Goal: Task Accomplishment & Management: Use online tool/utility

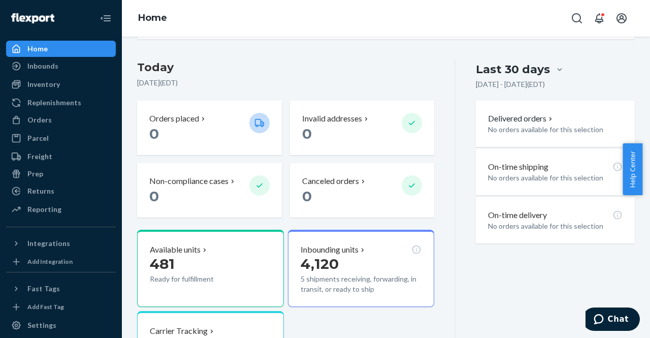
scroll to position [204, 0]
click at [39, 79] on div "Inventory" at bounding box center [43, 84] width 33 height 10
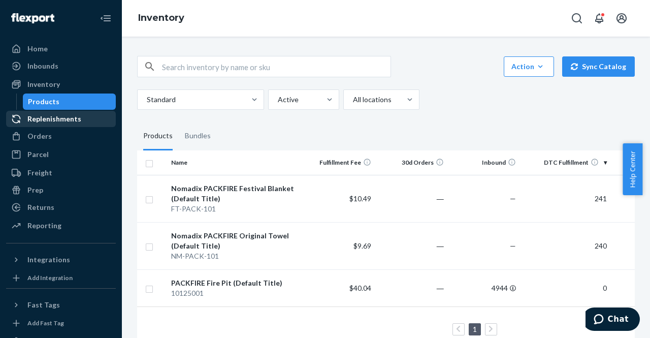
click at [40, 115] on div "Replenishments" at bounding box center [54, 119] width 54 height 10
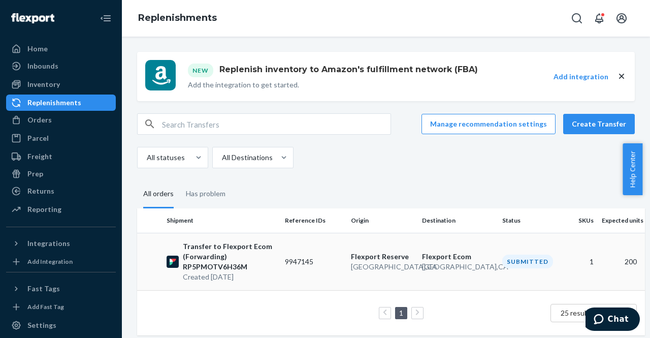
click at [211, 273] on p "Created Sep 23, 2025" at bounding box center [230, 277] width 94 height 10
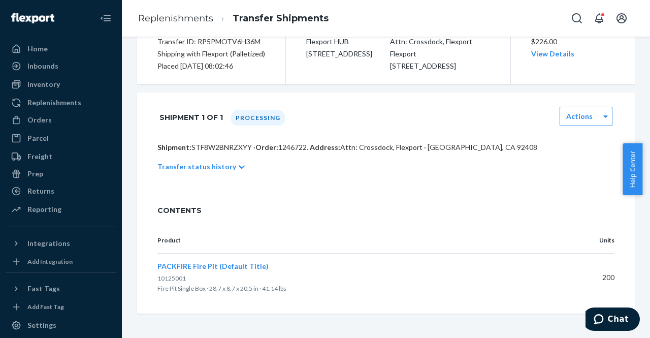
scroll to position [121, 0]
click at [239, 171] on icon at bounding box center [242, 167] width 6 height 7
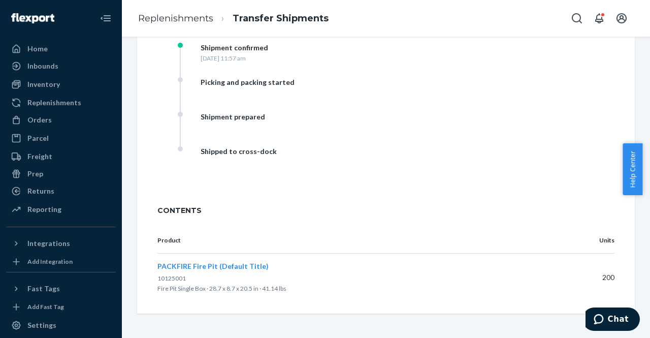
scroll to position [0, 0]
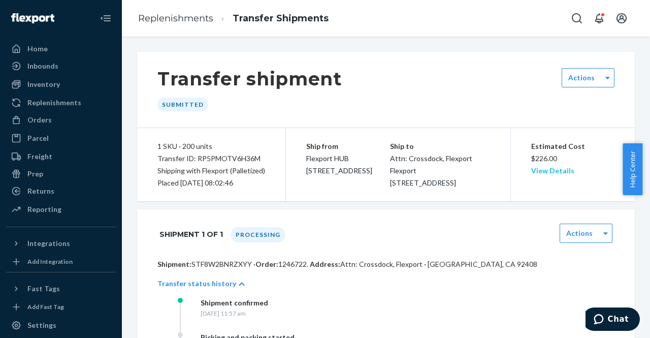
click at [532, 174] on link "View Details" at bounding box center [552, 170] width 43 height 9
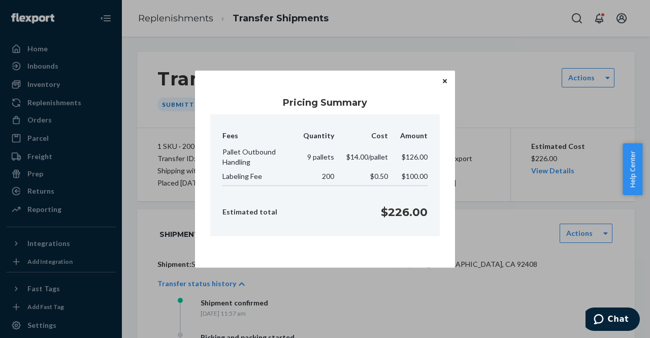
click at [443, 83] on icon "Close" at bounding box center [445, 81] width 4 height 4
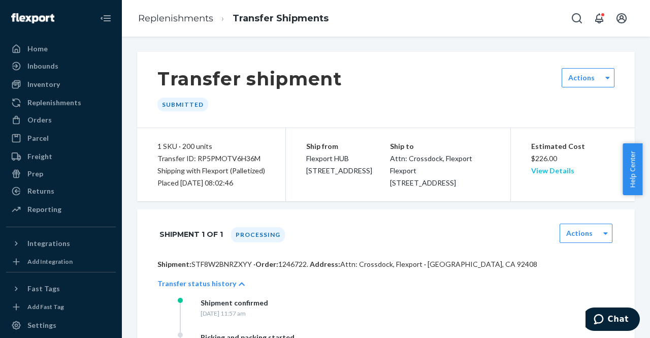
click at [537, 171] on link "View Details" at bounding box center [552, 170] width 43 height 9
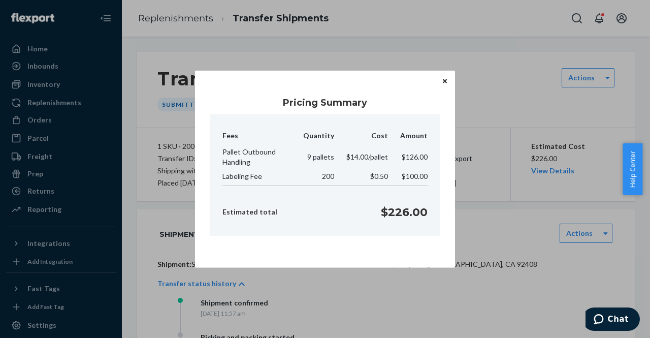
click at [445, 81] on icon "Close" at bounding box center [445, 81] width 4 height 4
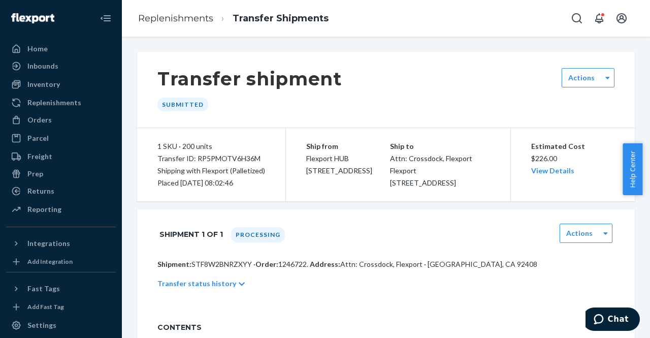
scroll to position [128, 0]
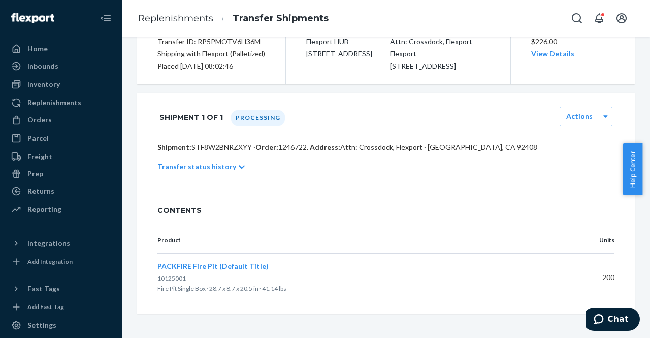
click at [239, 164] on icon at bounding box center [242, 167] width 6 height 7
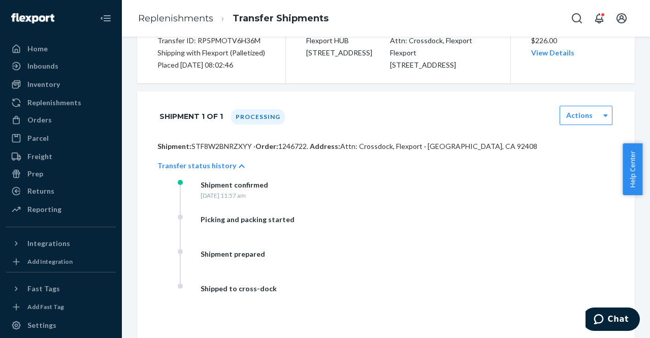
scroll to position [110, 0]
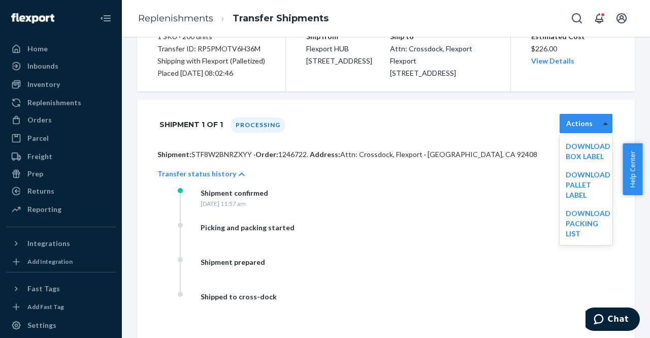
click at [603, 131] on div at bounding box center [606, 123] width 13 height 15
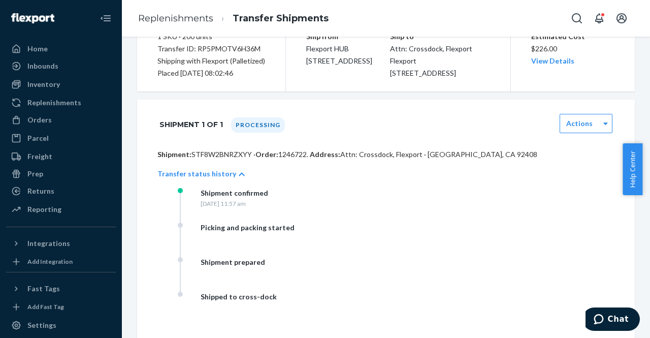
click at [365, 257] on div "Picking and packing started" at bounding box center [279, 240] width 203 height 35
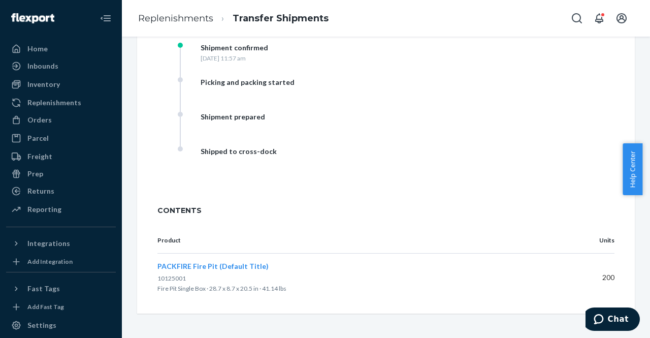
scroll to position [0, 0]
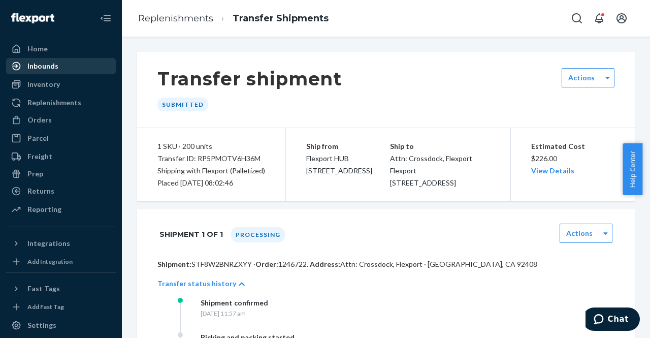
click at [42, 68] on div "Inbounds" at bounding box center [42, 66] width 31 height 10
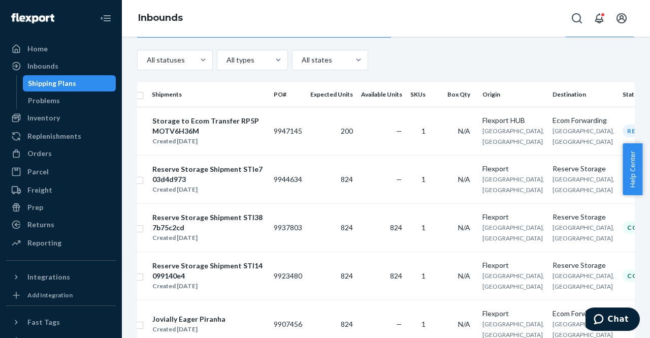
scroll to position [0, 9]
click at [194, 136] on div "Storage to Ecom Transfer RP5PMOTV6H36M" at bounding box center [209, 126] width 113 height 20
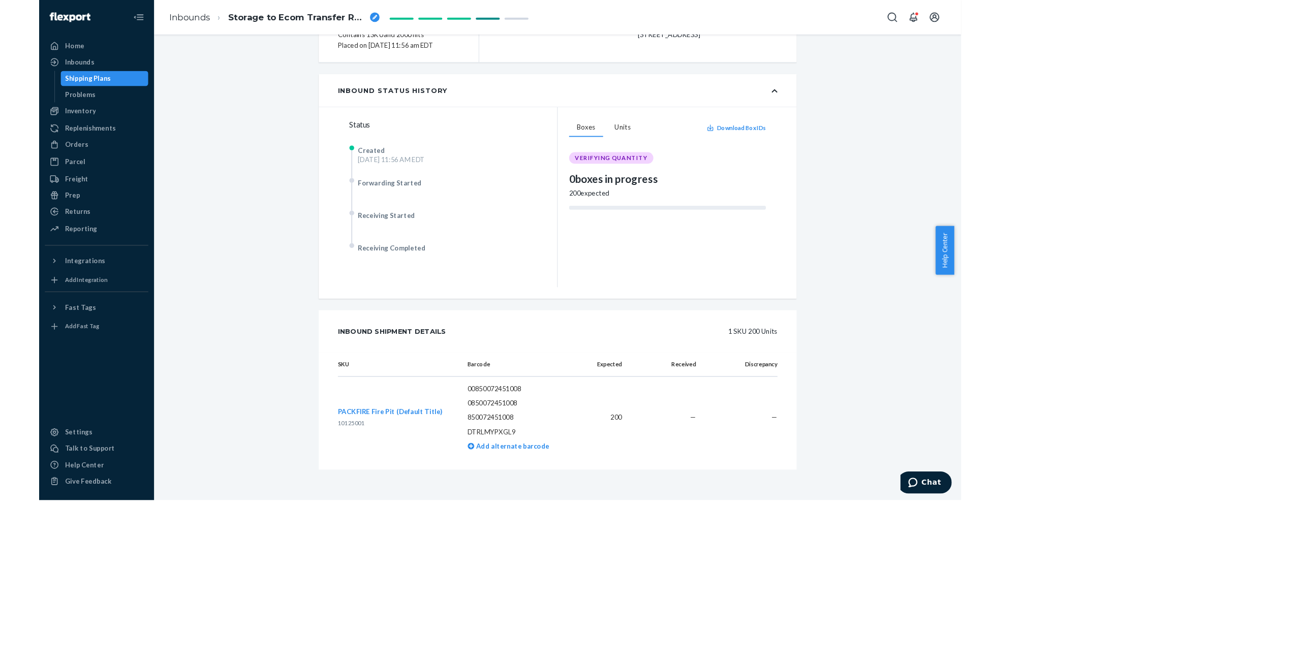
scroll to position [1, 0]
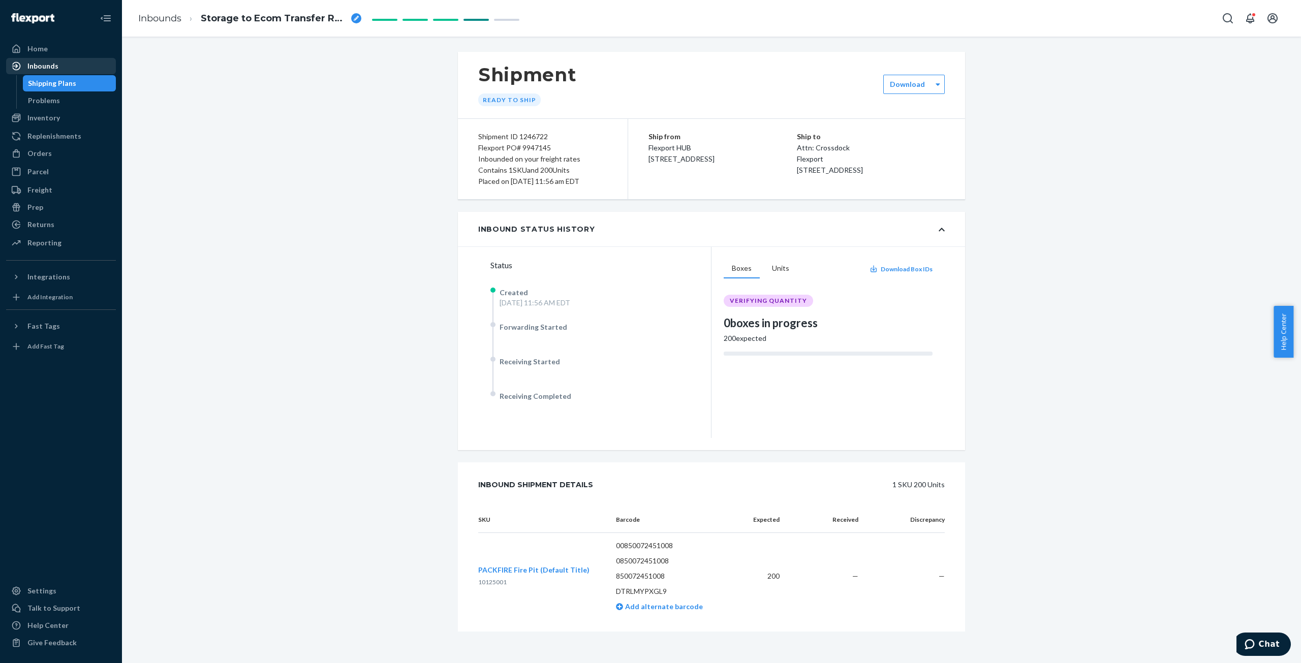
click at [41, 65] on div "Inbounds" at bounding box center [42, 66] width 31 height 10
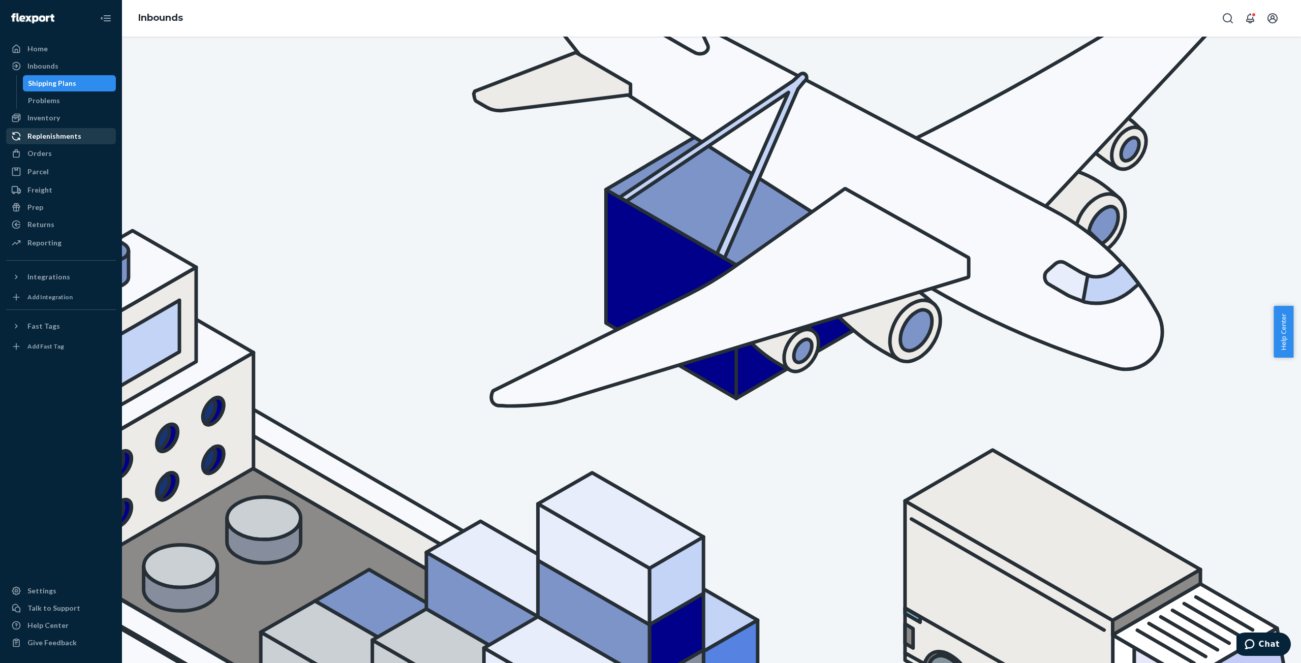
click at [41, 131] on div "Replenishments" at bounding box center [61, 136] width 108 height 14
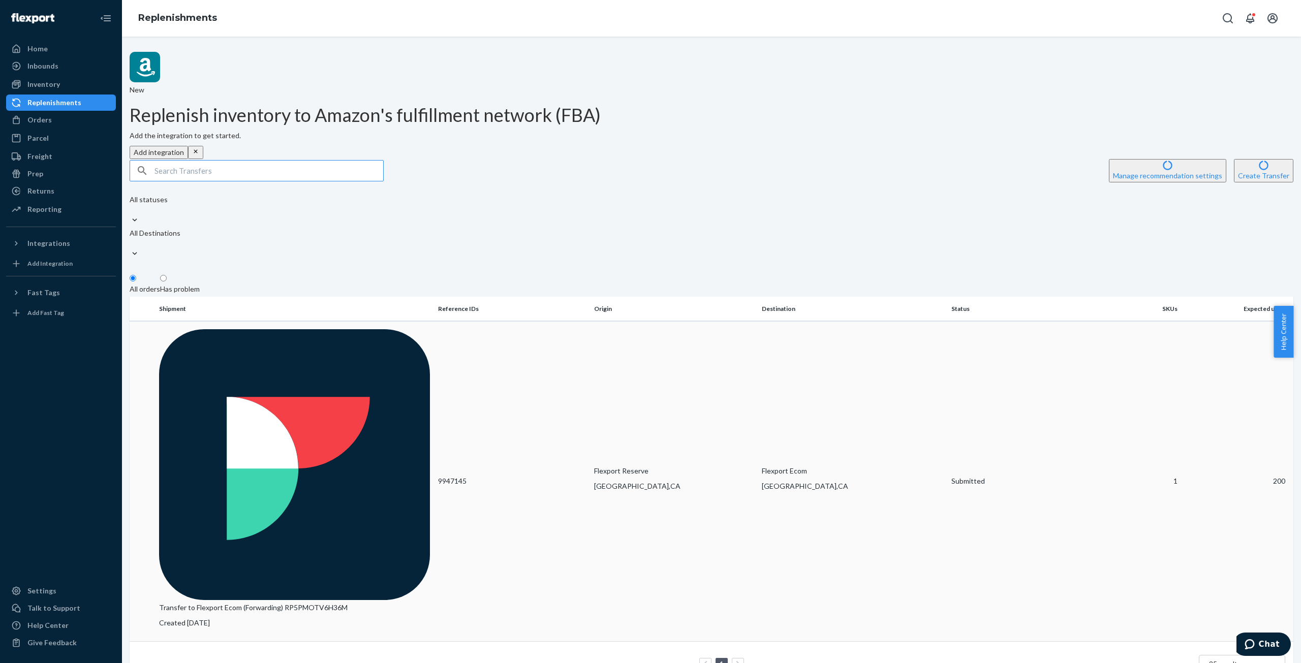
click at [219, 603] on p "Transfer to Flexport Ecom (Forwarding) RP5PMOTV6H36M" at bounding box center [294, 608] width 271 height 10
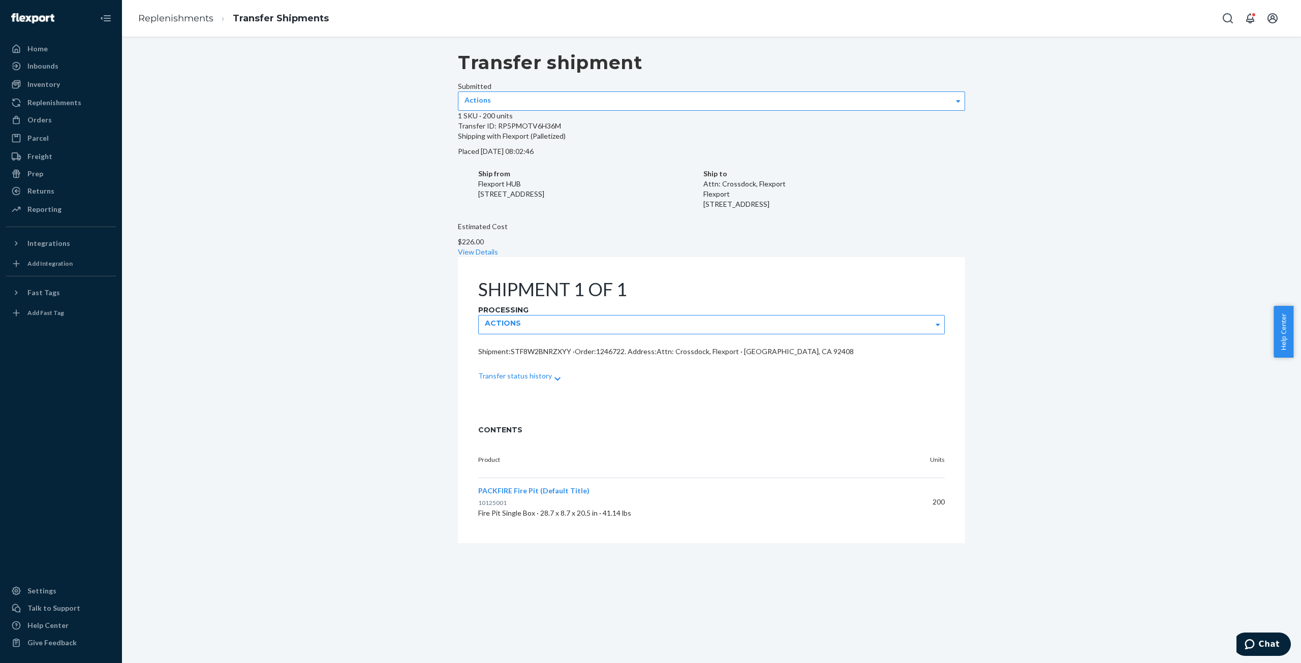
click at [554, 377] on icon at bounding box center [557, 379] width 6 height 4
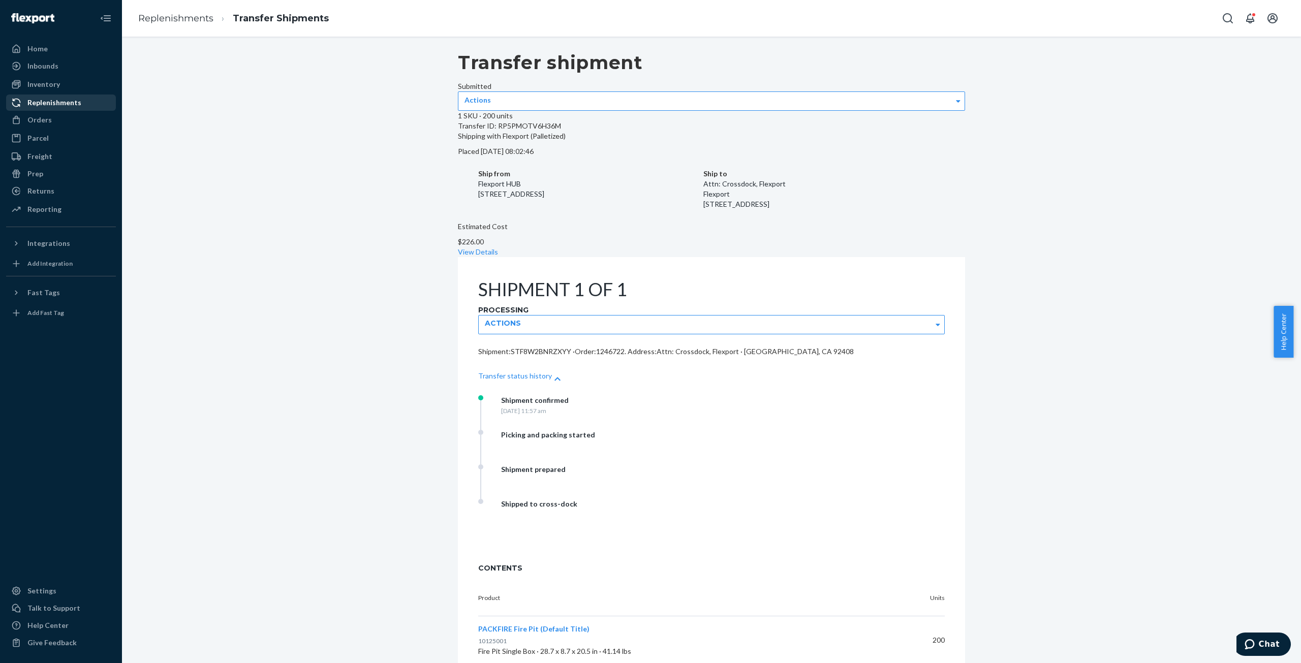
click at [51, 104] on div "Replenishments" at bounding box center [54, 103] width 54 height 10
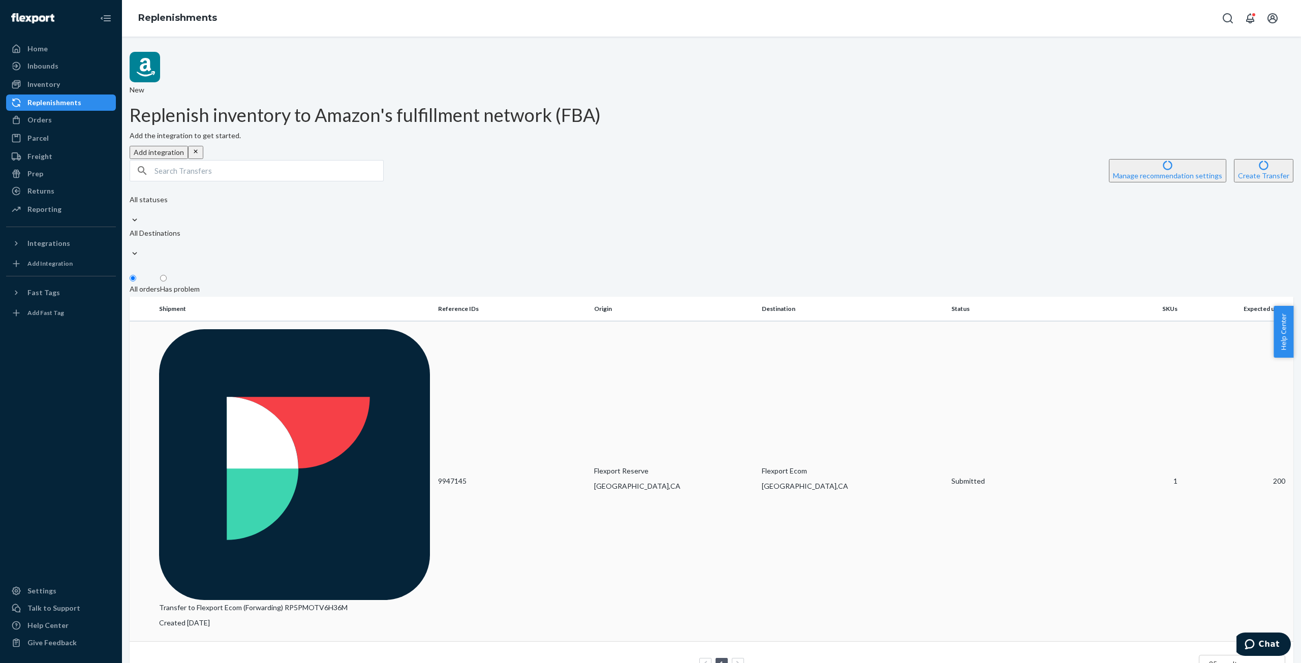
click at [226, 603] on p "Transfer to Flexport Ecom (Forwarding) RP5PMOTV6H36M" at bounding box center [294, 608] width 271 height 10
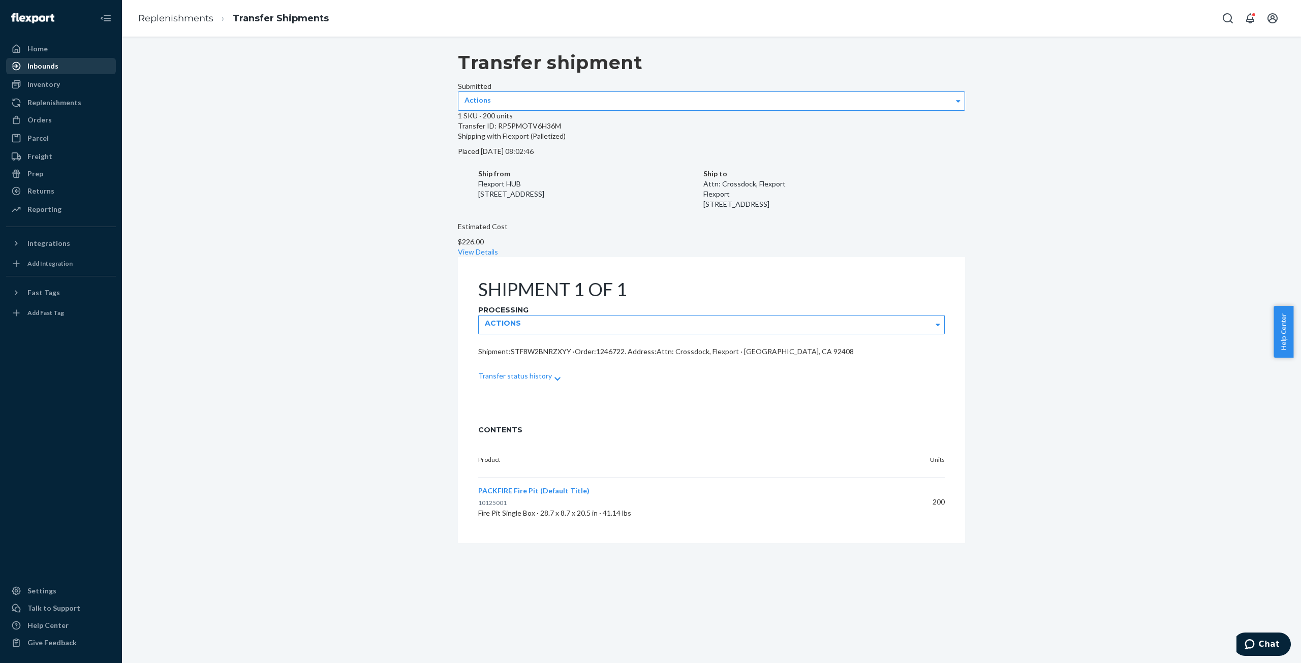
click at [40, 67] on div "Inbounds" at bounding box center [42, 66] width 31 height 10
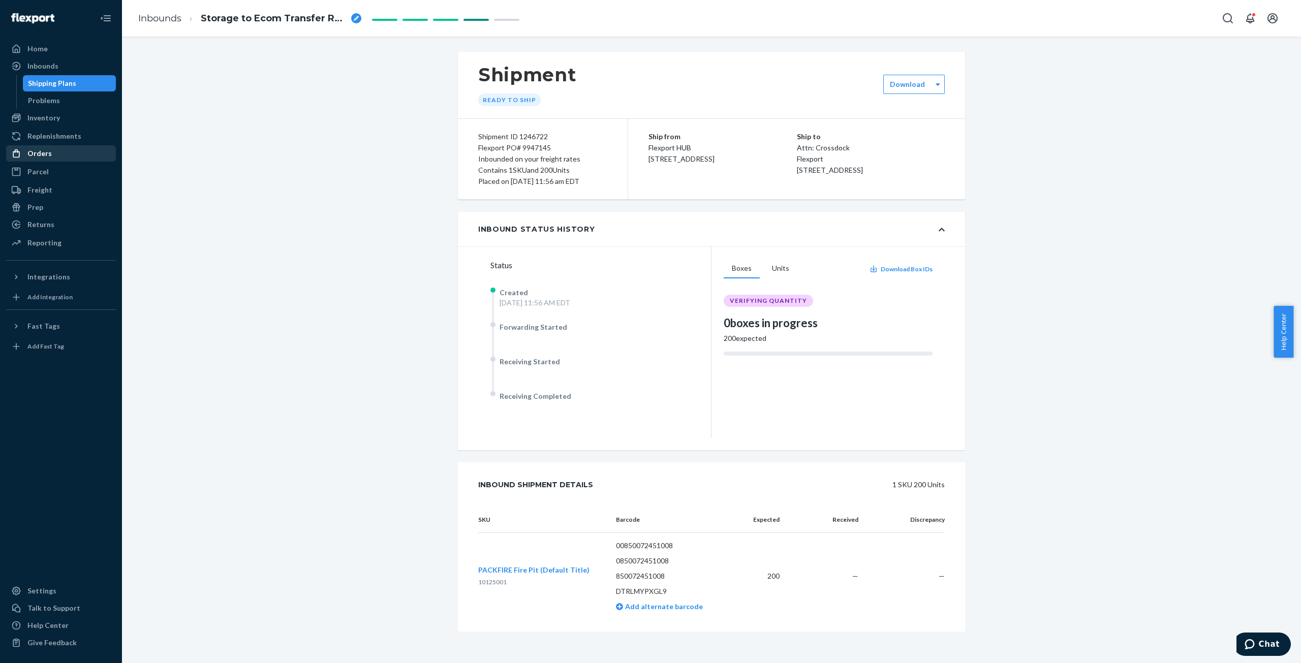
click at [44, 159] on div "Orders" at bounding box center [61, 153] width 108 height 14
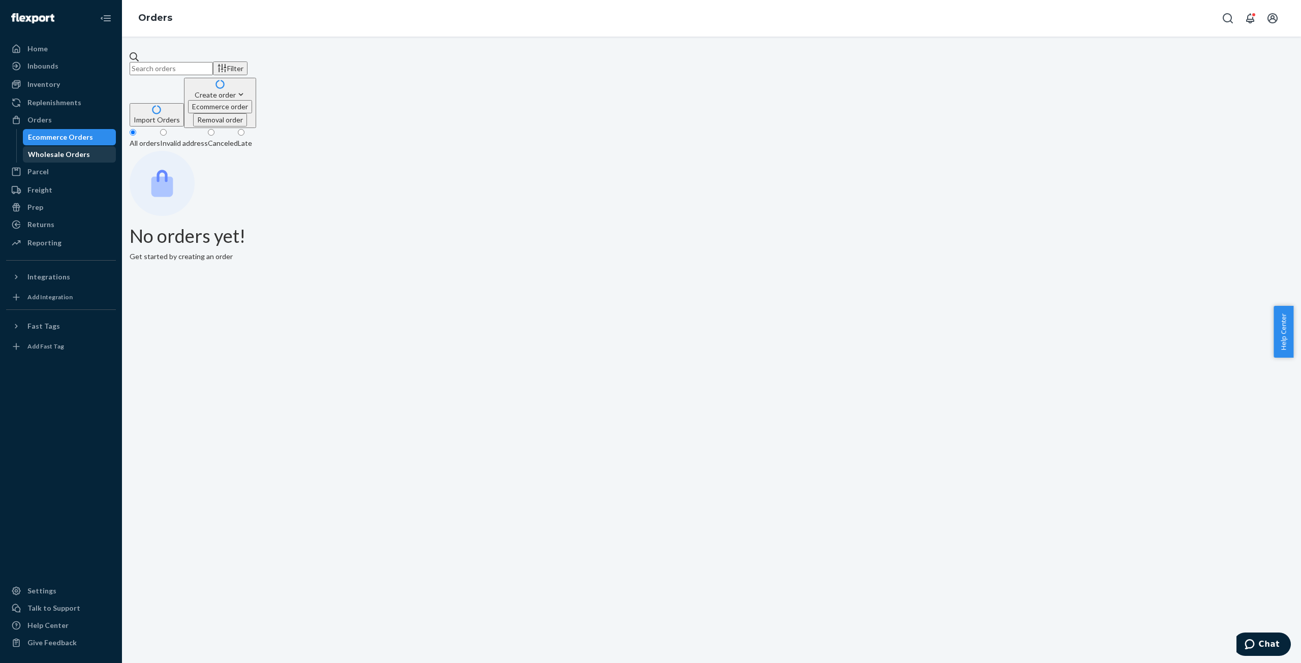
click at [51, 153] on div "Wholesale Orders" at bounding box center [59, 154] width 62 height 10
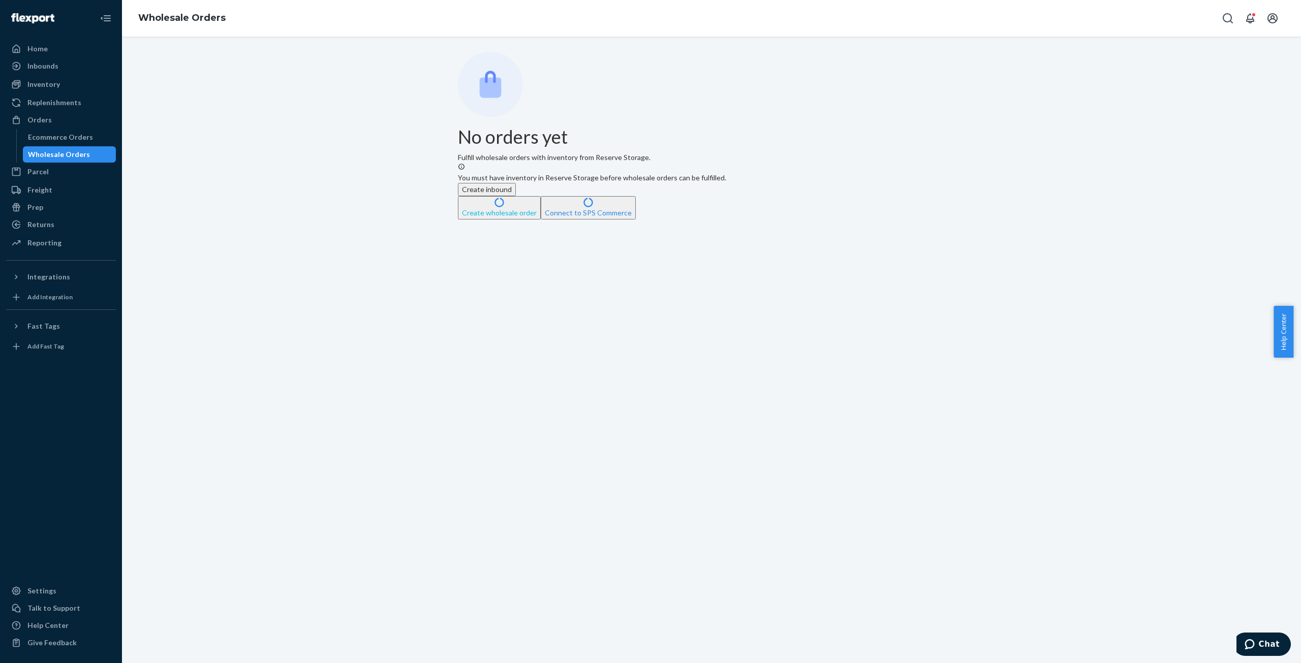
click at [541, 219] on button "Create wholesale order" at bounding box center [499, 207] width 83 height 23
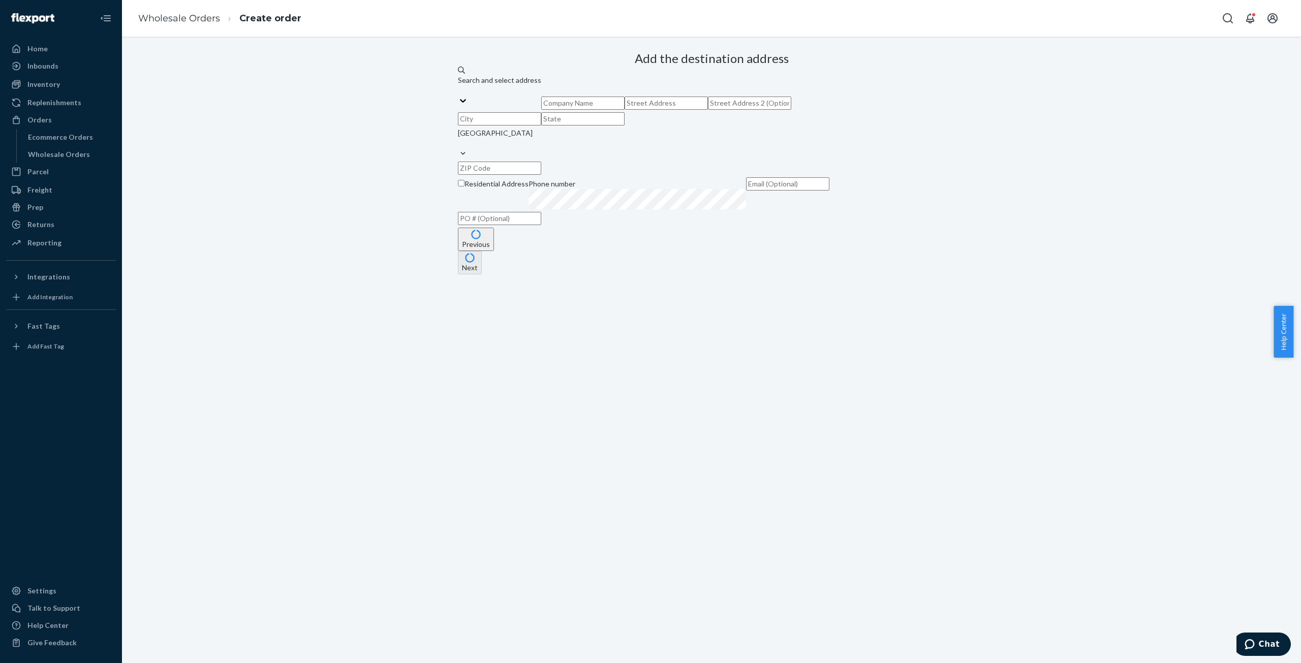
click at [494, 251] on button "Previous" at bounding box center [476, 239] width 36 height 23
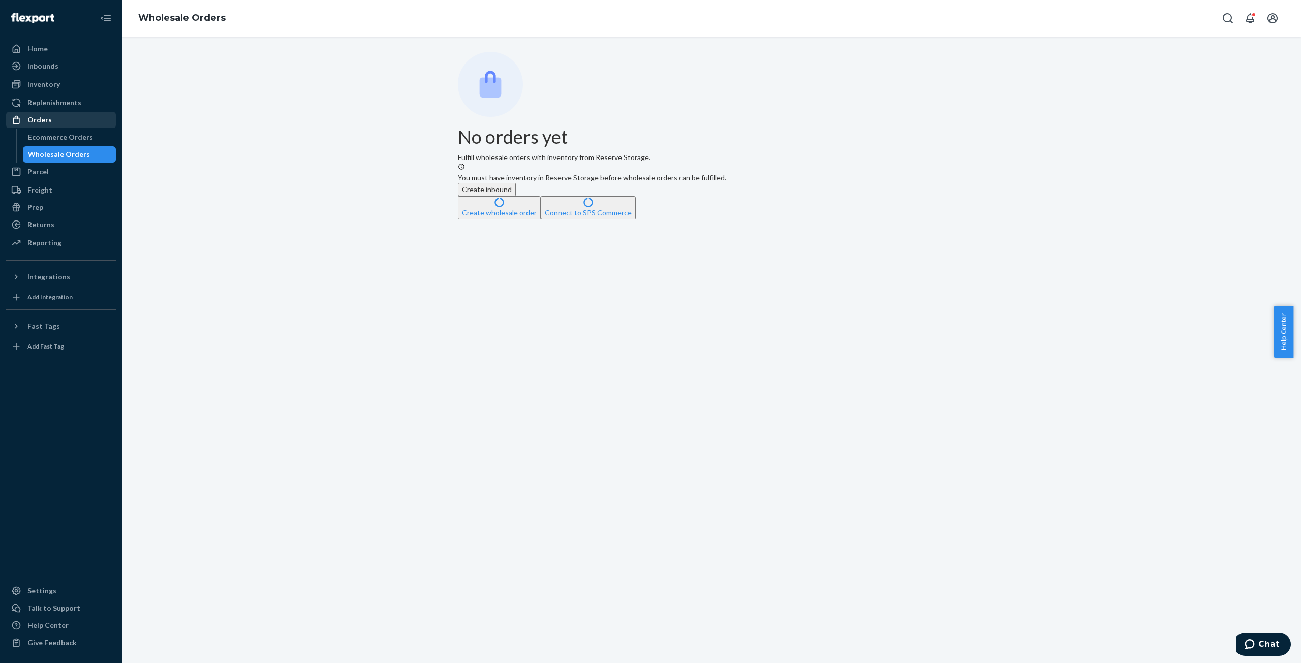
click at [45, 120] on div "Orders" at bounding box center [39, 120] width 24 height 10
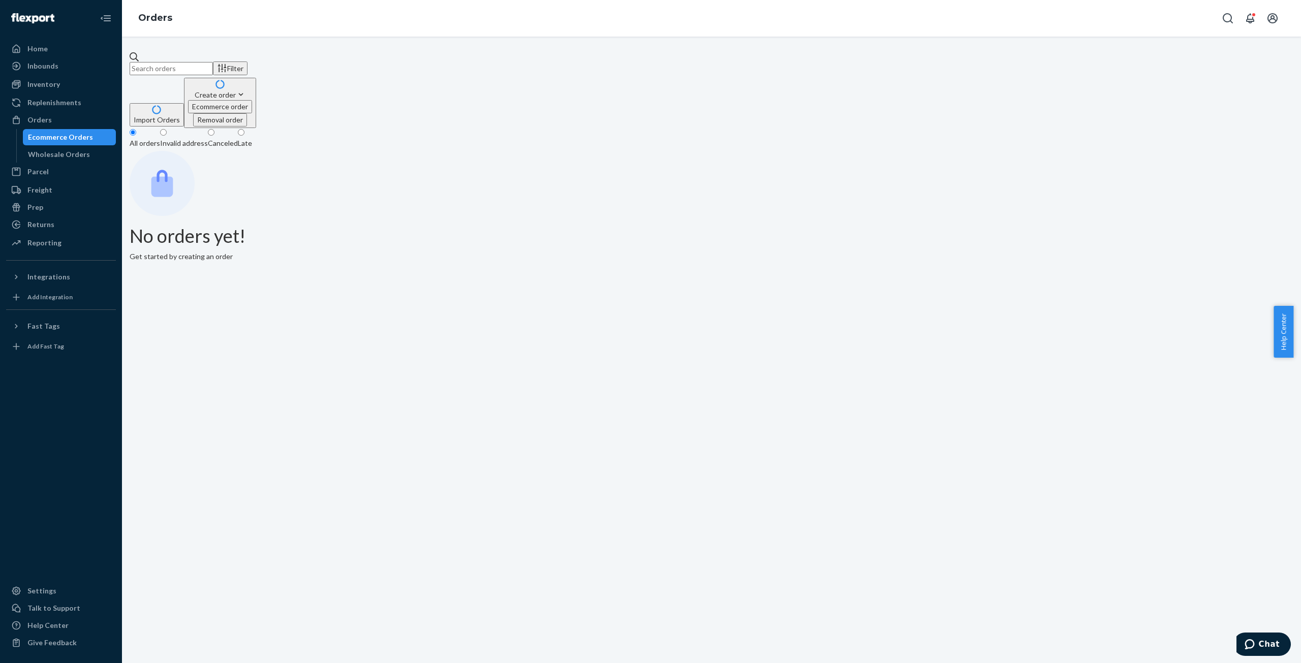
click at [208, 138] on div "Invalid address" at bounding box center [184, 143] width 48 height 10
click at [167, 129] on input "Invalid address" at bounding box center [163, 132] width 7 height 7
click at [238, 139] on div "Canceled" at bounding box center [223, 144] width 30 height 10
click at [214, 130] on input "Canceled" at bounding box center [211, 133] width 7 height 7
click at [252, 139] on div "Late" at bounding box center [245, 144] width 14 height 10
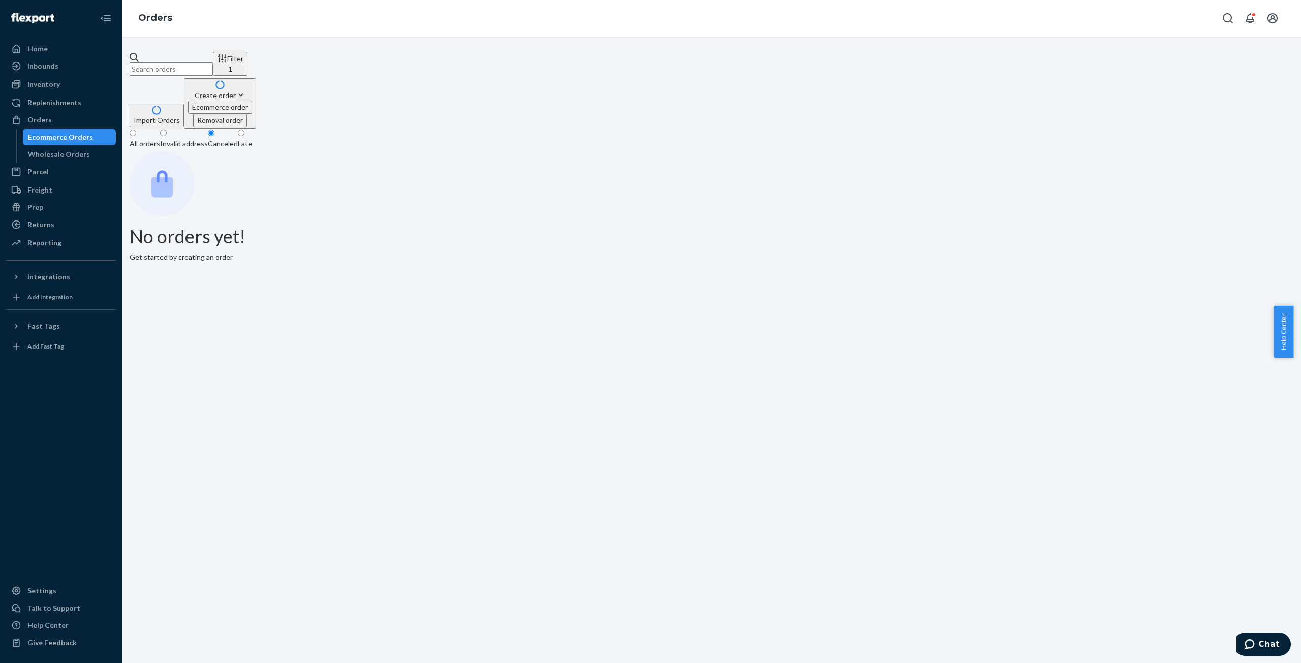
click at [244, 130] on input "Late" at bounding box center [241, 133] width 7 height 7
click at [160, 139] on div "All orders" at bounding box center [145, 144] width 30 height 10
click at [136, 130] on input "All orders" at bounding box center [133, 133] width 7 height 7
click at [70, 153] on div "Wholesale Orders" at bounding box center [59, 154] width 62 height 10
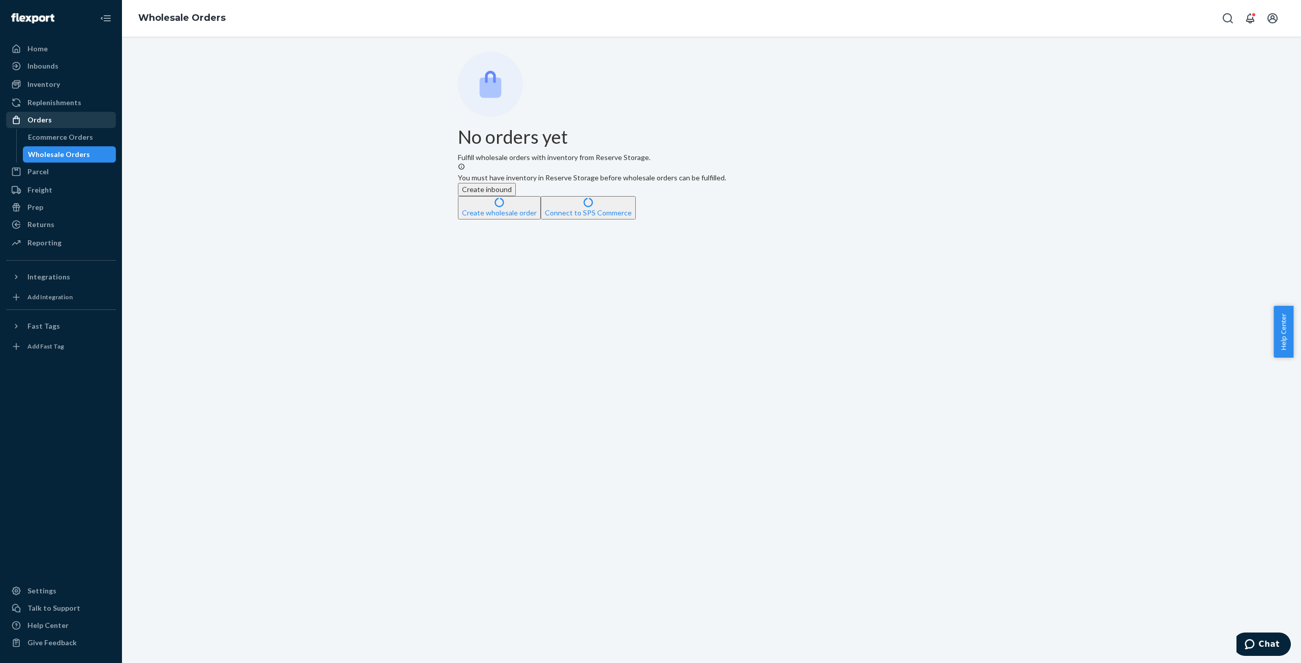
click at [38, 123] on div "Orders" at bounding box center [39, 120] width 24 height 10
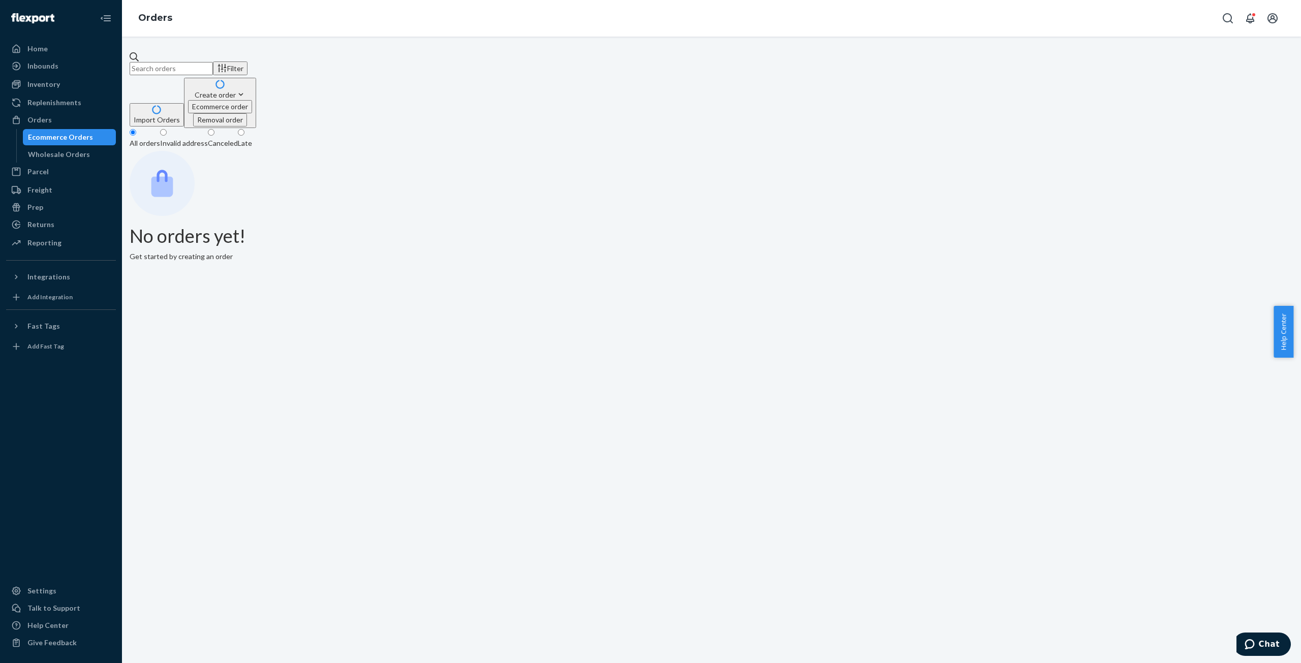
click at [682, 363] on div "Filter Import Orders Create order Ecommerce order Removal order All orders Inva…" at bounding box center [711, 350] width 1179 height 626
click at [184, 103] on button "Import Orders" at bounding box center [157, 114] width 54 height 23
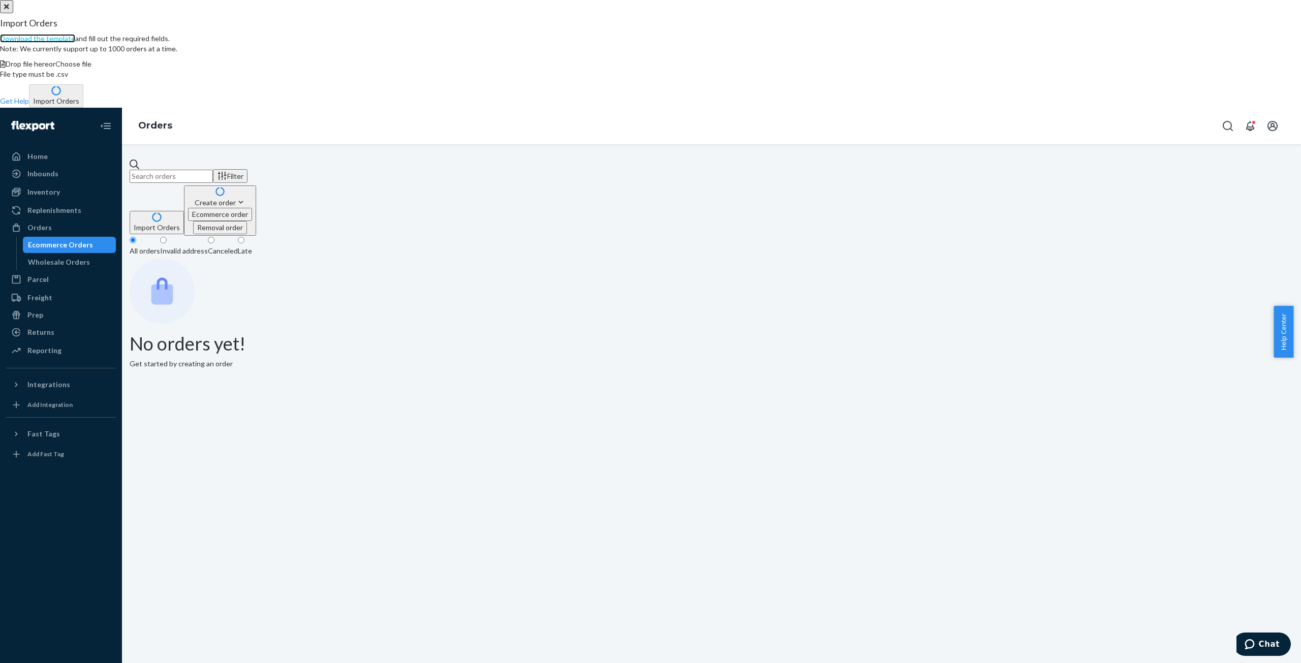
click at [75, 43] on link "Download the template" at bounding box center [37, 38] width 75 height 9
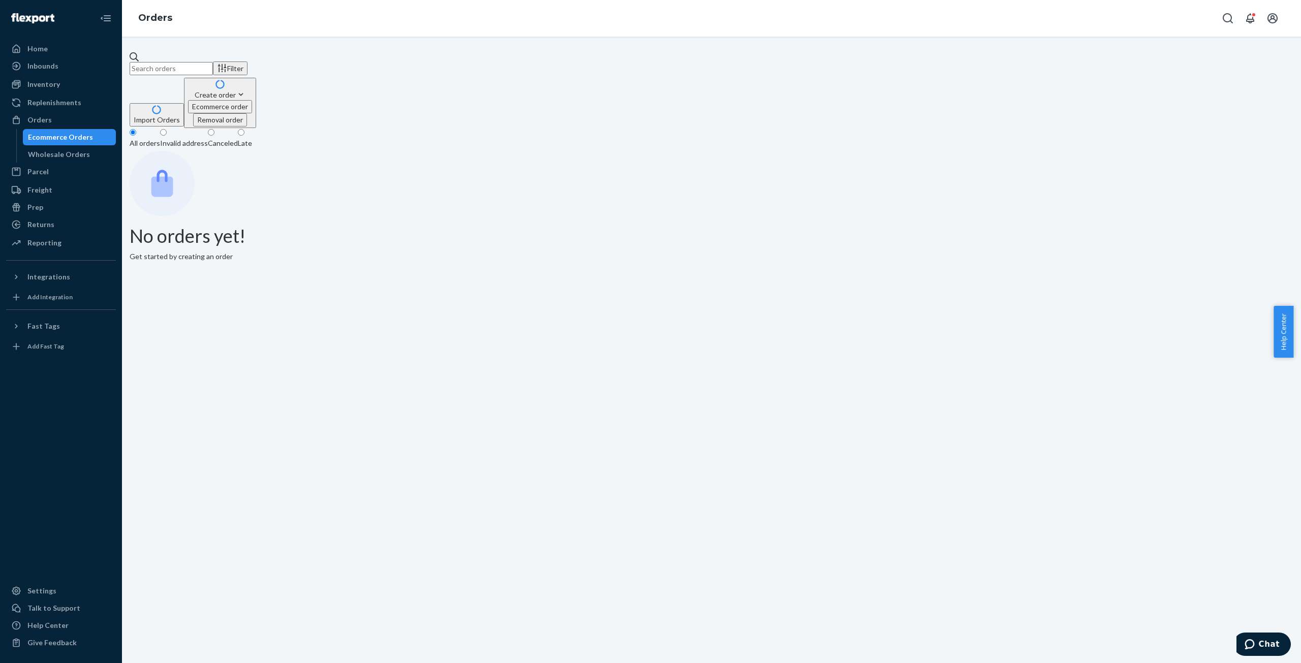
click at [251, 429] on div "Home Inbounds Shipping Plans Problems Inventory Products Replenishments Orders …" at bounding box center [650, 331] width 1301 height 663
click at [67, 154] on div "Wholesale Orders" at bounding box center [59, 154] width 62 height 10
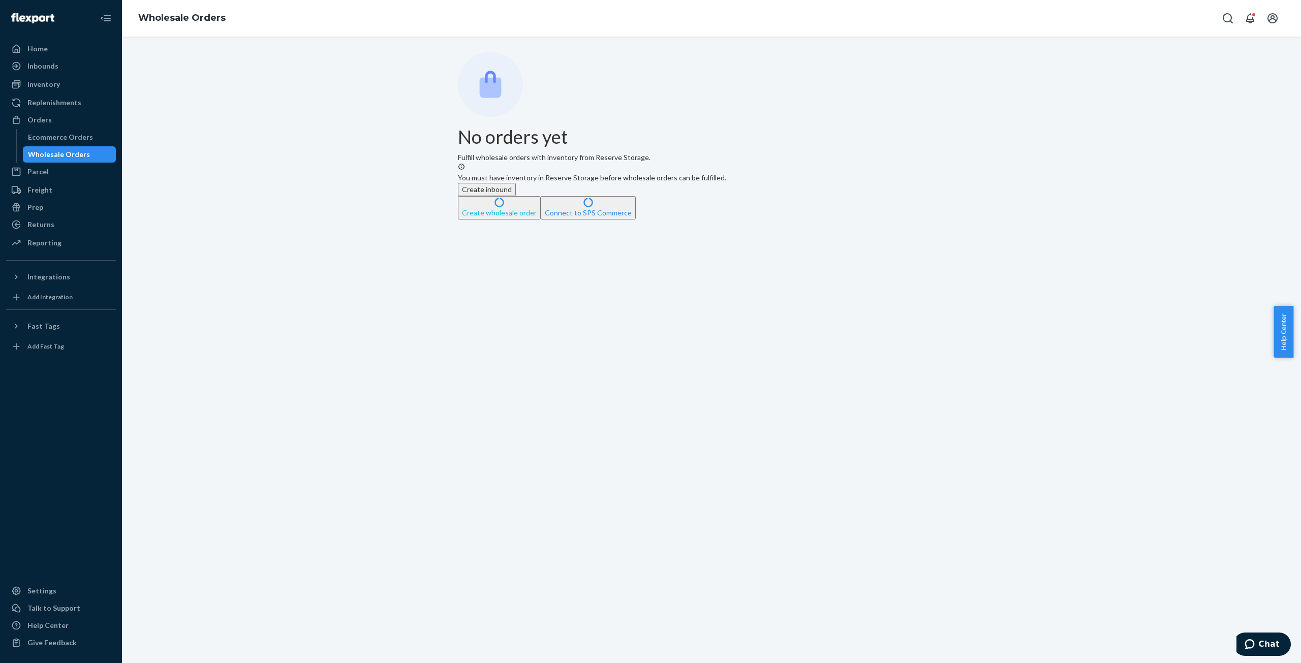
click at [541, 219] on button "Create wholesale order" at bounding box center [499, 207] width 83 height 23
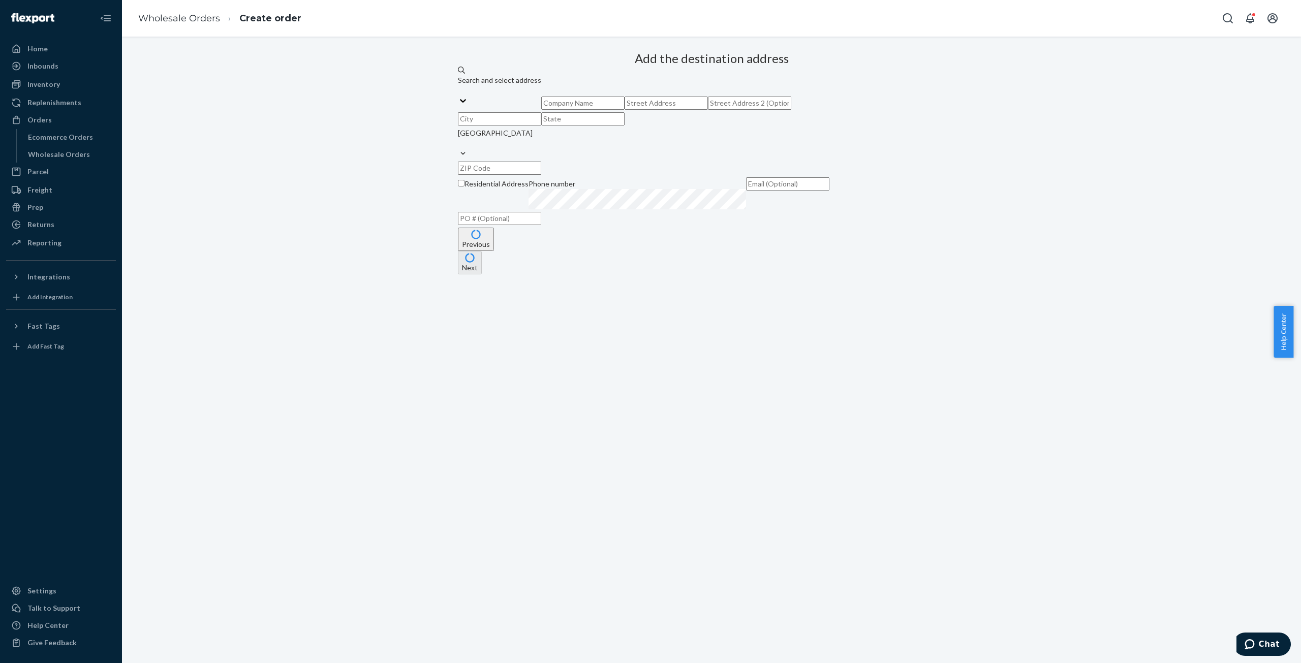
click at [494, 251] on button "Previous" at bounding box center [476, 239] width 36 height 23
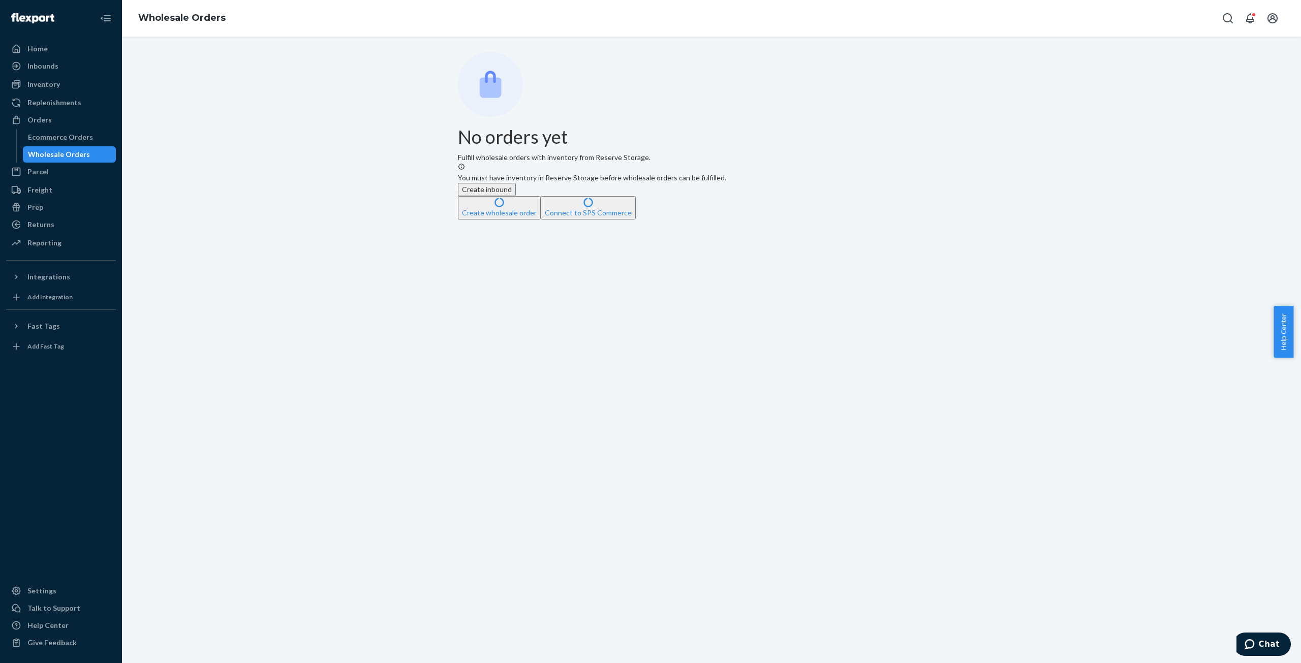
click at [54, 128] on div "Orders Ecommerce Orders Wholesale Orders" at bounding box center [61, 137] width 110 height 51
click at [54, 136] on div "Ecommerce Orders" at bounding box center [60, 137] width 65 height 10
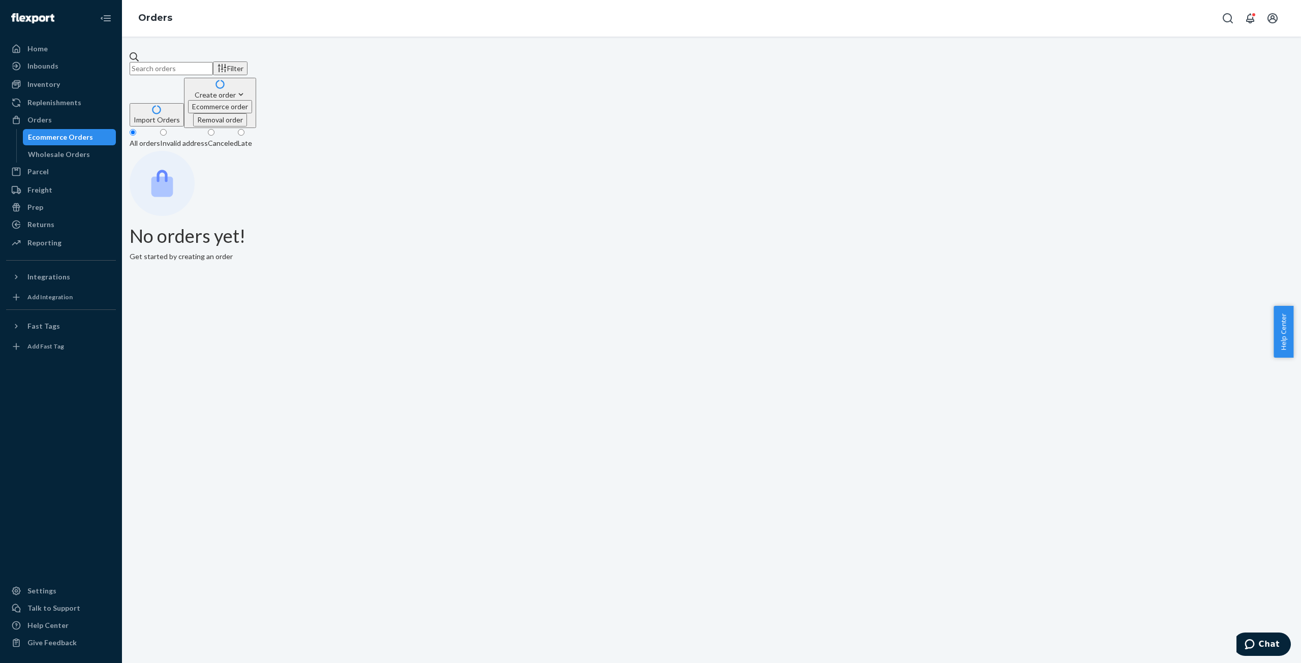
click at [184, 103] on button "Import Orders" at bounding box center [157, 114] width 54 height 23
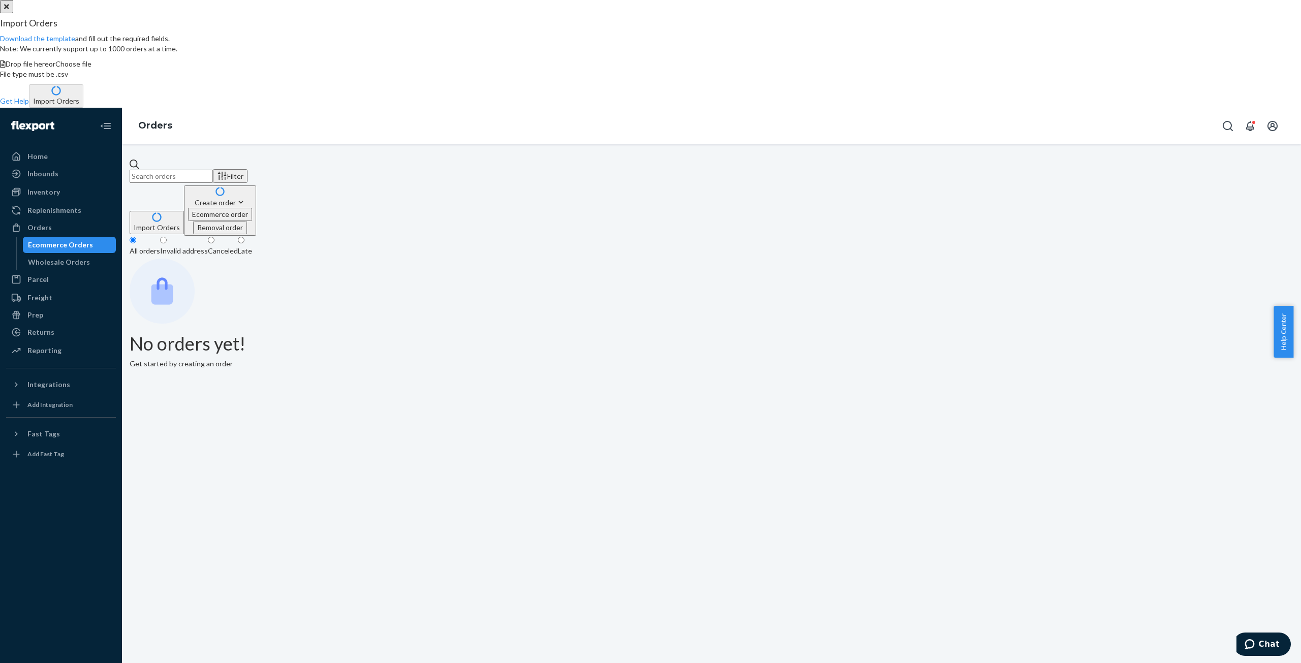
click at [9, 10] on icon "Close" at bounding box center [6, 6] width 5 height 7
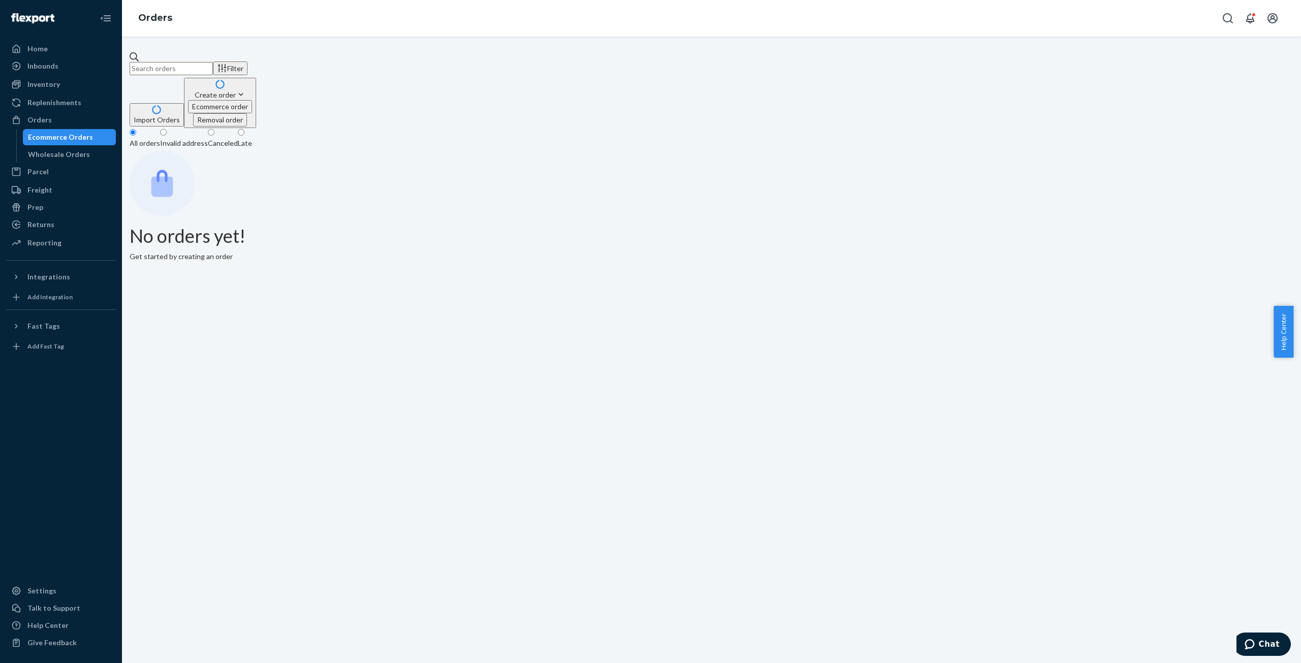
click at [205, 138] on div "Invalid address" at bounding box center [184, 143] width 48 height 10
click at [167, 129] on input "Invalid address" at bounding box center [163, 132] width 7 height 7
click at [238, 139] on div "Canceled" at bounding box center [223, 144] width 30 height 10
click at [214, 130] on input "Canceled" at bounding box center [211, 133] width 7 height 7
click at [313, 391] on div "Filter 1 Import Orders Create order Ecommerce order Removal order All orders In…" at bounding box center [711, 350] width 1179 height 626
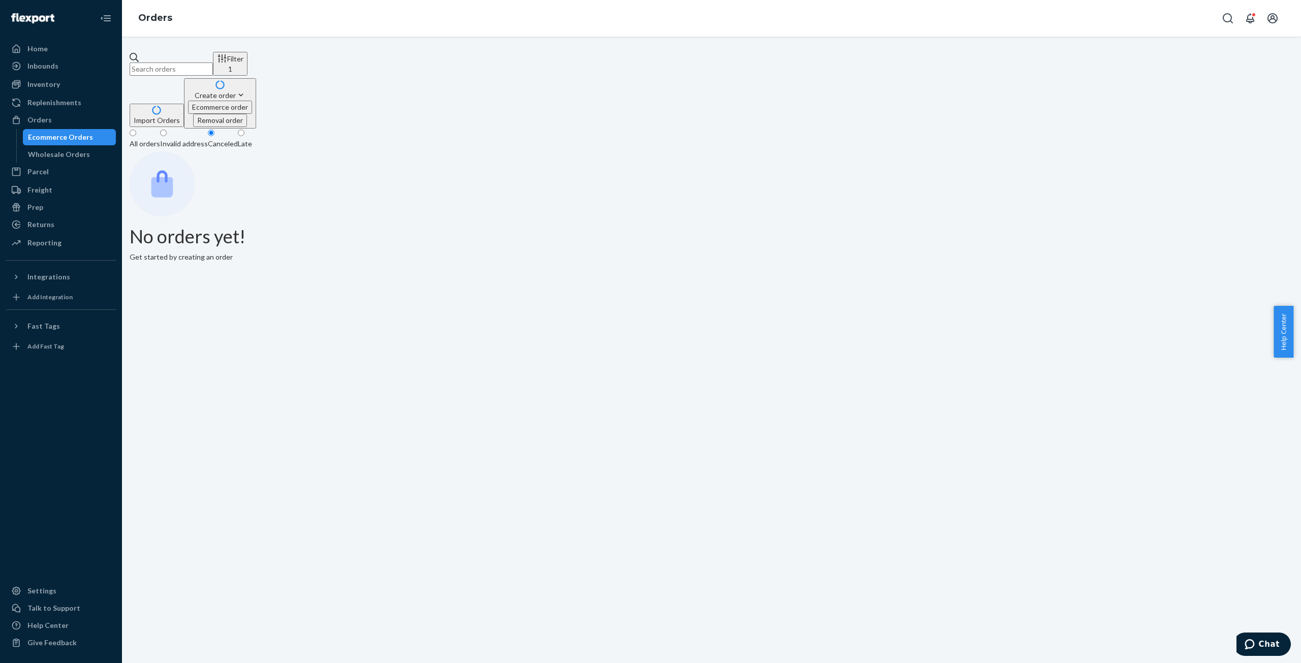
click at [620, 233] on div "No orders yet! Get started by creating an order" at bounding box center [711, 206] width 1163 height 111
click at [61, 138] on div "Ecommerce Orders" at bounding box center [60, 137] width 65 height 10
click at [252, 139] on div "Late" at bounding box center [245, 144] width 14 height 10
click at [244, 130] on input "Late" at bounding box center [241, 133] width 7 height 7
click at [238, 139] on div "Canceled" at bounding box center [223, 144] width 30 height 10
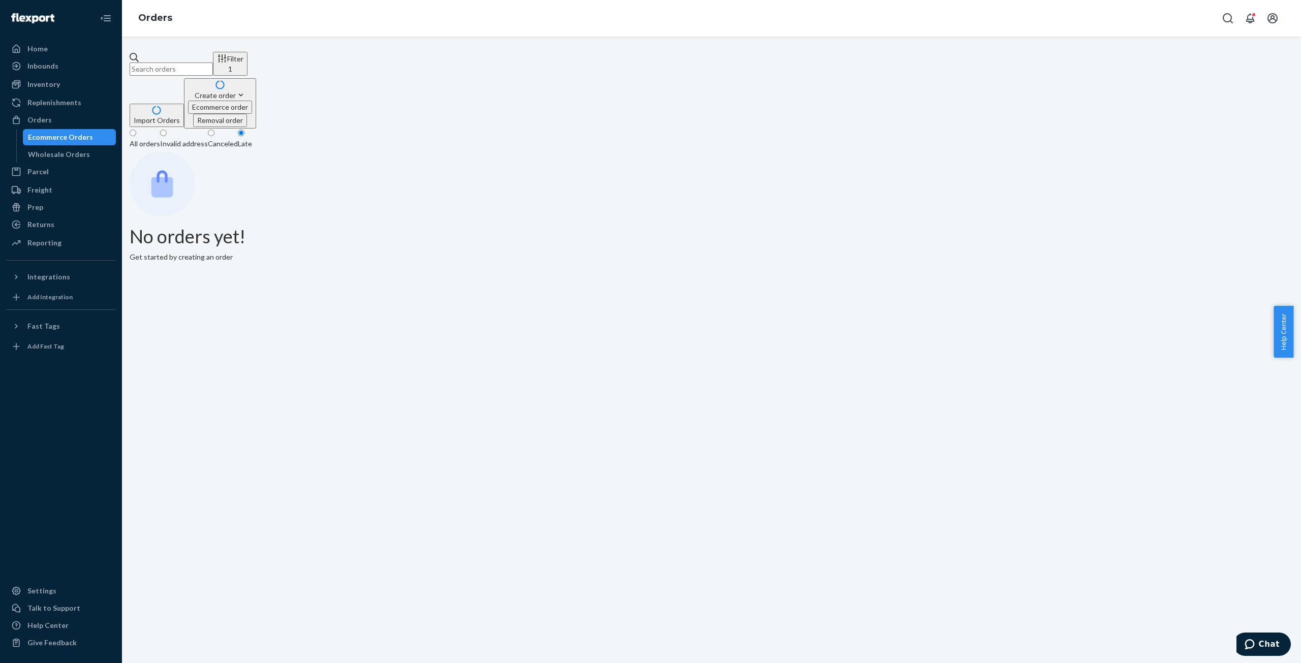
click at [214, 130] on input "Canceled" at bounding box center [211, 133] width 7 height 7
click at [200, 139] on div "Invalid address" at bounding box center [184, 144] width 48 height 10
click at [167, 130] on input "Invalid address" at bounding box center [163, 133] width 7 height 7
click at [153, 139] on div "All orders" at bounding box center [145, 144] width 30 height 10
click at [136, 130] on input "All orders" at bounding box center [133, 133] width 7 height 7
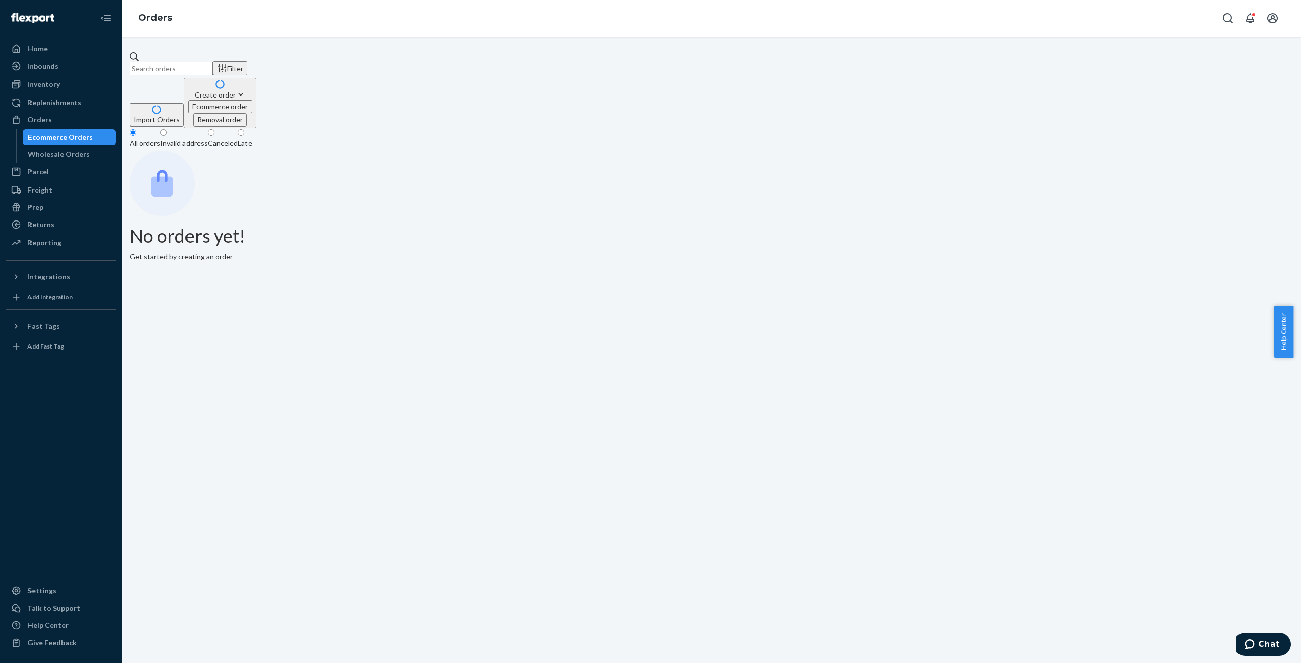
click at [208, 138] on div "Invalid address" at bounding box center [184, 143] width 48 height 10
click at [167, 129] on input "Invalid address" at bounding box center [163, 132] width 7 height 7
click at [227, 64] on icon "Filter" at bounding box center [222, 58] width 10 height 10
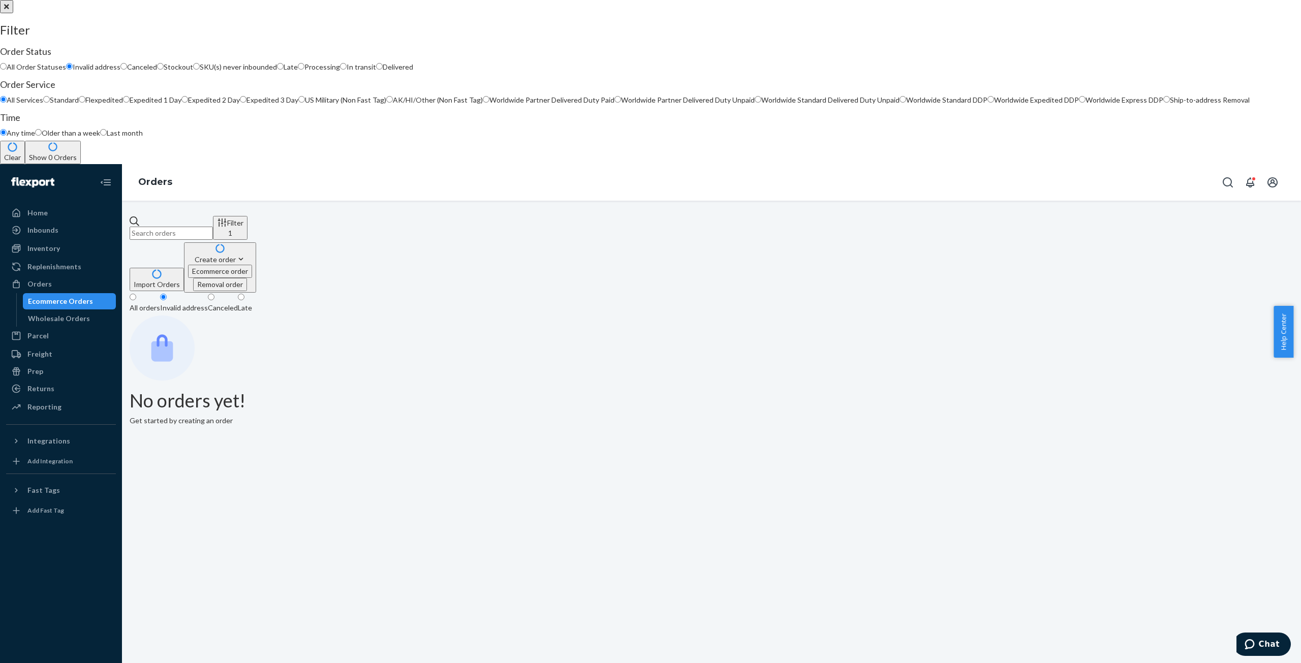
click at [244, 0] on div at bounding box center [650, 0] width 1301 height 0
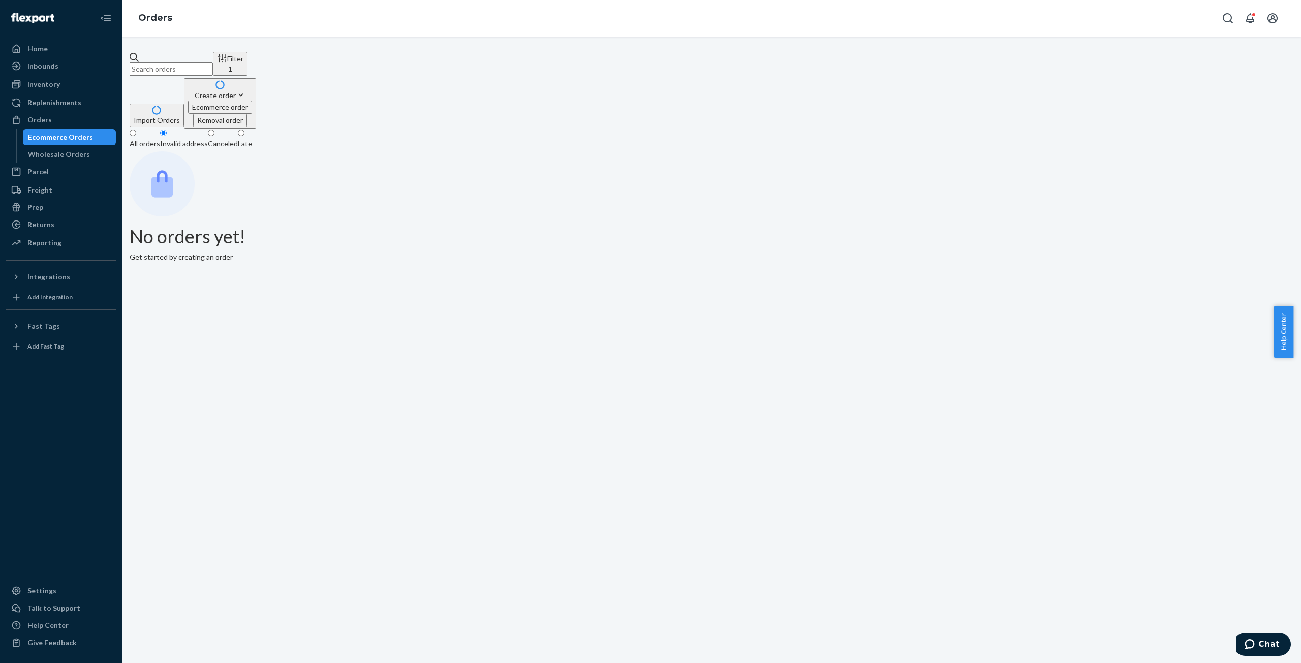
click at [238, 139] on div "Canceled" at bounding box center [223, 144] width 30 height 10
click at [214, 130] on input "Canceled" at bounding box center [211, 133] width 7 height 7
click at [227, 61] on icon "Filter" at bounding box center [222, 58] width 10 height 10
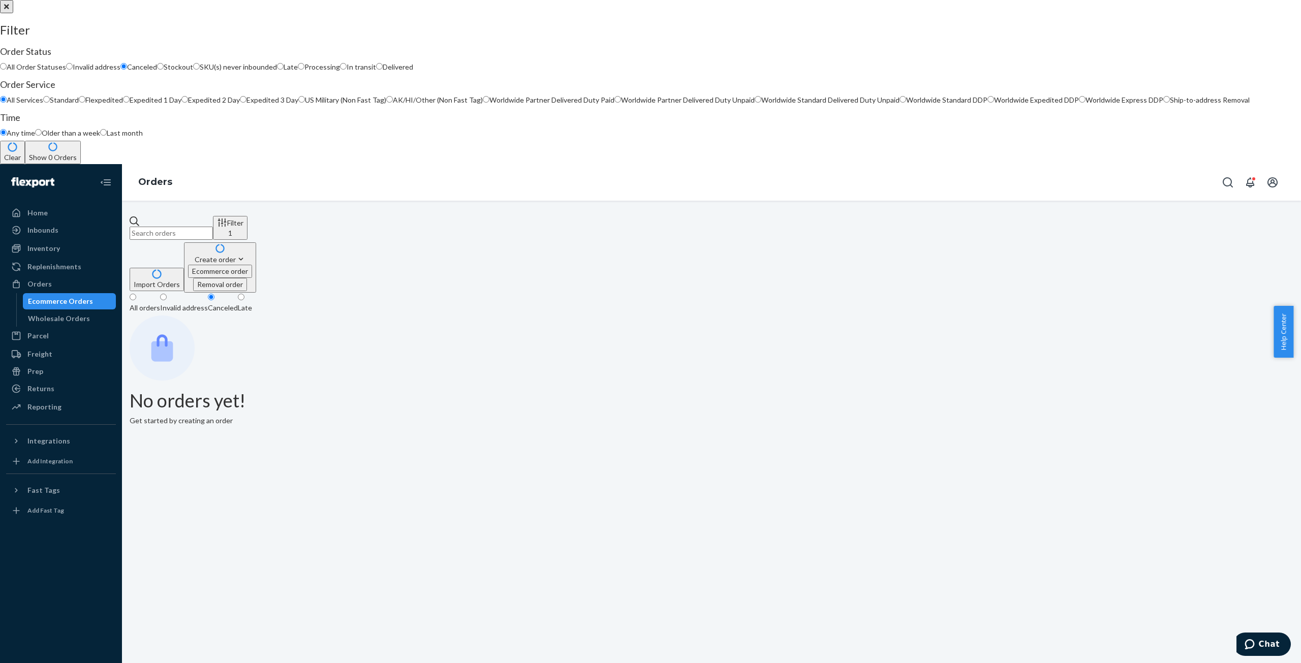
click at [289, 0] on div at bounding box center [650, 0] width 1301 height 0
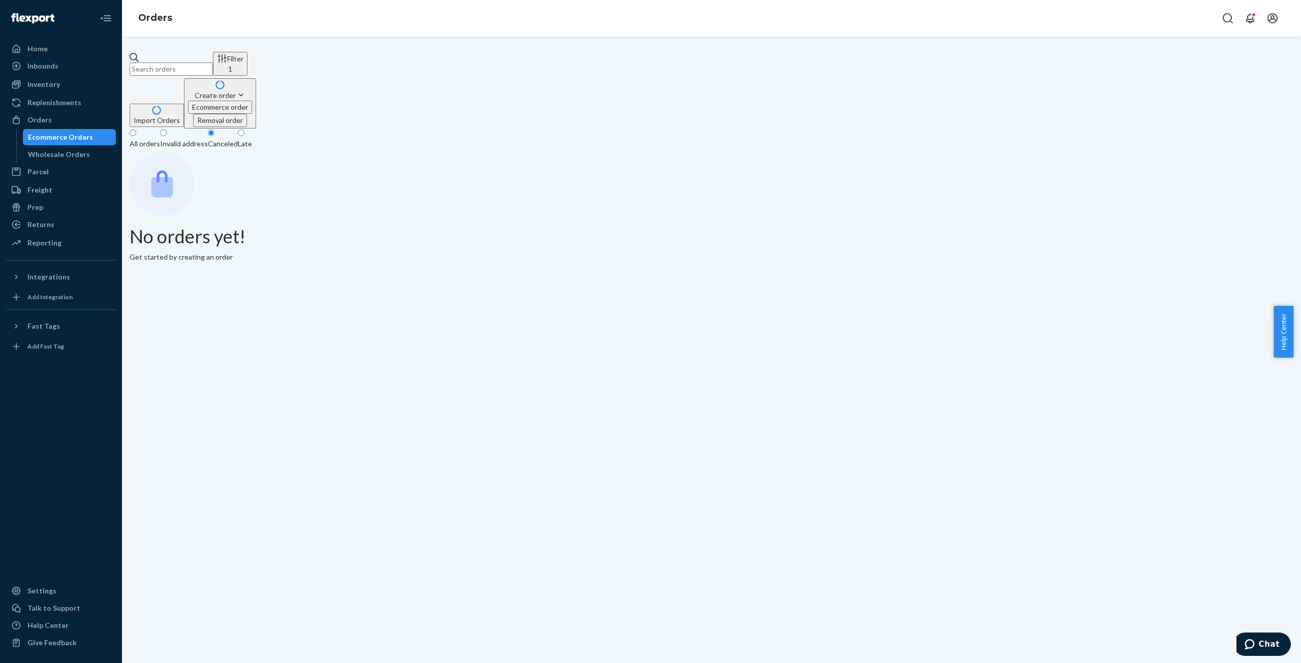
click at [252, 139] on div "Late" at bounding box center [245, 144] width 14 height 10
click at [244, 130] on input "Late" at bounding box center [241, 133] width 7 height 7
click at [243, 64] on div "Filter 1" at bounding box center [230, 63] width 26 height 21
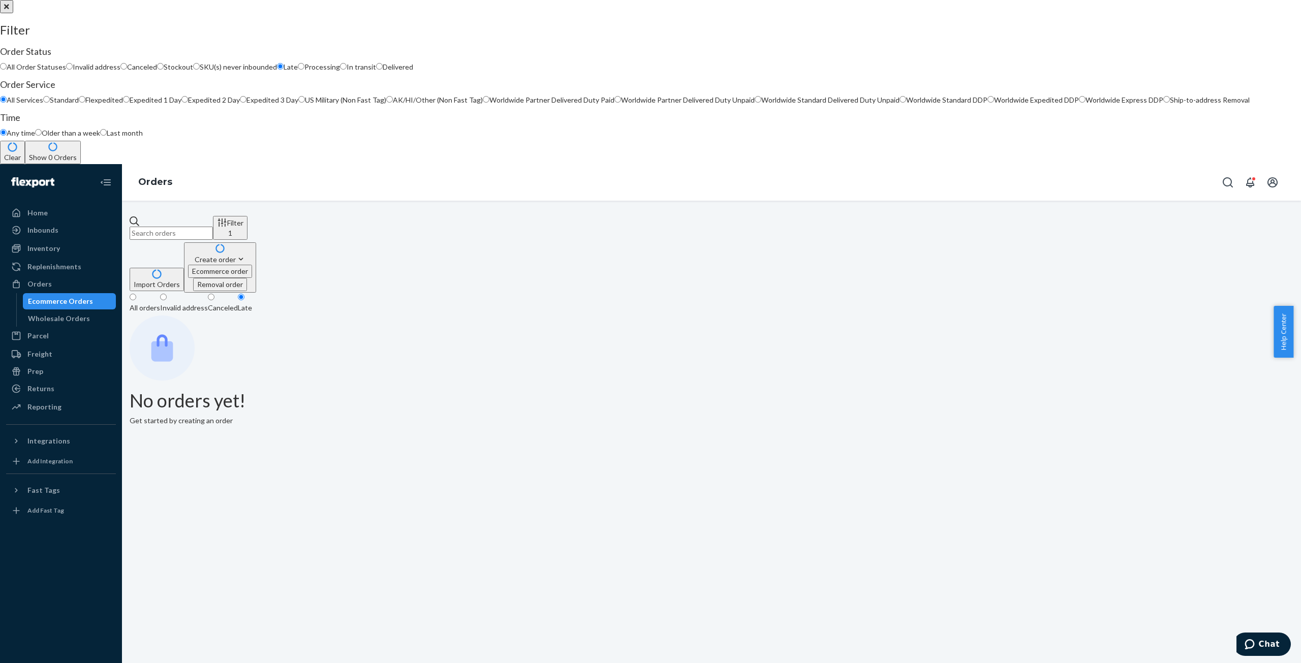
click at [157, 0] on div at bounding box center [650, 0] width 1301 height 0
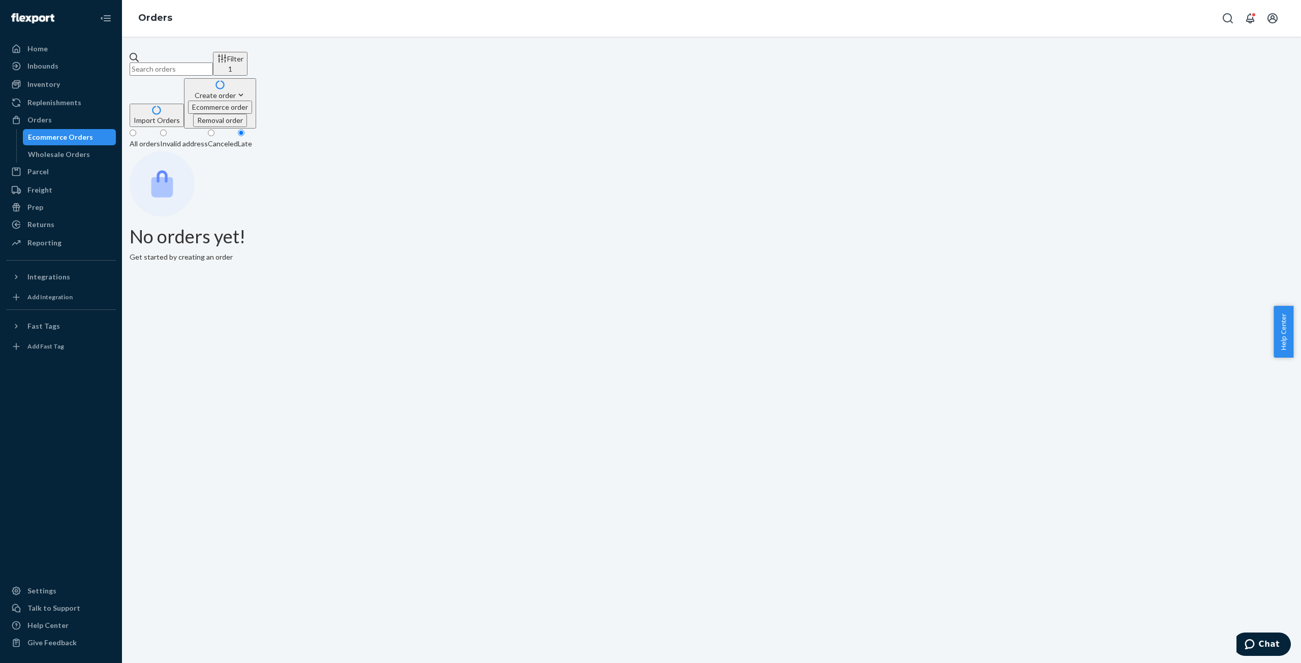
click at [157, 139] on div "All orders" at bounding box center [145, 144] width 30 height 10
click at [136, 130] on input "All orders" at bounding box center [133, 133] width 7 height 7
click at [243, 63] on div "Filter" at bounding box center [230, 68] width 26 height 11
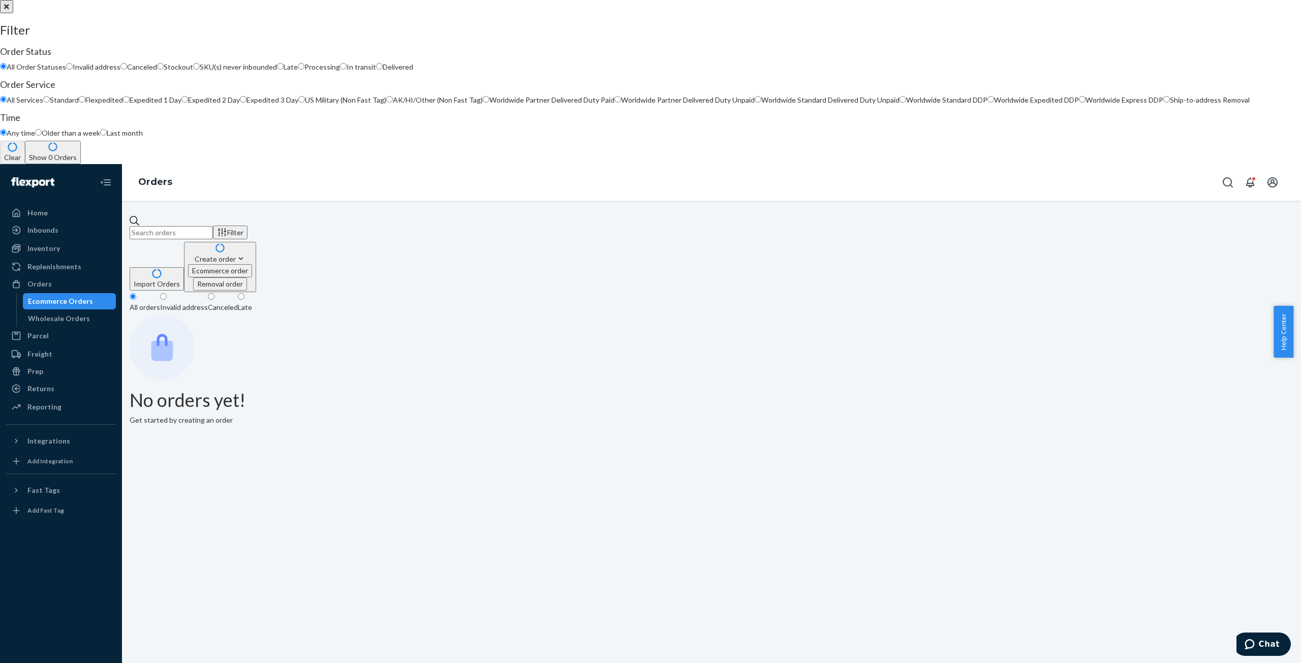
click at [266, 0] on div at bounding box center [650, 0] width 1301 height 0
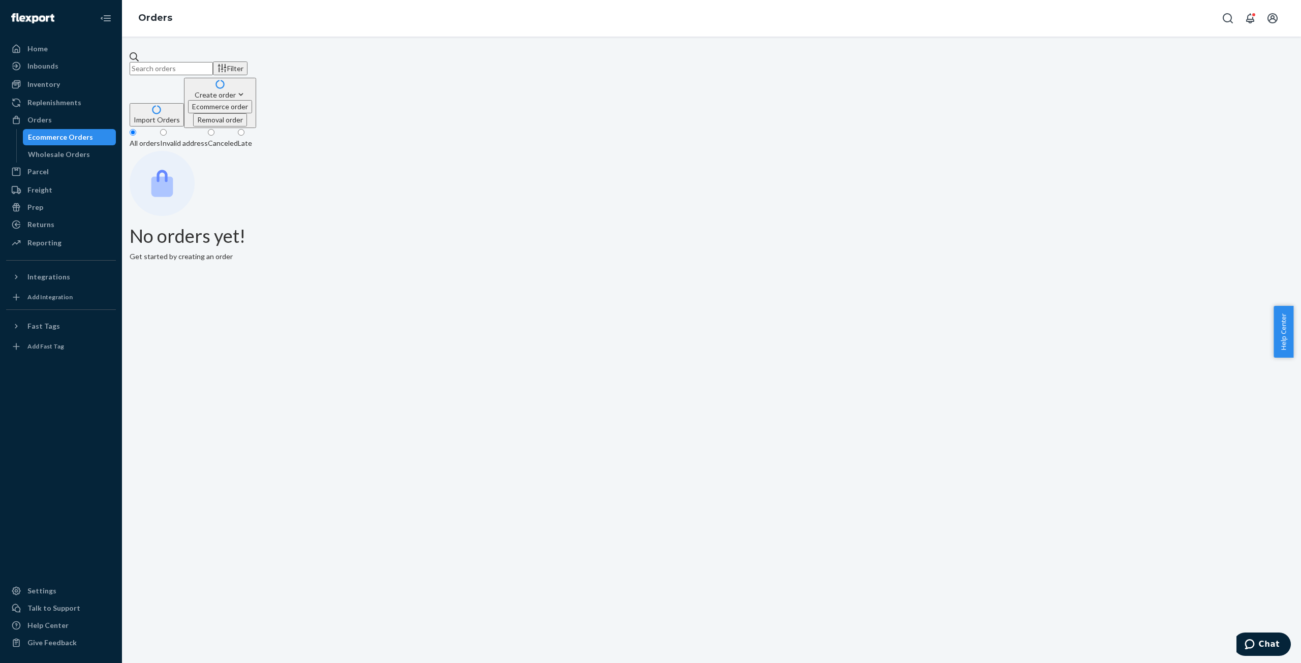
click at [238, 138] on div "Canceled" at bounding box center [223, 143] width 30 height 10
click at [214, 129] on input "Canceled" at bounding box center [211, 132] width 7 height 7
click at [243, 59] on div "Filter 1" at bounding box center [230, 63] width 26 height 21
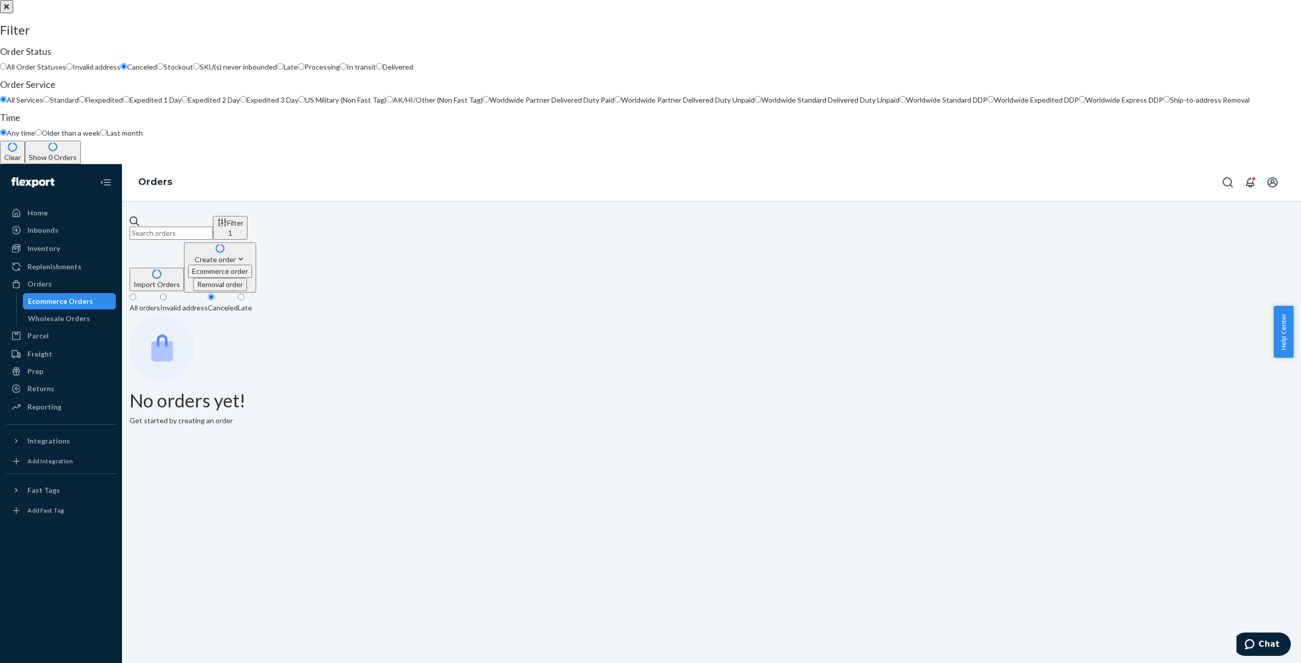
click at [33, 0] on div at bounding box center [650, 0] width 1301 height 0
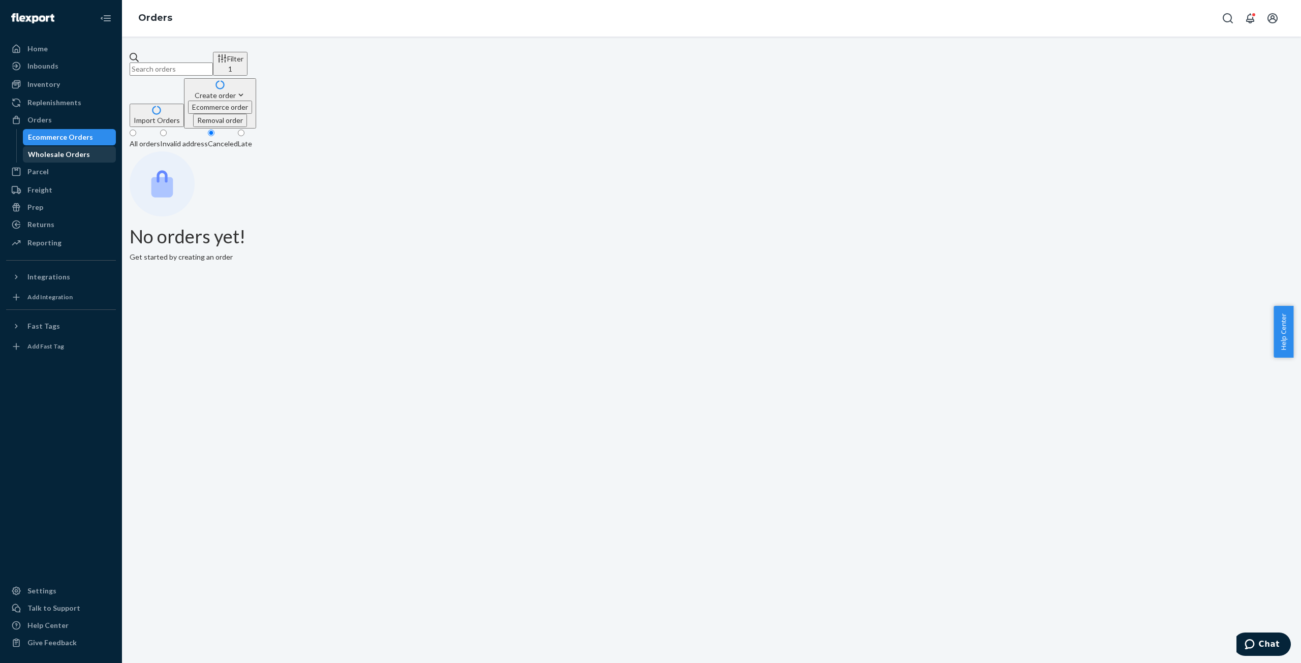
click at [45, 151] on div "Wholesale Orders" at bounding box center [59, 154] width 62 height 10
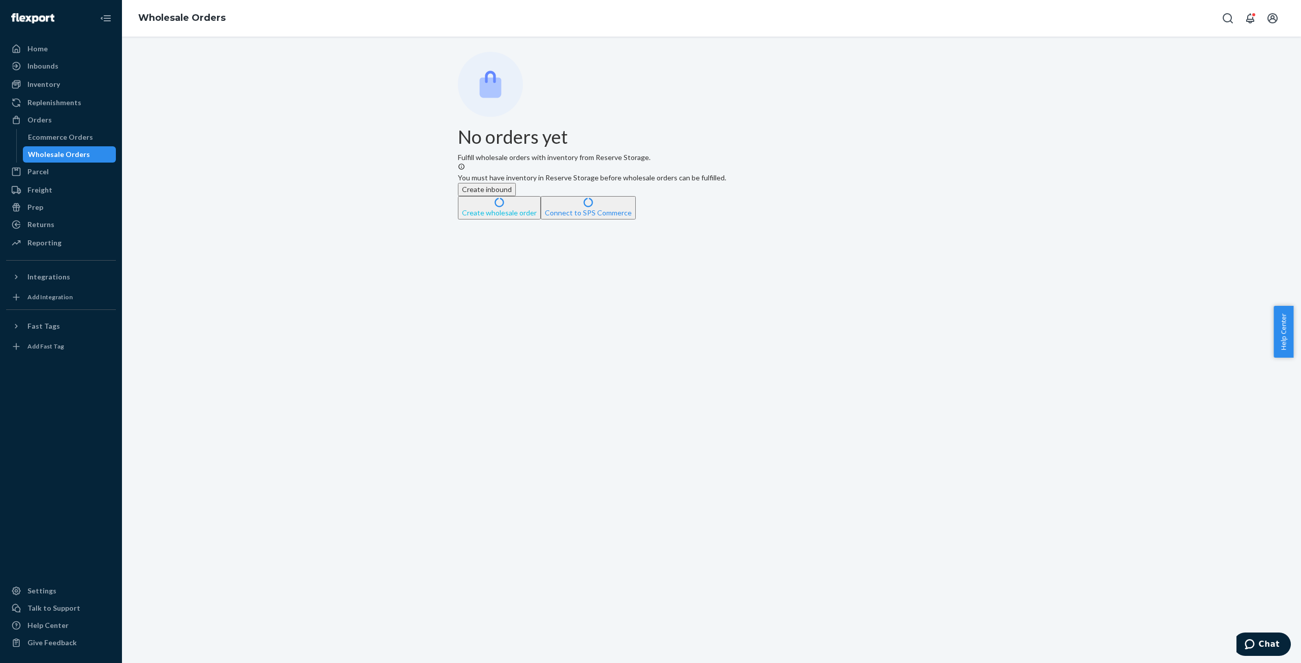
click at [541, 219] on button "Create wholesale order" at bounding box center [499, 207] width 83 height 23
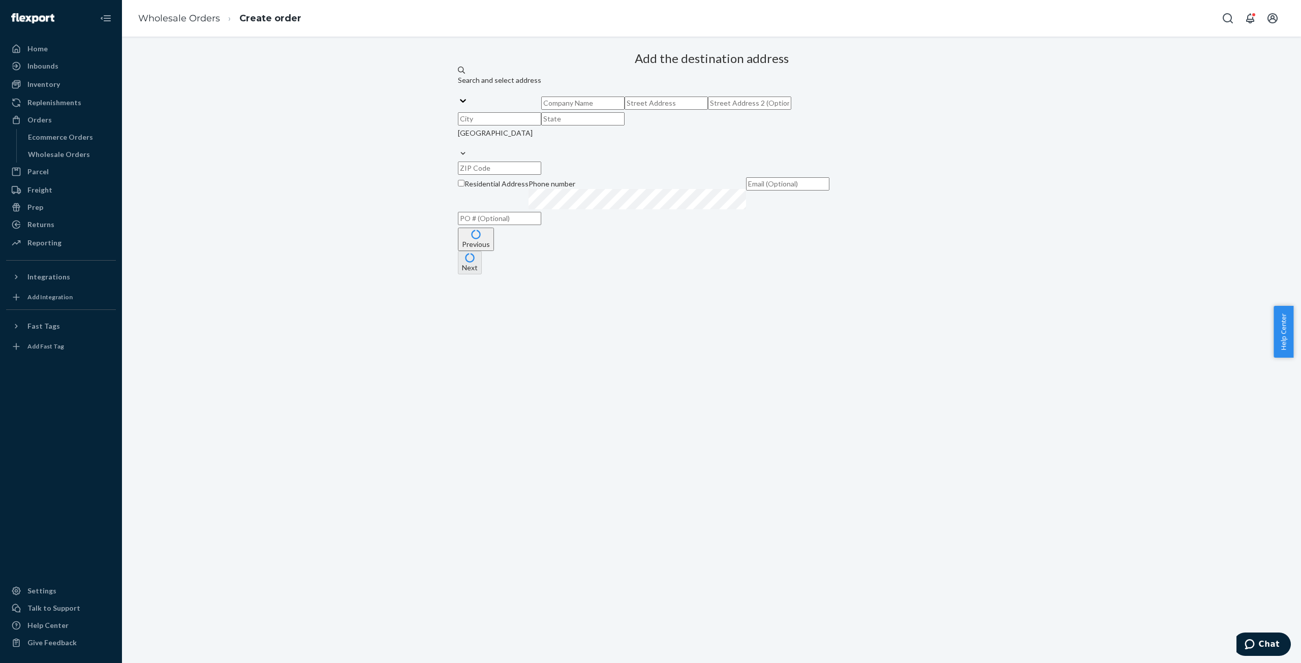
click at [464, 186] on input "Residential Address" at bounding box center [461, 183] width 7 height 7
checkbox input "true"
click at [36, 68] on div "Inbounds" at bounding box center [42, 66] width 31 height 10
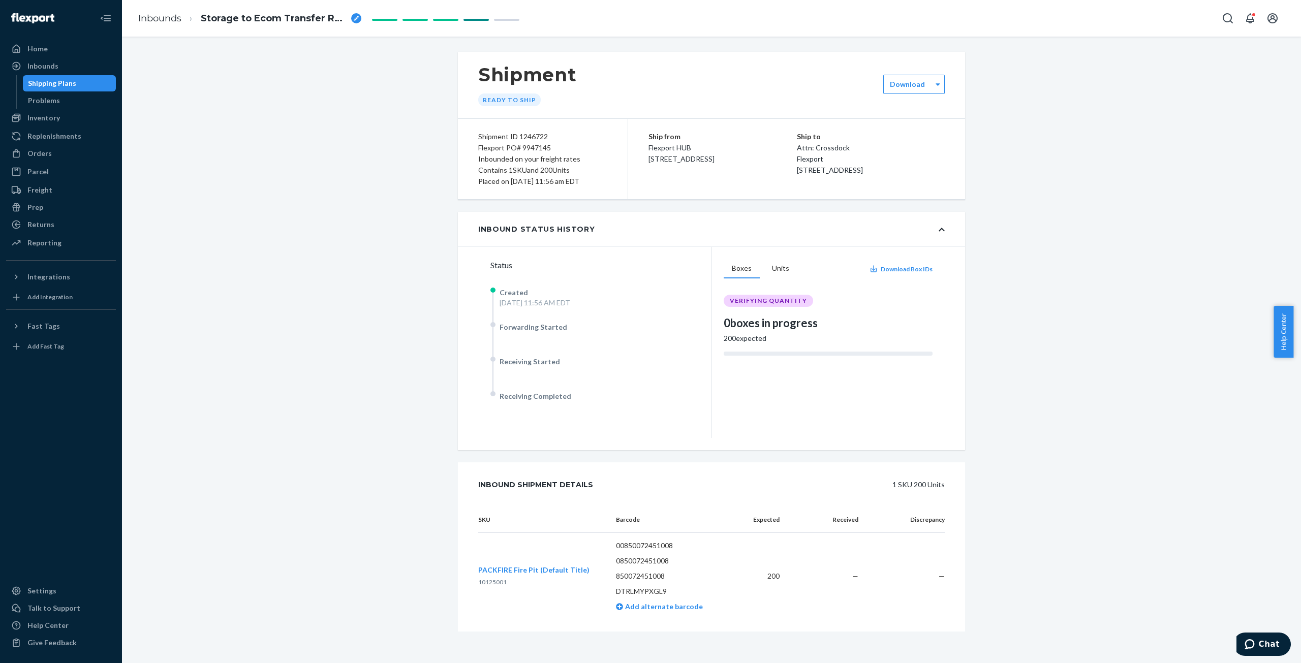
click at [1281, 339] on span "Help Center" at bounding box center [1283, 332] width 20 height 52
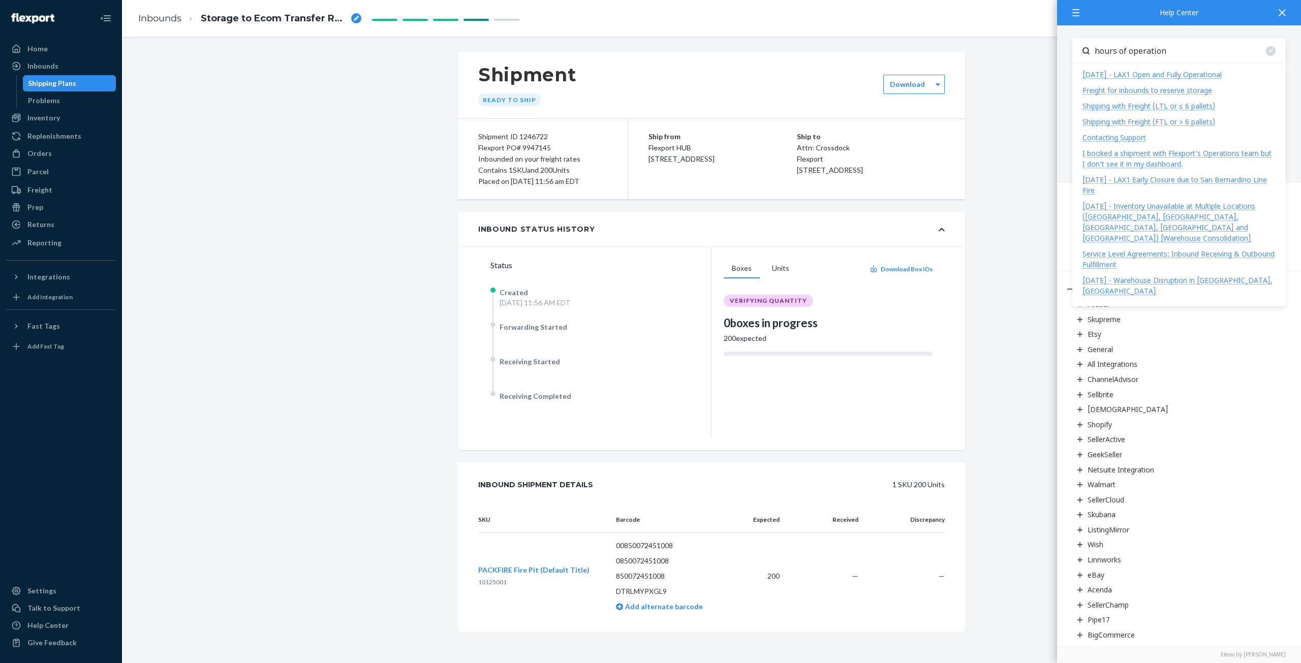
click at [1096, 76] on div "9/10/2024 - LAX1 Open and Fully Operational" at bounding box center [1151, 75] width 139 height 10
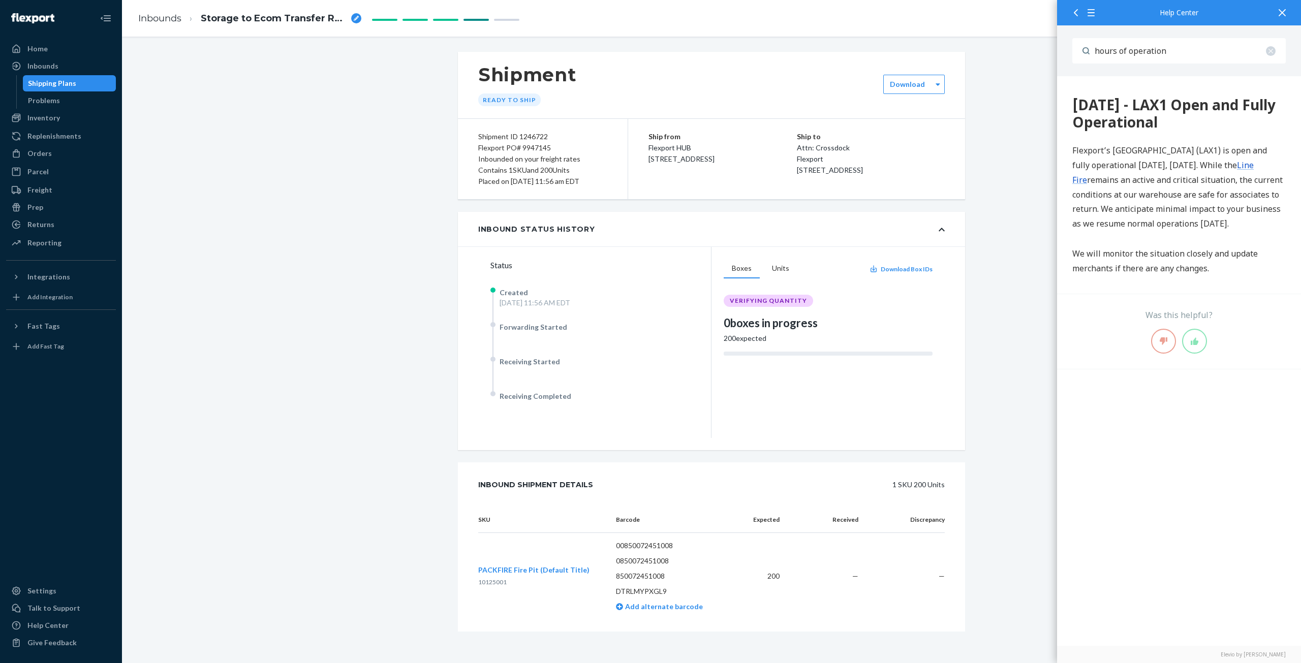
click at [1179, 50] on input "hours of operation" at bounding box center [1187, 50] width 196 height 25
click at [1191, 53] on input "hours of operation" at bounding box center [1187, 50] width 196 height 25
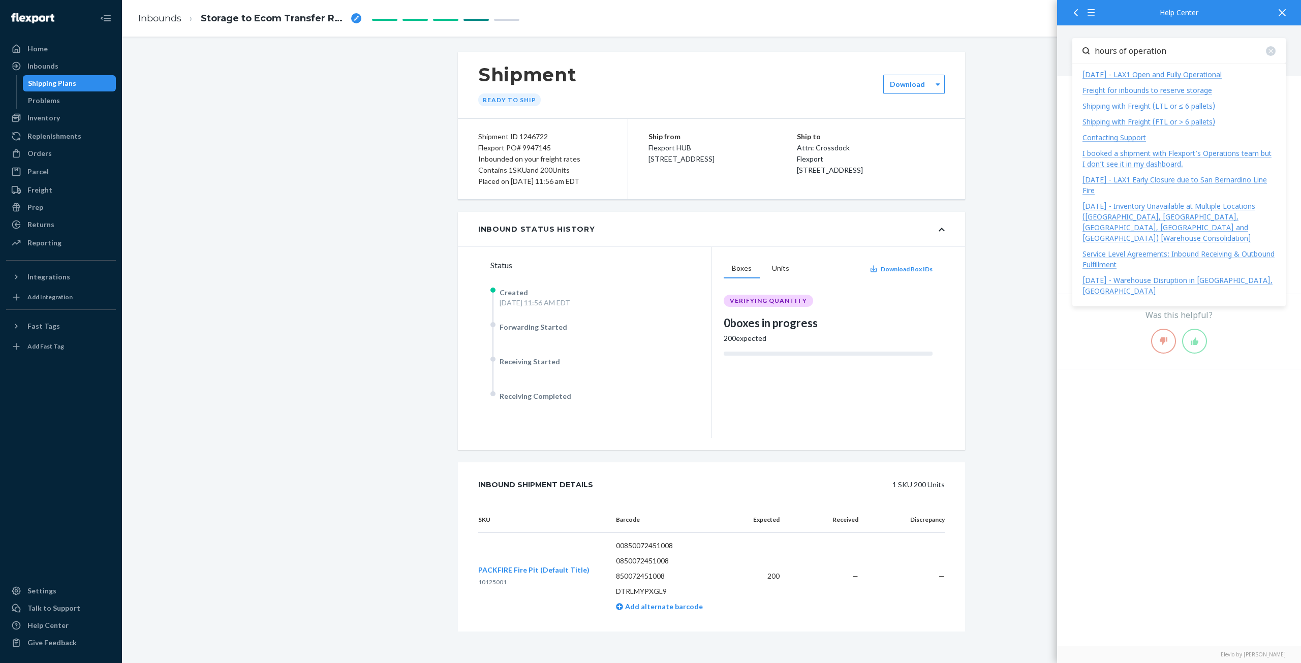
click at [1137, 106] on div "Shipping with Freight (LTL or ≤ 6 pallets)" at bounding box center [1148, 106] width 133 height 10
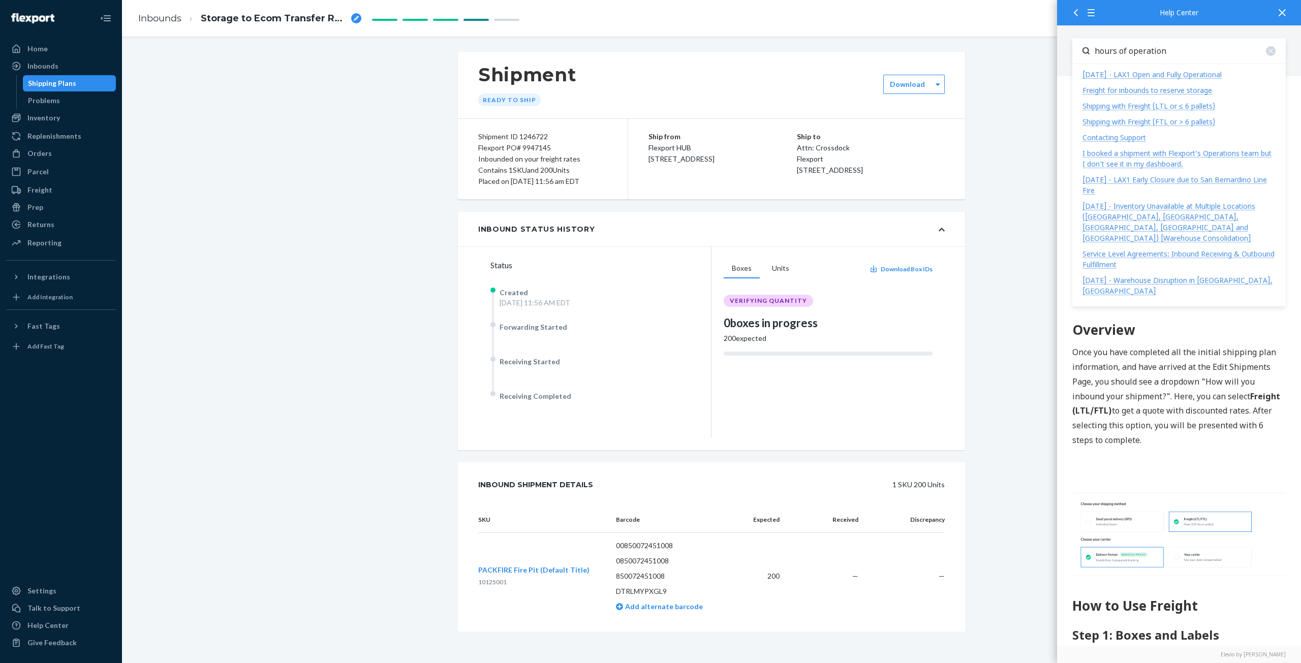
click at [1094, 51] on input "hours of operation" at bounding box center [1187, 50] width 196 height 25
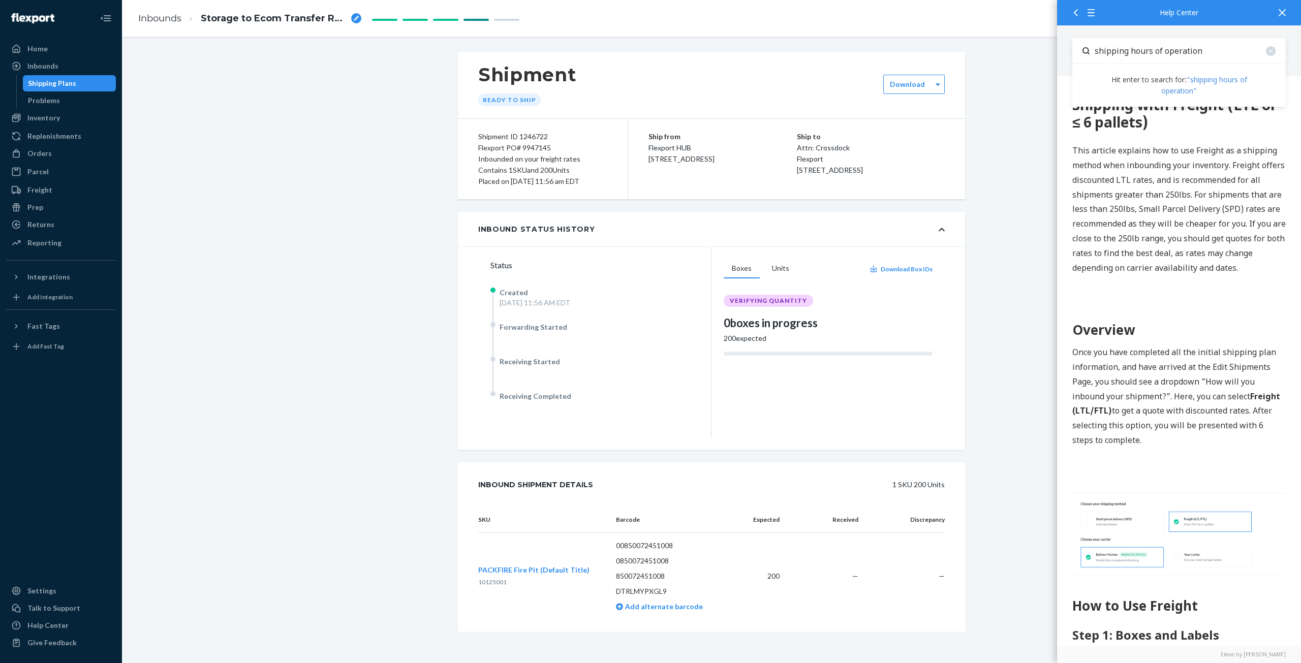
type input "shipping hours of operation"
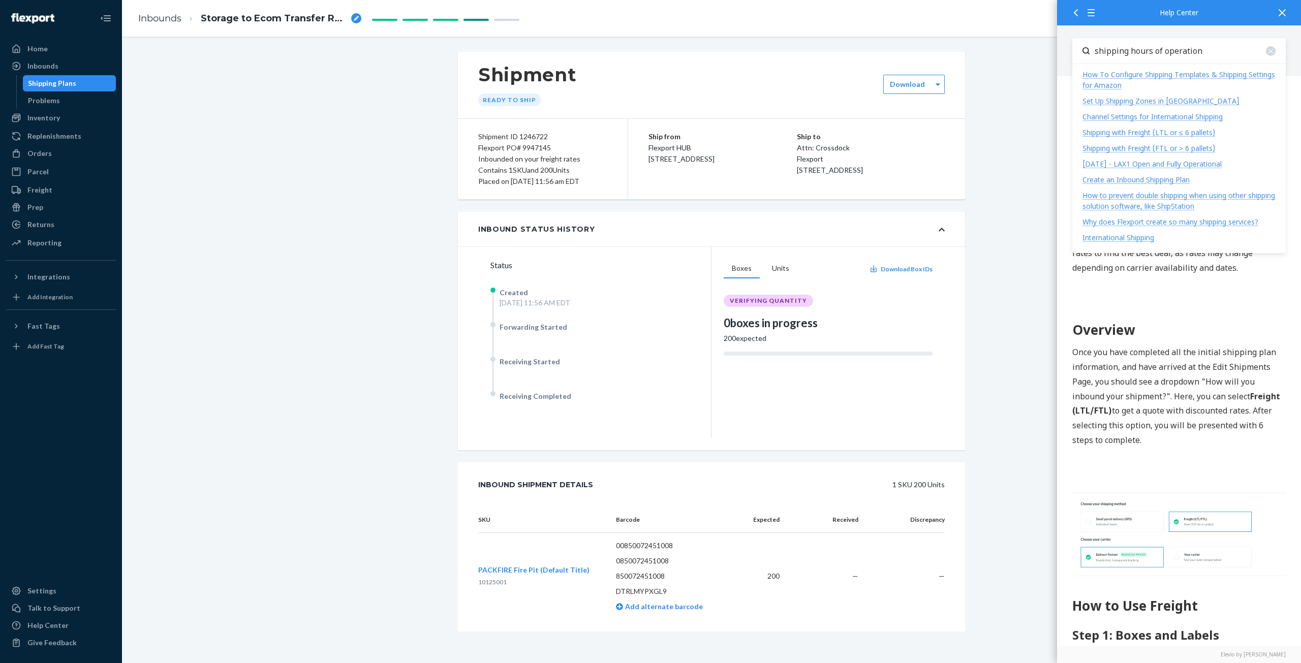
click at [1240, 51] on input "shipping hours of operation" at bounding box center [1187, 50] width 196 height 25
click at [1283, 14] on icon at bounding box center [1281, 12] width 7 height 7
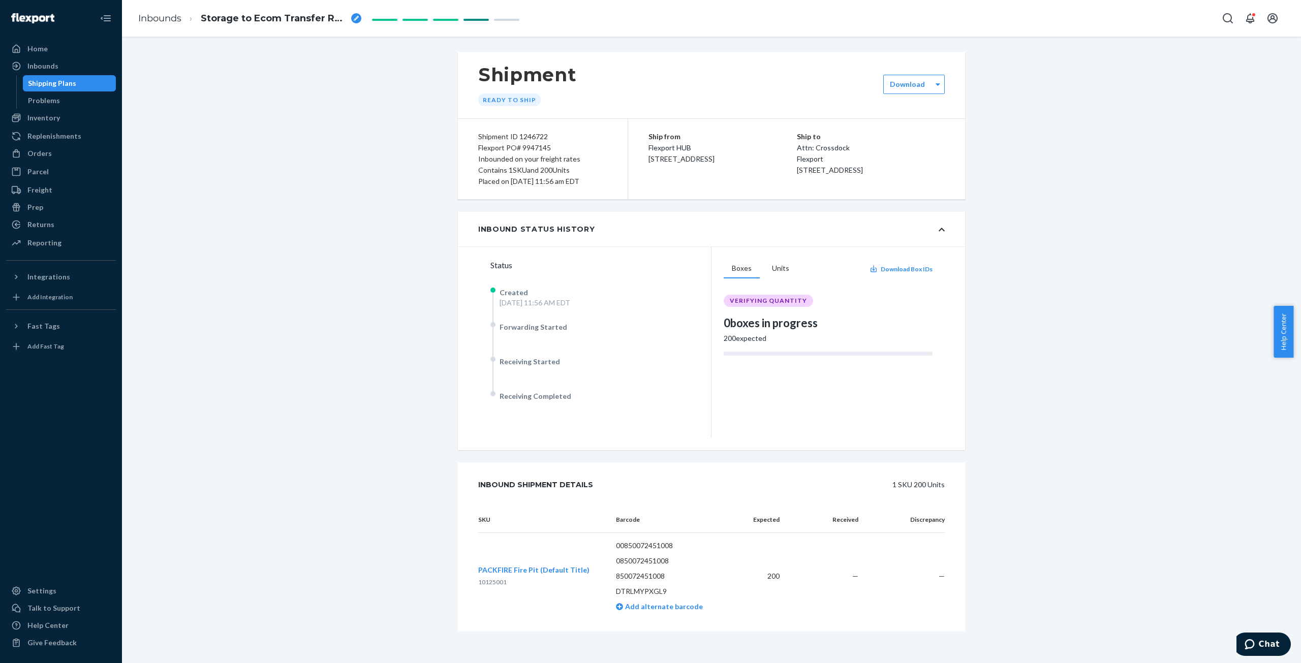
scroll to position [1, 0]
click at [1227, 19] on icon "Open Search Box" at bounding box center [1227, 18] width 12 height 12
type input "c"
click at [1233, 315] on div "Shipment Ready to ship Download Shipment ID 1246722 Flexport PO# 9947145 Inboun…" at bounding box center [711, 357] width 1163 height 612
click at [1285, 328] on span "Help Center" at bounding box center [1283, 332] width 20 height 52
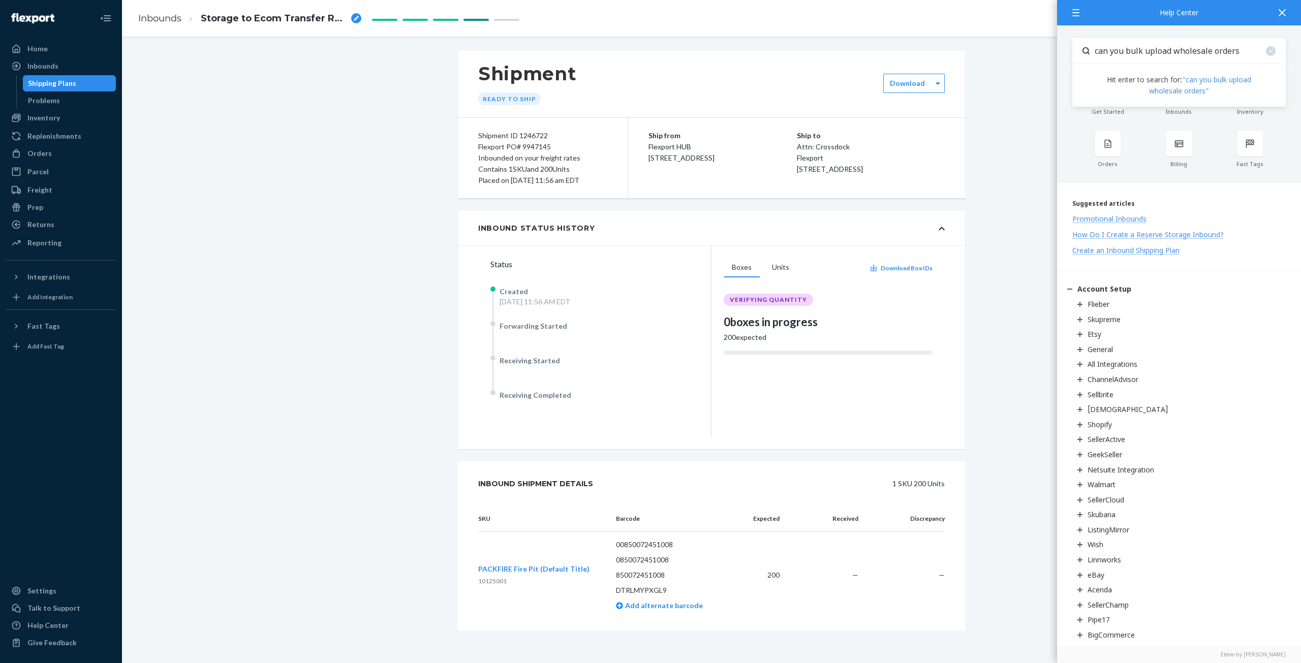
type input "can you bulk upload wholesale orders"
click at [1233, 78] on link ""can you bulk upload wholesale orders"" at bounding box center [1200, 85] width 102 height 21
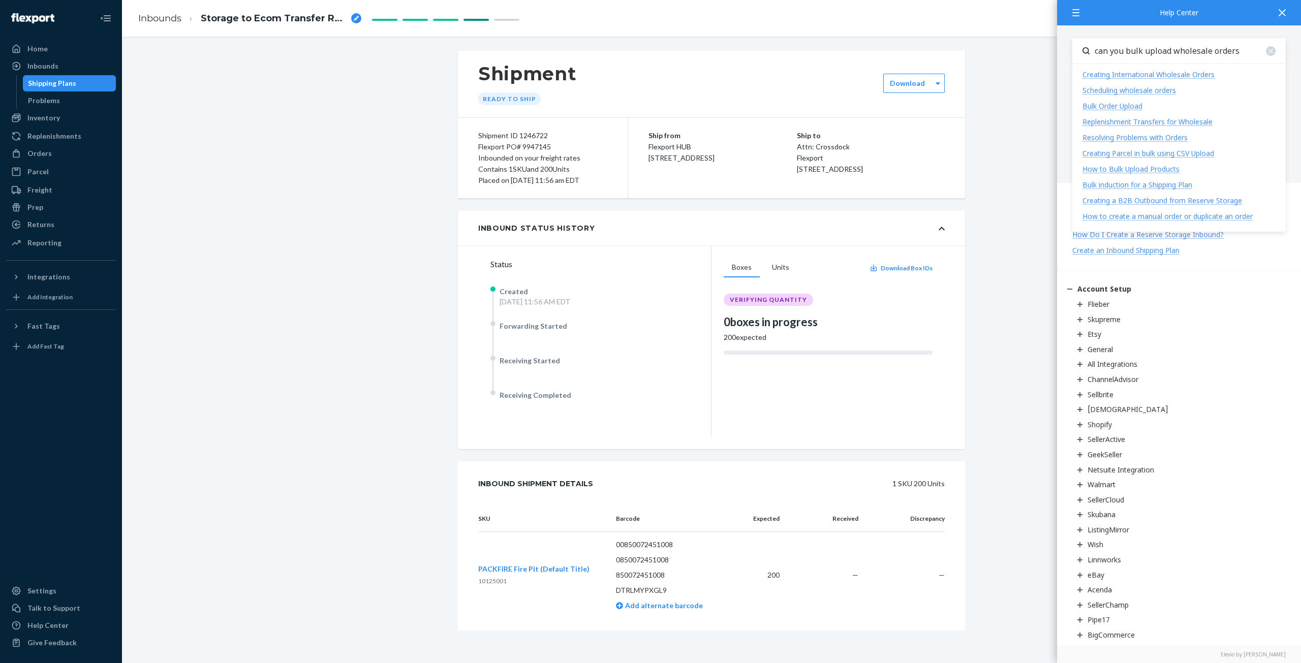
click at [1116, 107] on div "Bulk Order Upload" at bounding box center [1112, 106] width 60 height 10
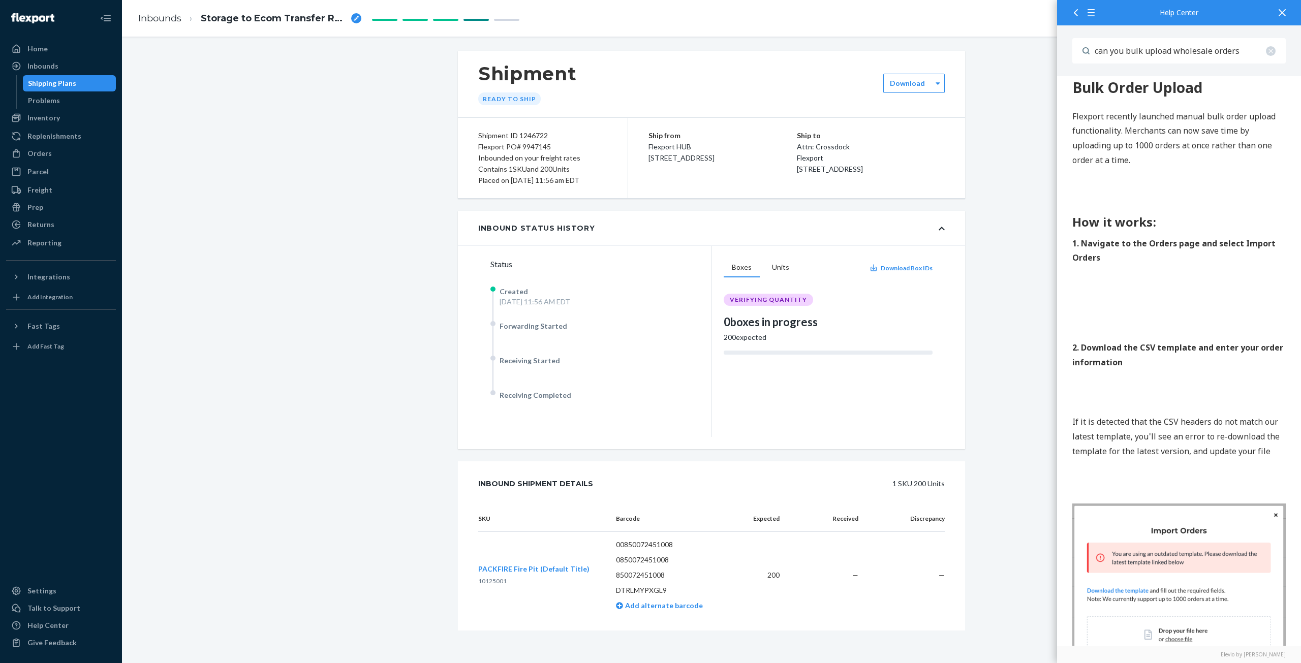
scroll to position [0, 0]
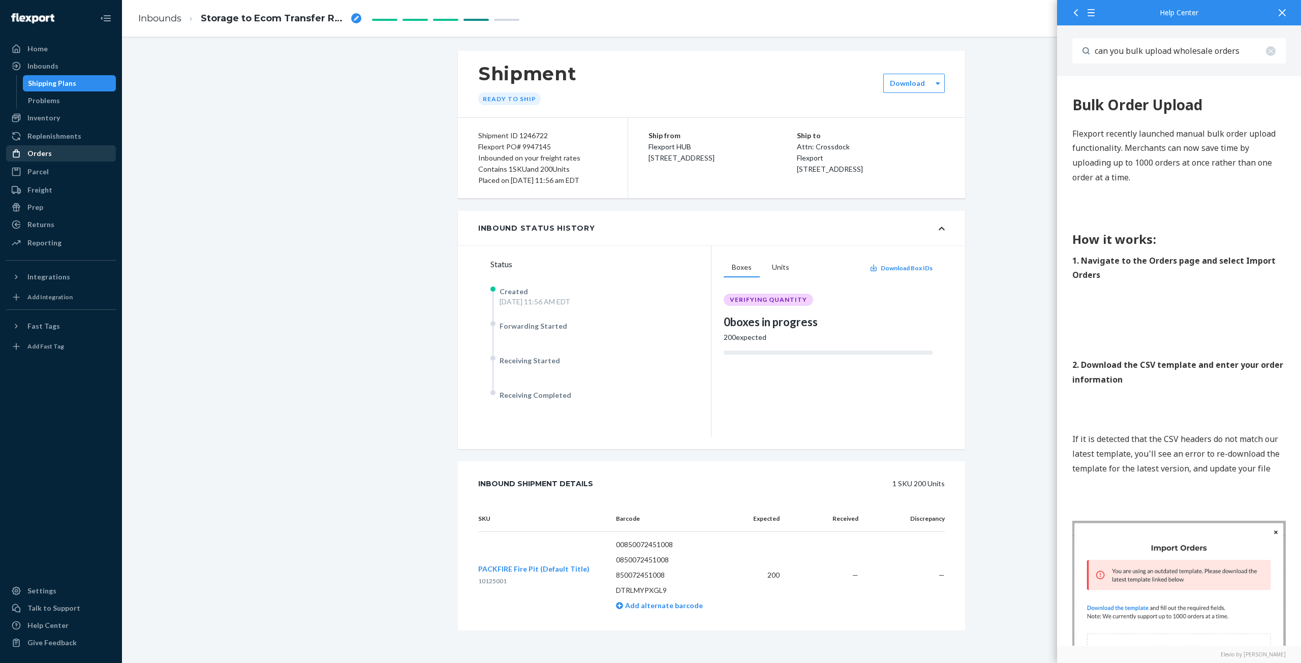
click at [40, 156] on div "Orders" at bounding box center [39, 153] width 24 height 10
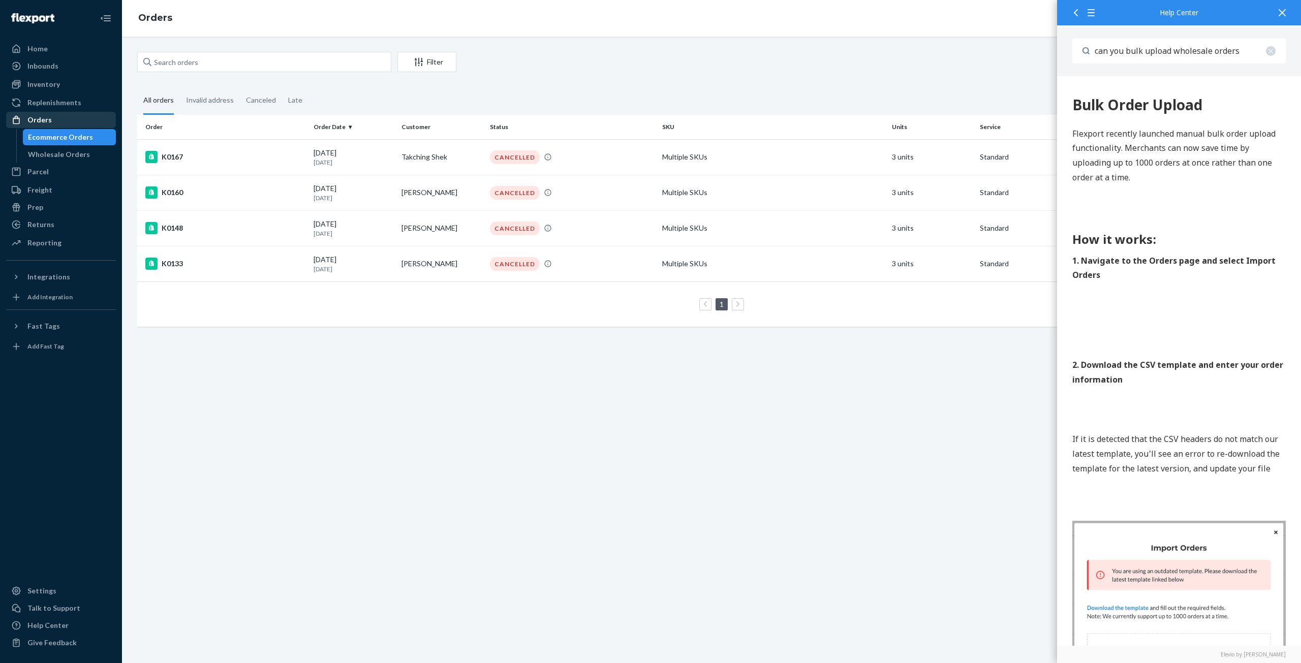
click at [36, 119] on div "Orders" at bounding box center [39, 120] width 24 height 10
click at [51, 153] on div "Wholesale Orders" at bounding box center [59, 154] width 62 height 10
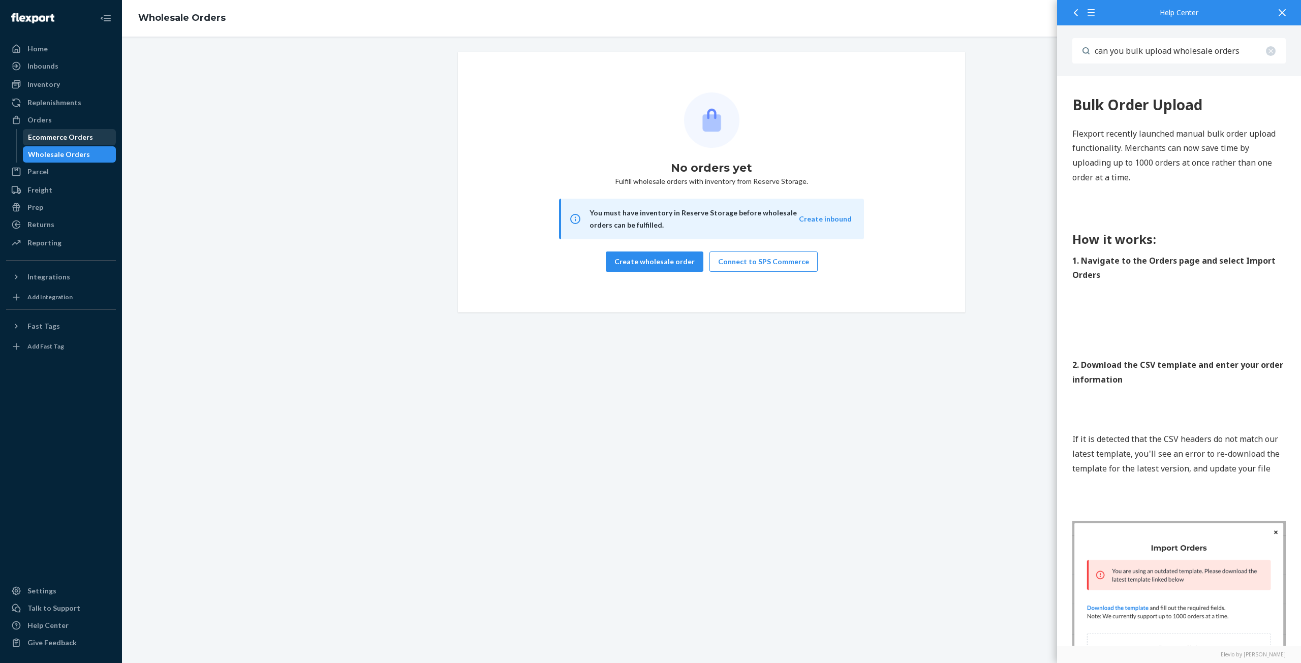
click at [50, 134] on div "Ecommerce Orders" at bounding box center [60, 137] width 65 height 10
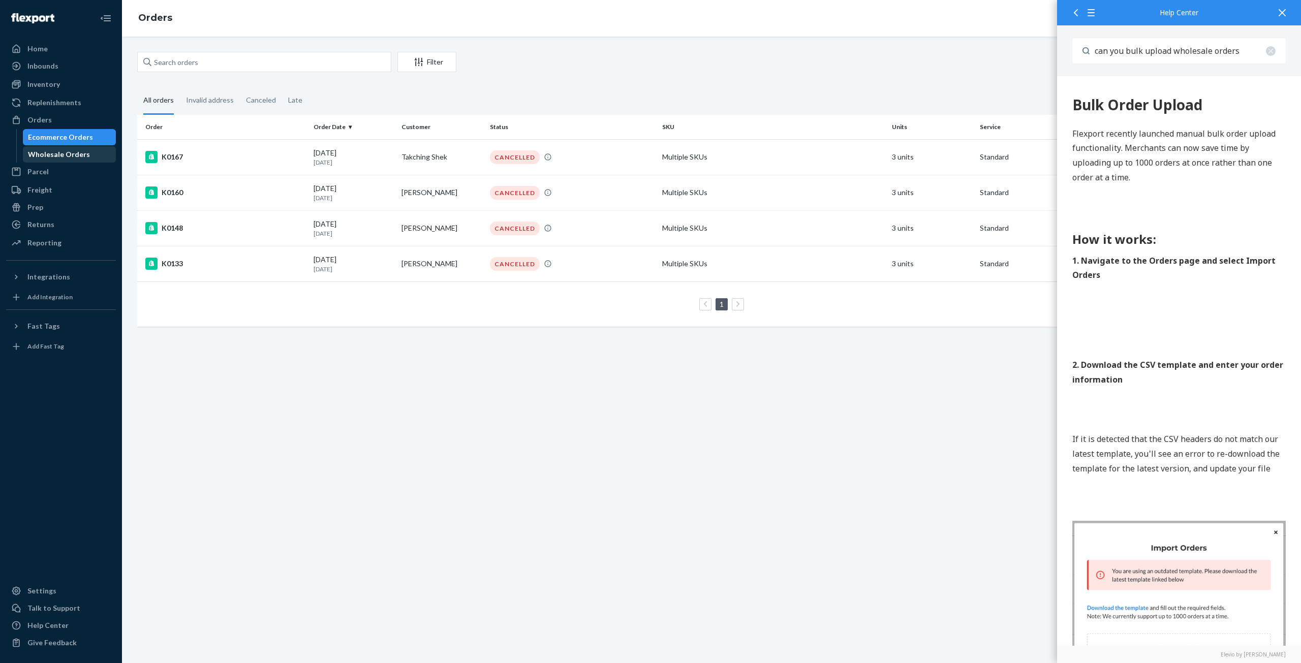
click at [48, 151] on div "Wholesale Orders" at bounding box center [59, 154] width 62 height 10
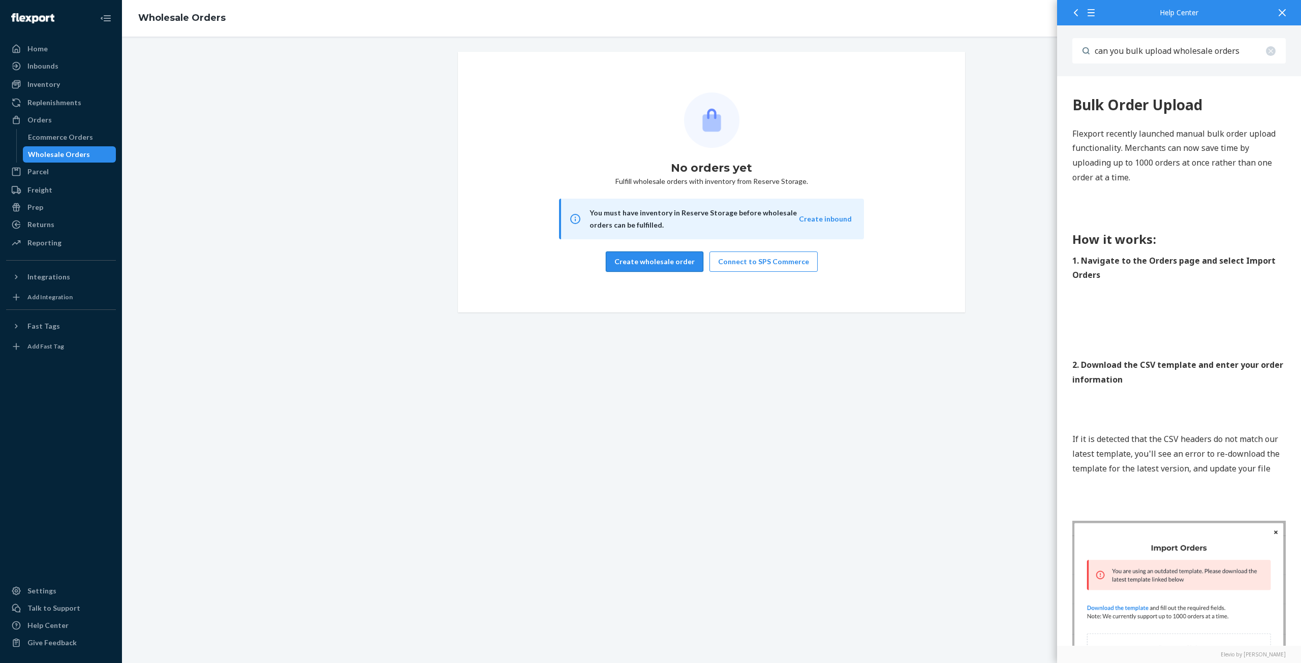
click at [650, 260] on button "Create wholesale order" at bounding box center [655, 261] width 98 height 20
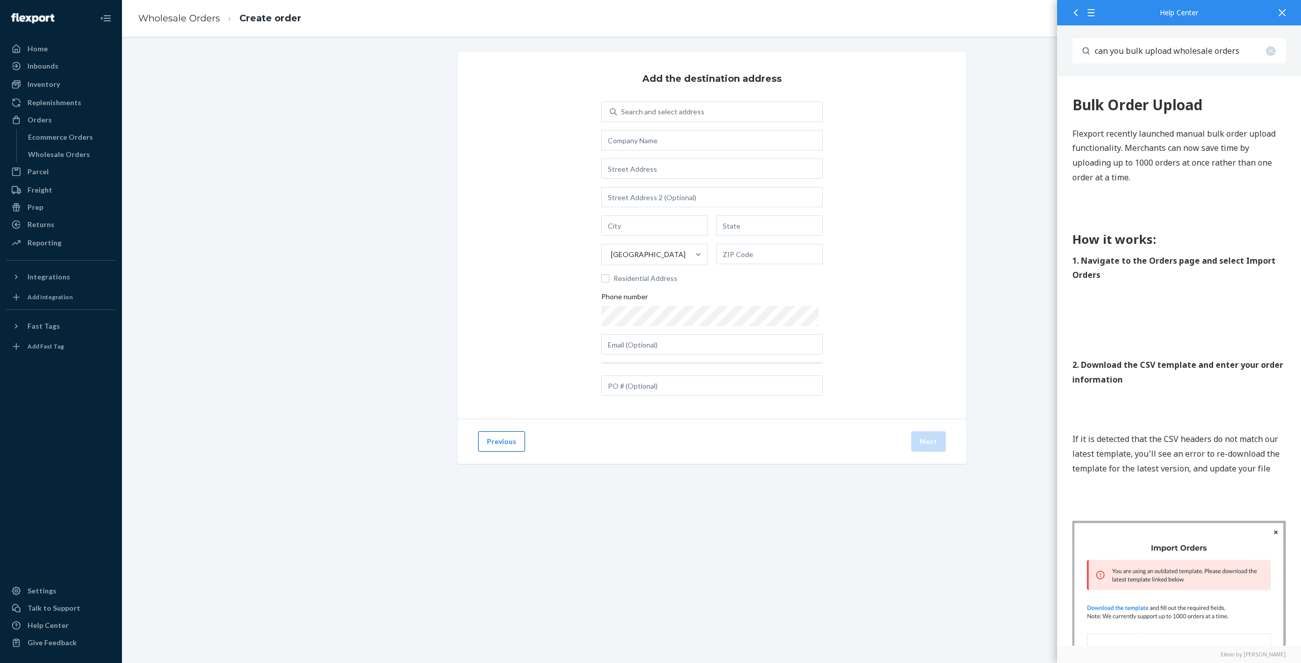
click at [505, 442] on button "Previous" at bounding box center [501, 441] width 47 height 20
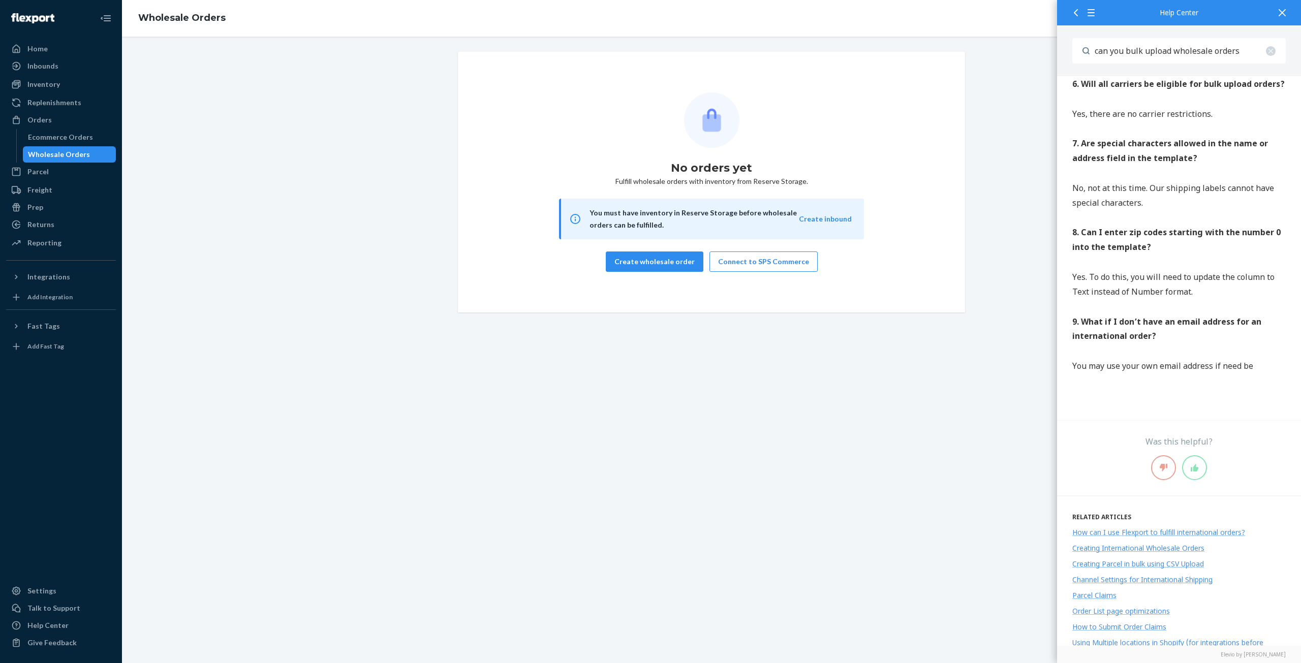
scroll to position [2630, 0]
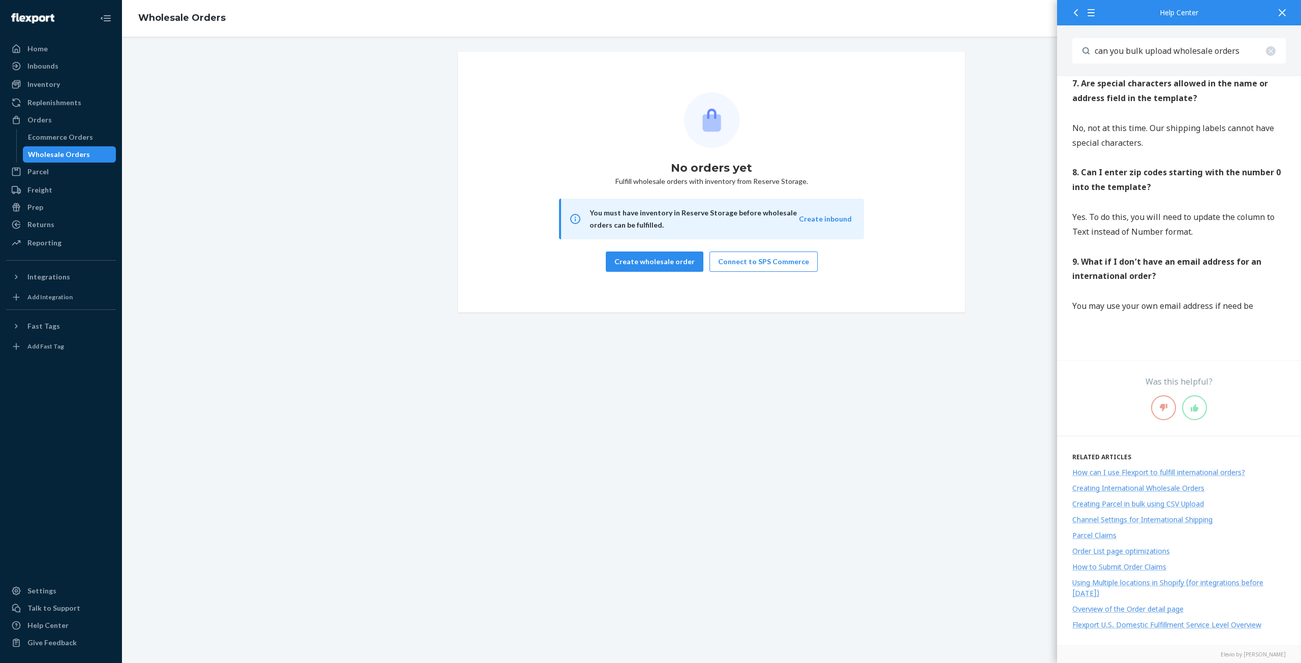
click at [1095, 506] on div "Creating Parcel in bulk using CSV Upload" at bounding box center [1138, 504] width 132 height 10
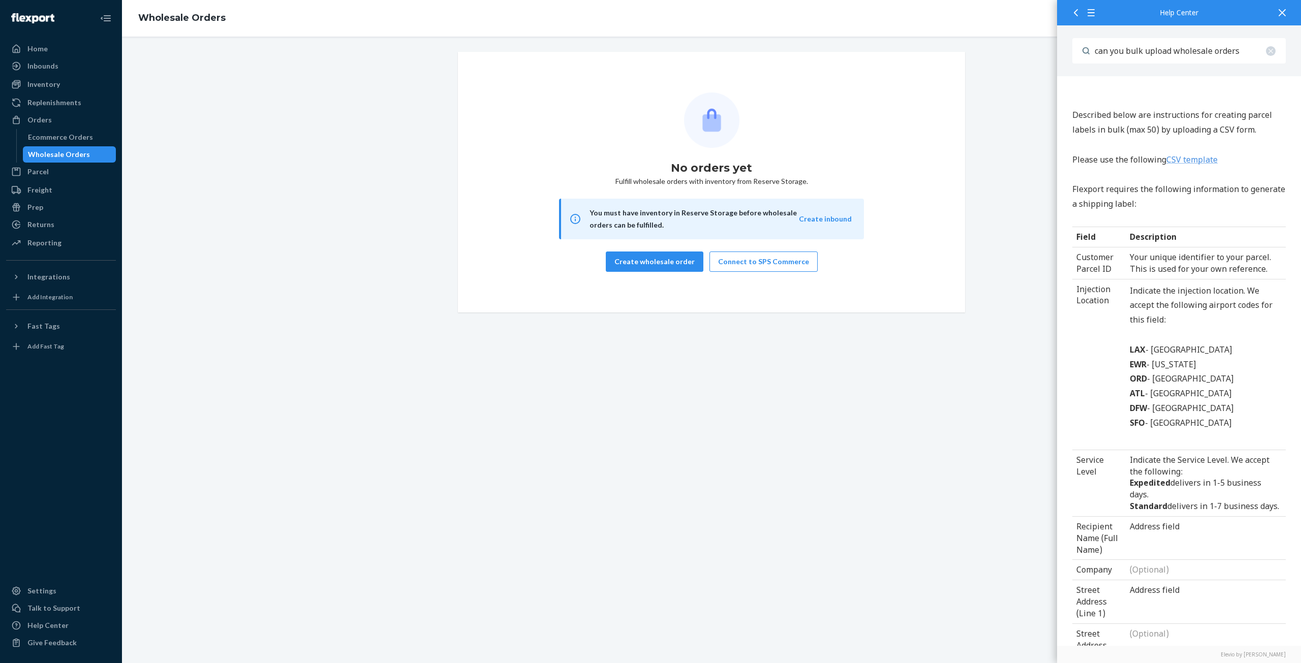
scroll to position [0, 0]
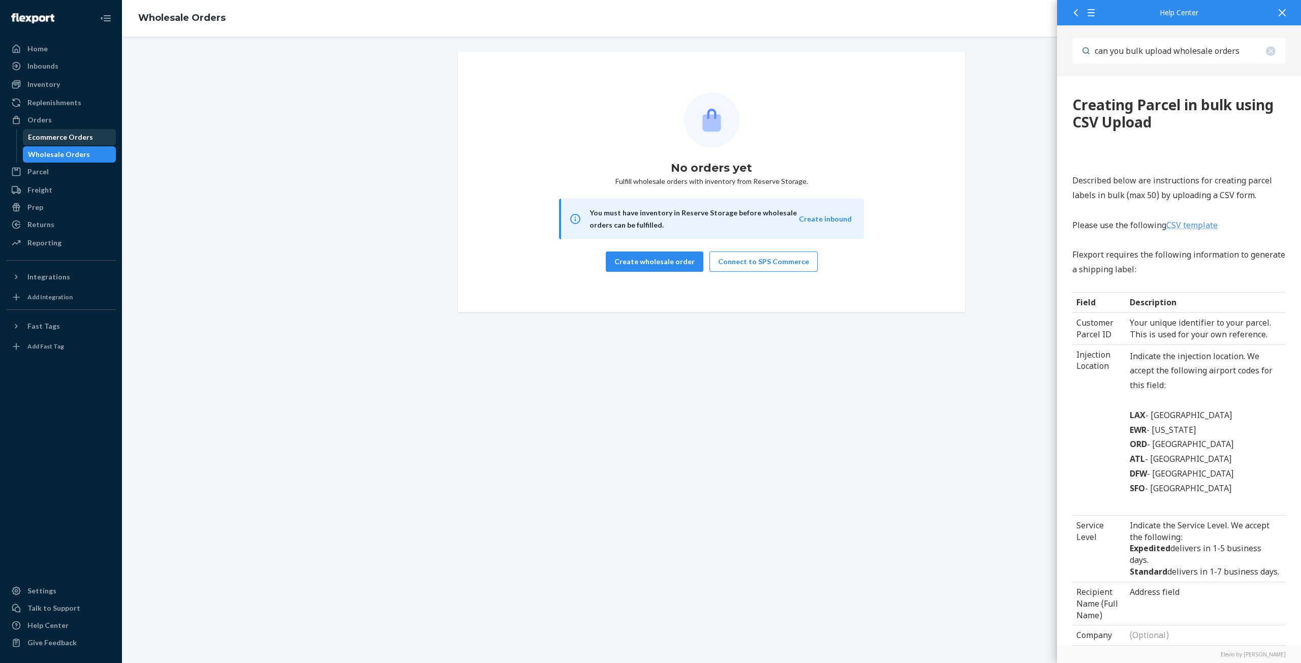
click at [60, 139] on div "Ecommerce Orders" at bounding box center [60, 137] width 65 height 10
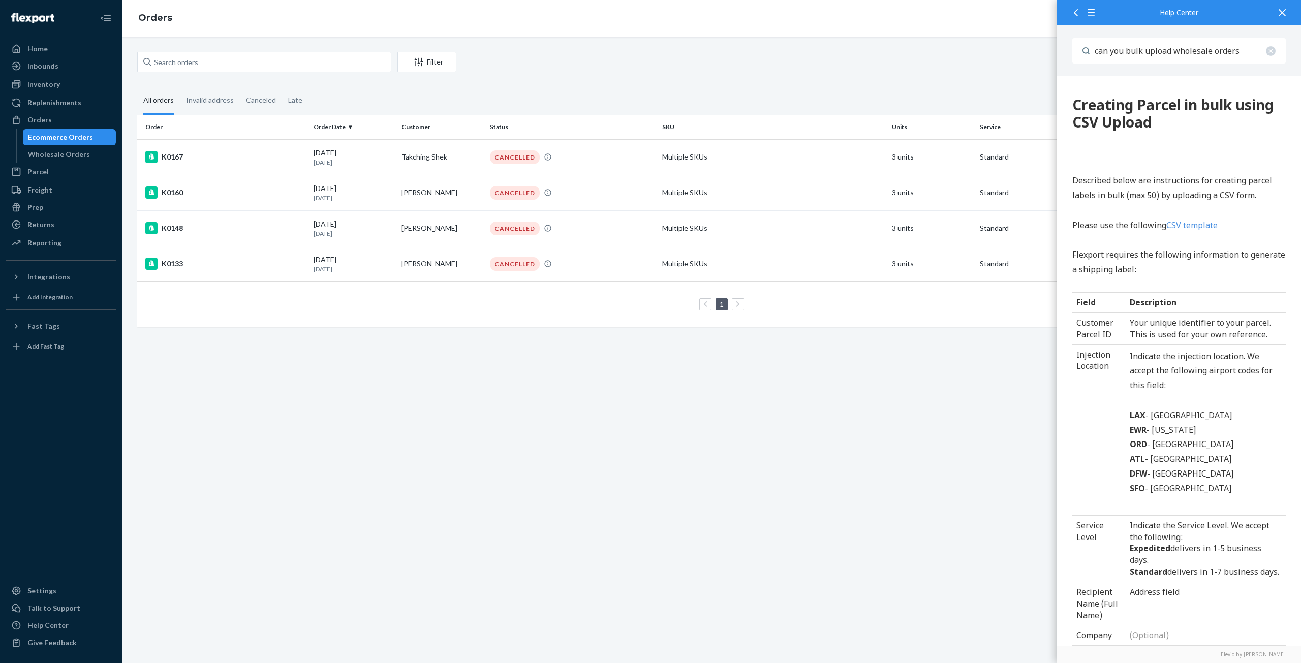
click at [1281, 11] on icon at bounding box center [1281, 12] width 7 height 7
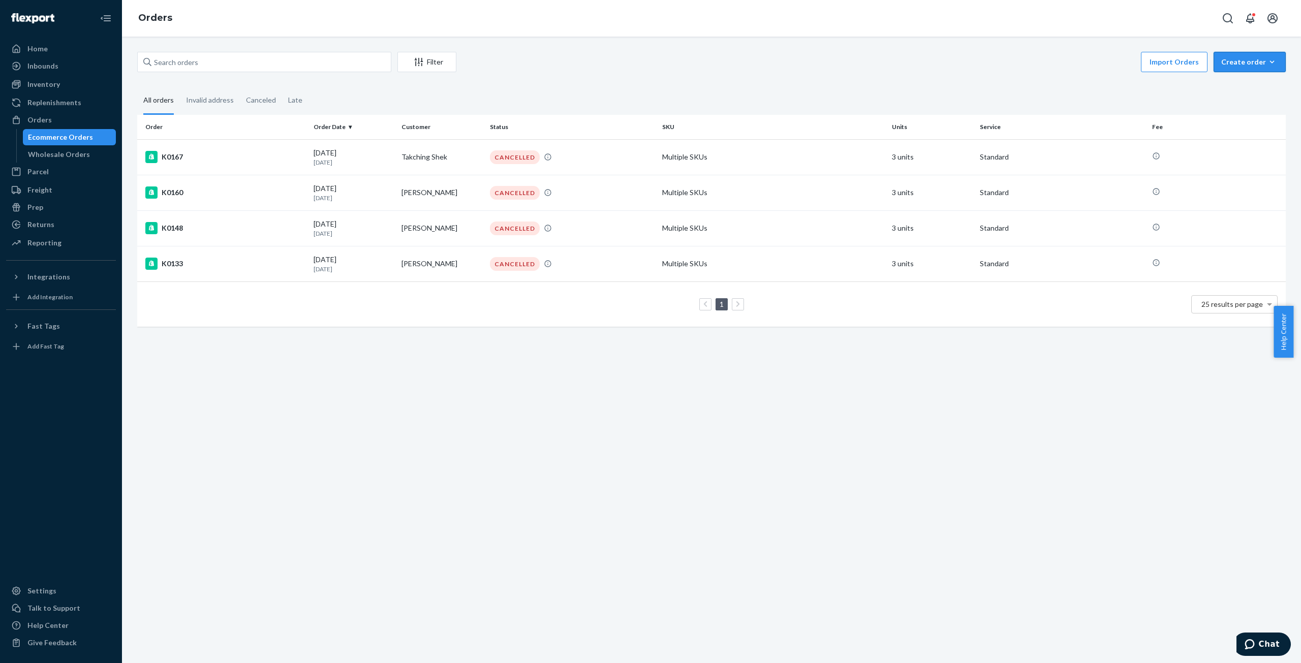
click at [1267, 59] on icon "button" at bounding box center [1272, 62] width 10 height 10
click at [1076, 80] on div "Filter Import Orders Create order Ecommerce order Removal order All orders Inva…" at bounding box center [711, 194] width 1163 height 285
click at [42, 120] on div "Orders" at bounding box center [39, 120] width 24 height 10
click at [37, 151] on div "Wholesale Orders" at bounding box center [59, 154] width 62 height 10
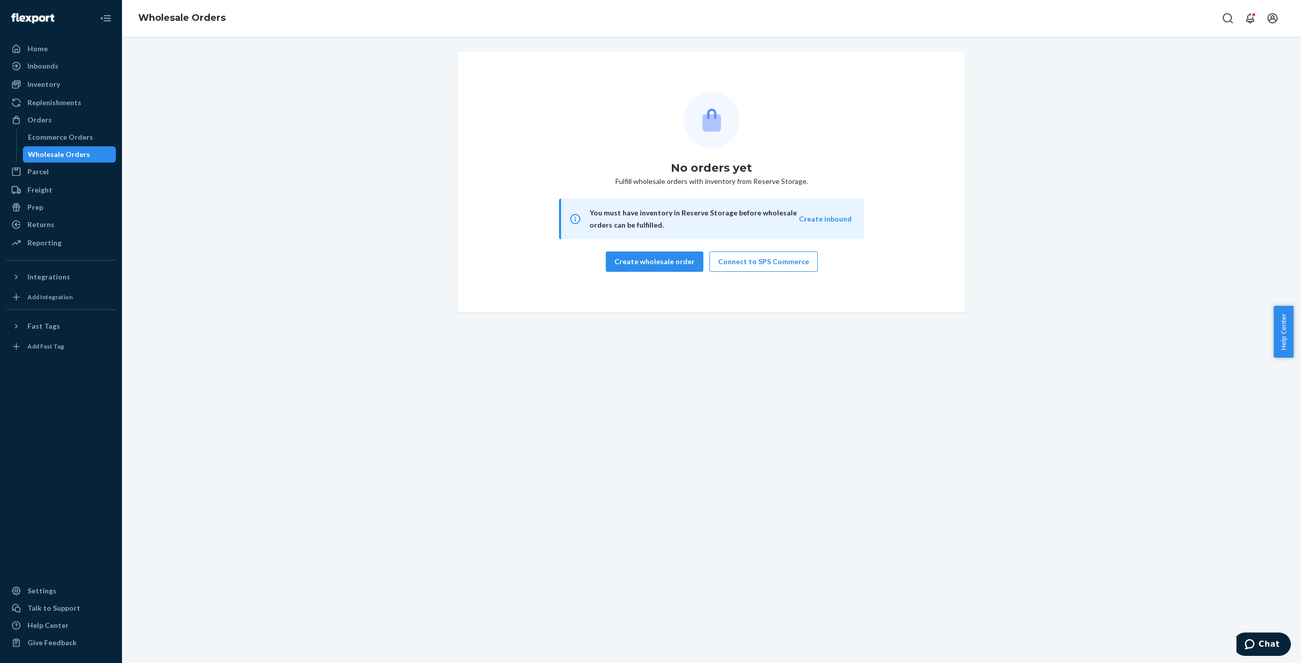
click at [1286, 334] on span "Help Center" at bounding box center [1283, 332] width 20 height 52
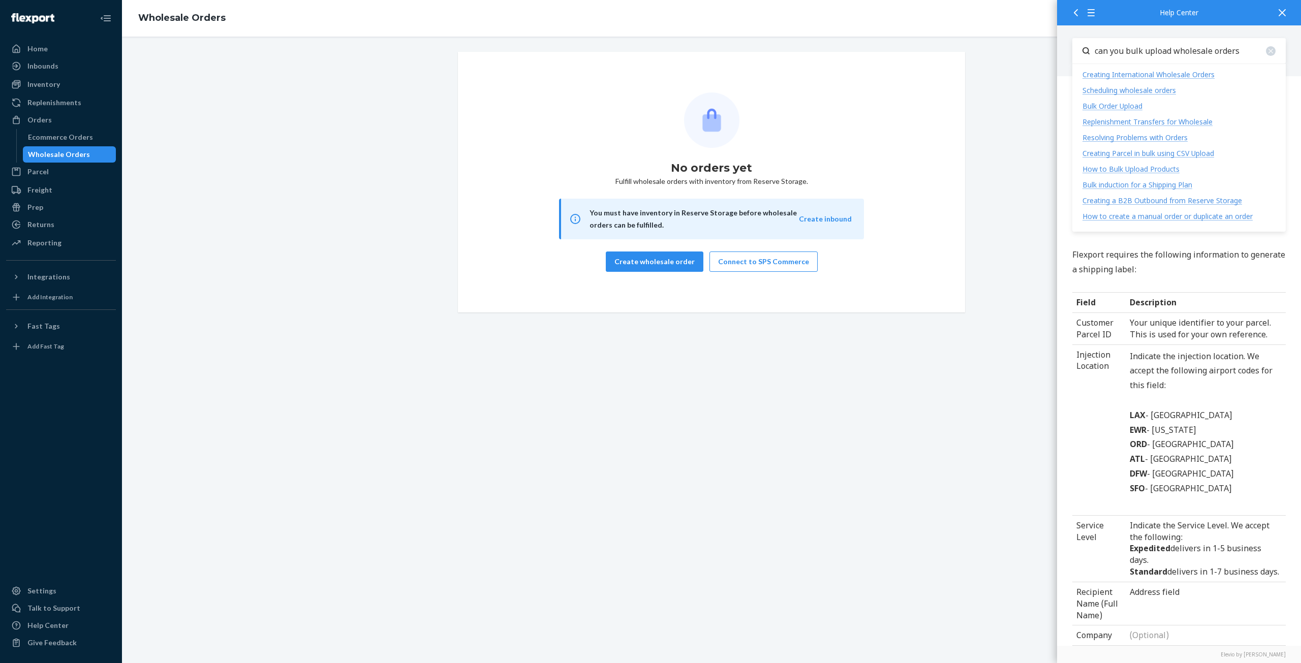
click at [1241, 51] on input "can you bulk upload wholesale orders" at bounding box center [1187, 50] width 196 height 25
click at [951, 454] on div "No orders yet Fulfill wholesale orders with inventory from Reserve Storage. You…" at bounding box center [711, 350] width 1179 height 626
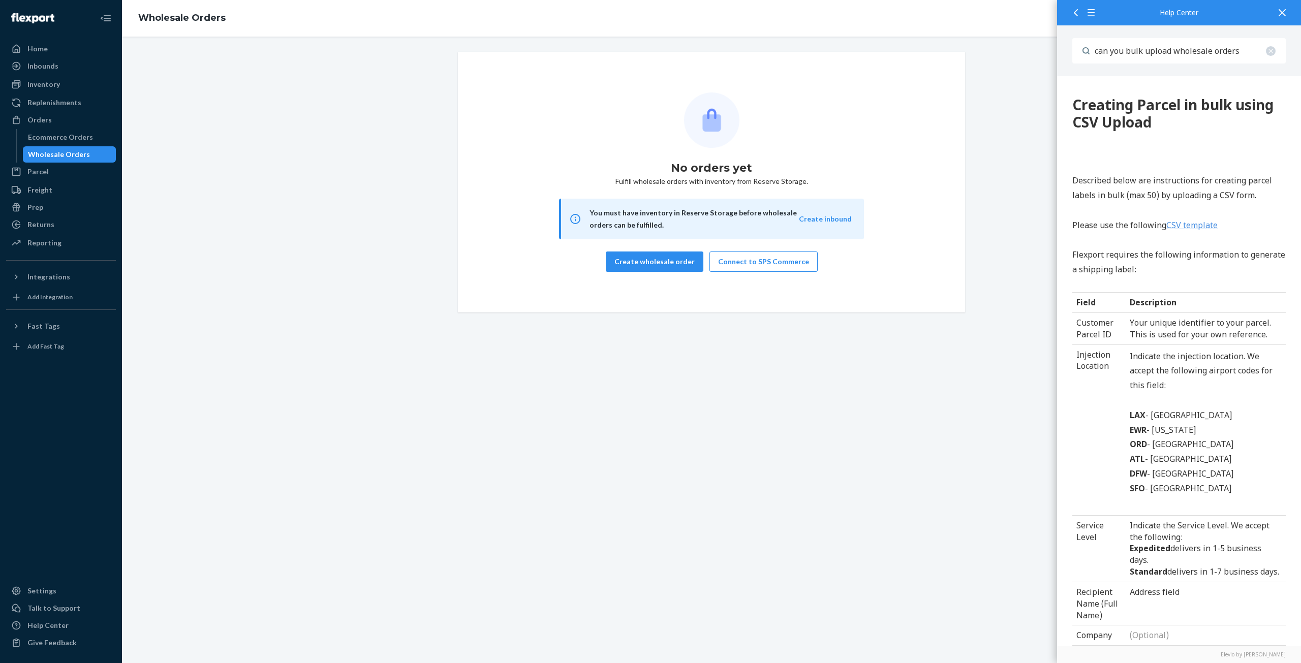
click at [1073, 13] on icon at bounding box center [1075, 12] width 7 height 7
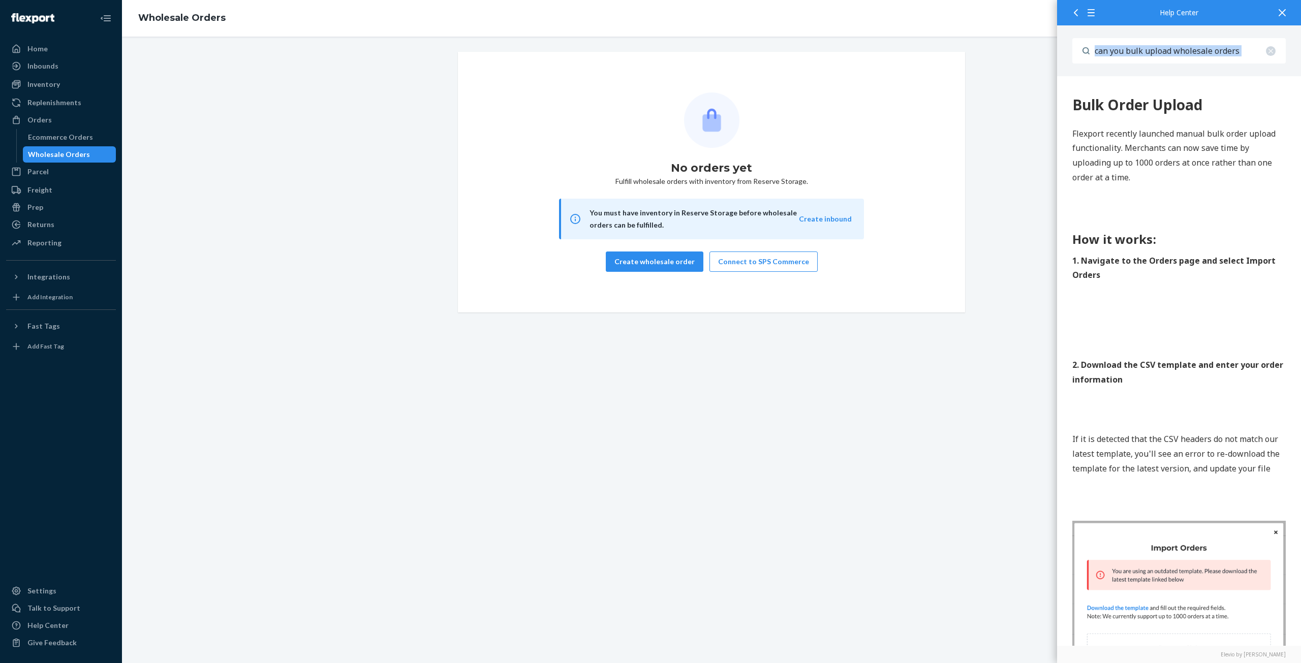
drag, startPoint x: 2339, startPoint y: 86, endPoint x: 1254, endPoint y: 236, distance: 1094.5
click at [30, 118] on div "Orders" at bounding box center [39, 120] width 24 height 10
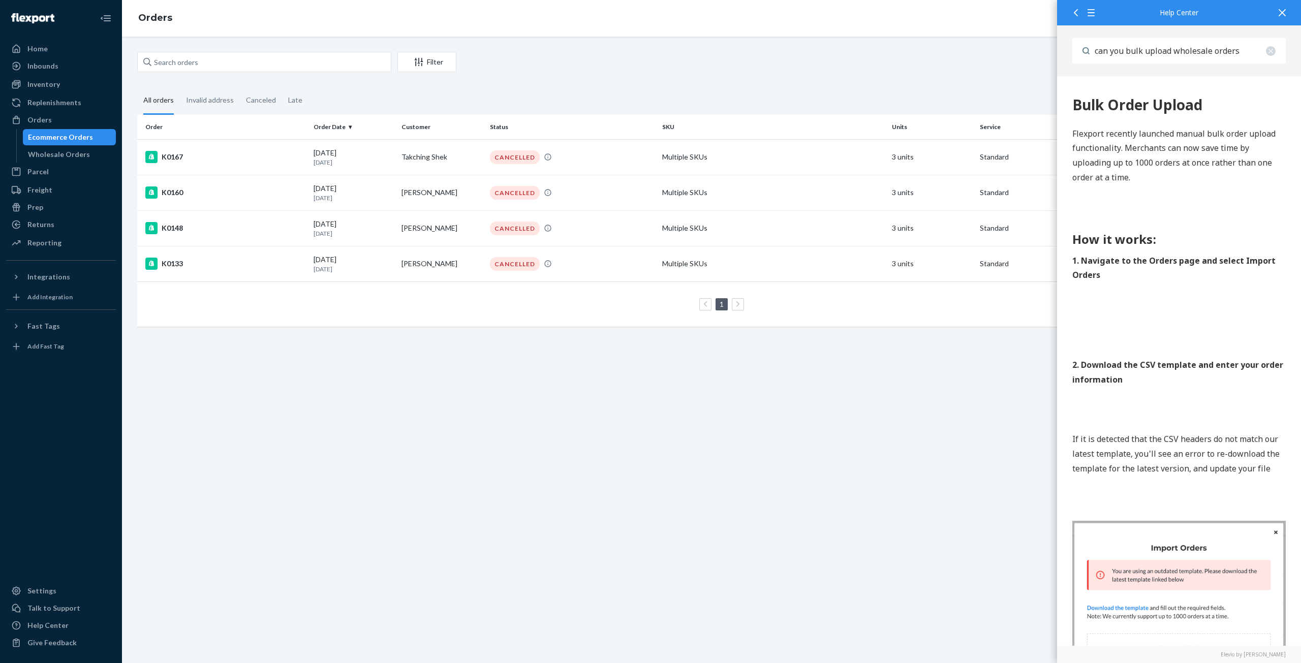
click at [878, 478] on div "Filter Import Orders Create order Ecommerce order Removal order All orders Inva…" at bounding box center [711, 350] width 1179 height 626
click at [1288, 9] on div at bounding box center [1282, 12] width 22 height 25
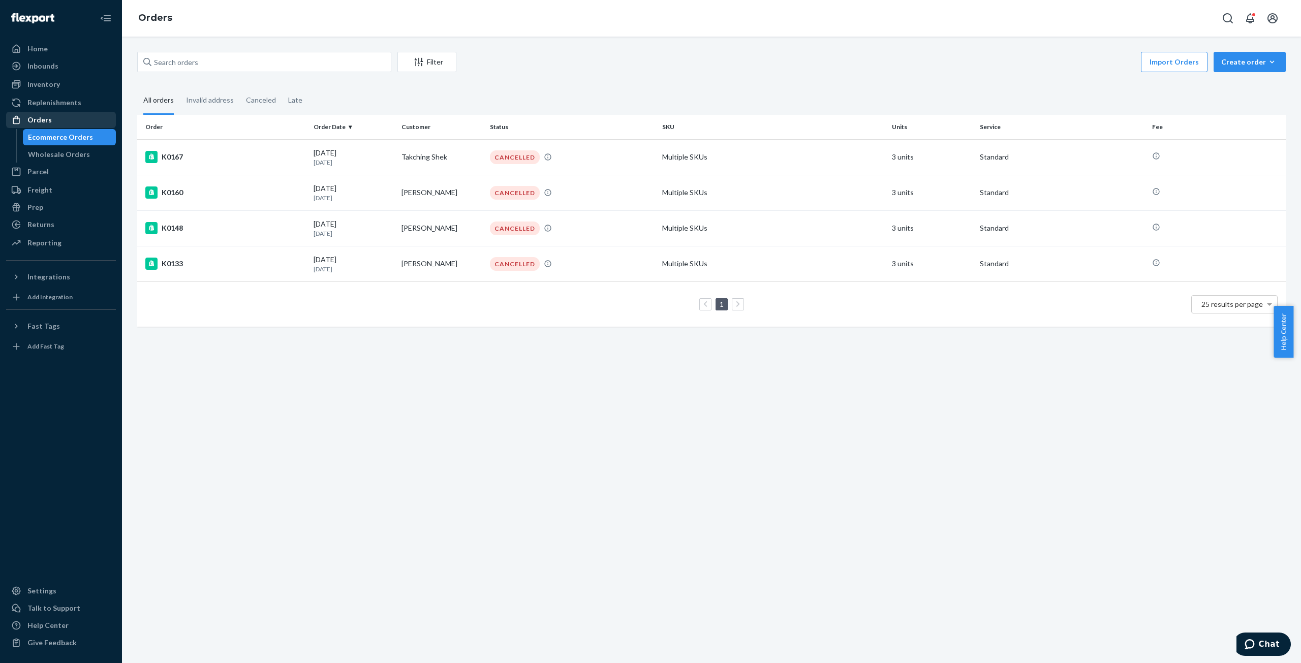
click at [38, 117] on div "Orders" at bounding box center [39, 120] width 24 height 10
click at [14, 117] on icon at bounding box center [16, 120] width 10 height 10
click at [38, 102] on div "Replenishments" at bounding box center [54, 103] width 54 height 10
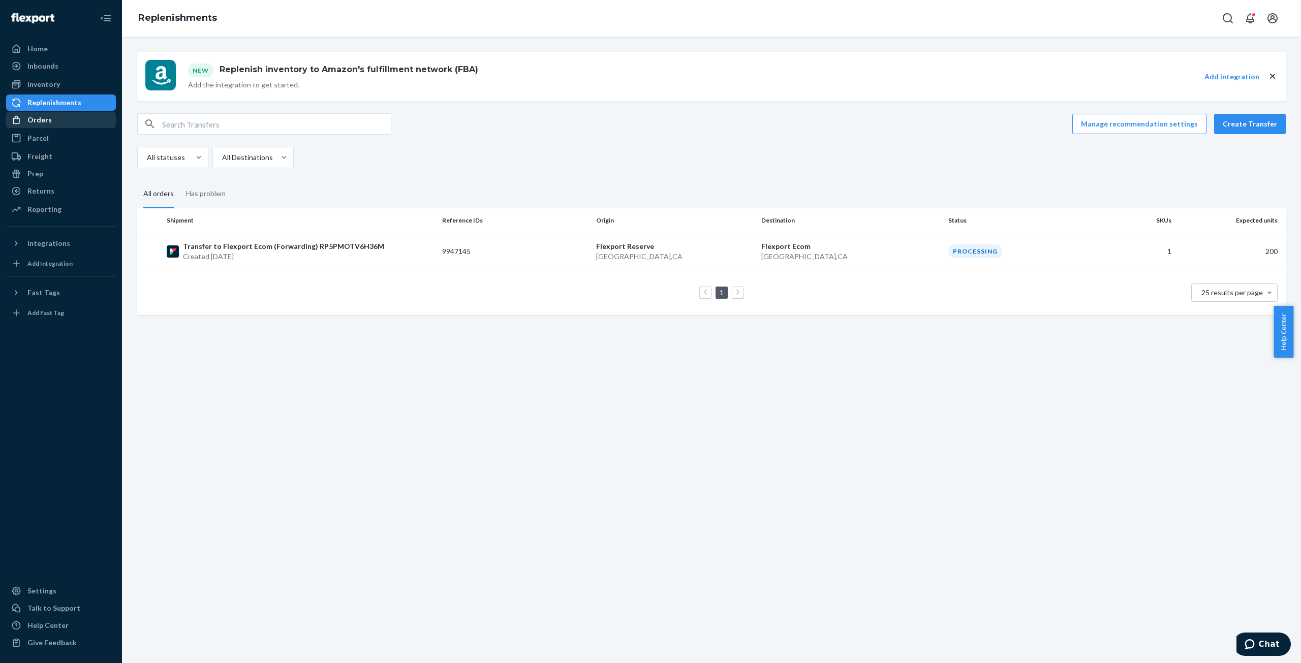
click at [36, 115] on div "Orders" at bounding box center [39, 120] width 24 height 10
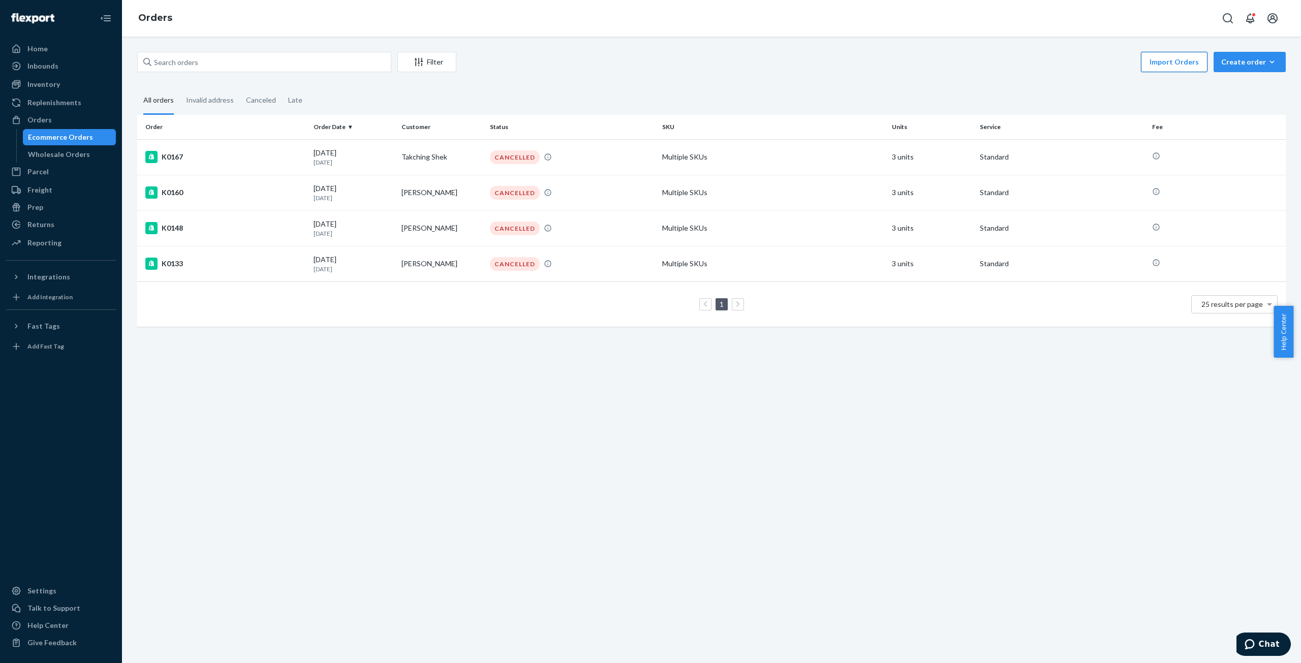
click at [1183, 60] on button "Import Orders" at bounding box center [1174, 62] width 67 height 20
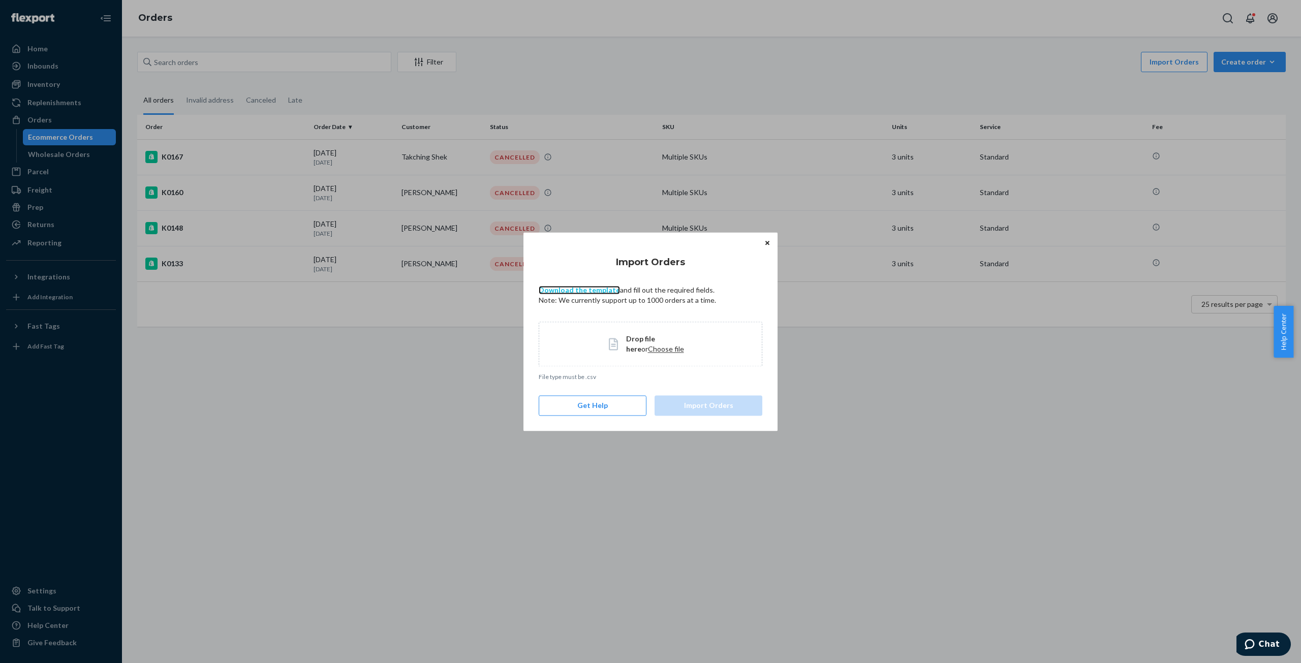
click at [552, 288] on link "Download the template" at bounding box center [579, 290] width 81 height 9
click at [766, 241] on icon "Close" at bounding box center [767, 243] width 4 height 4
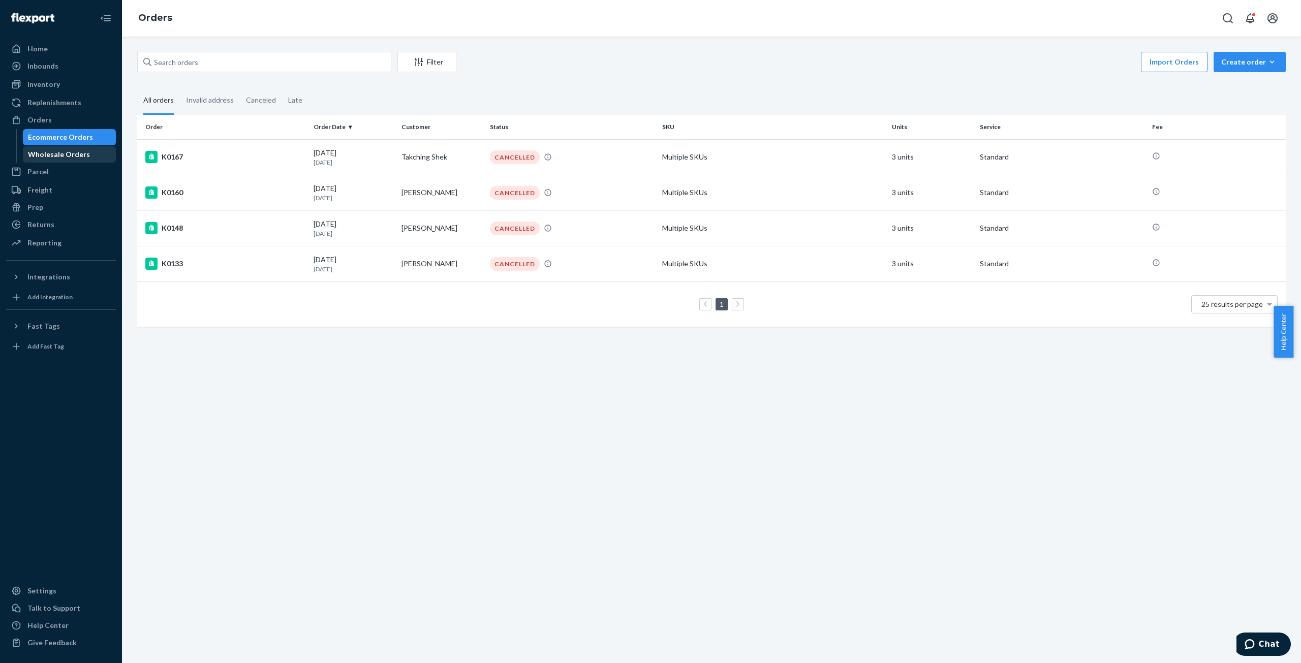
click at [76, 154] on div "Wholesale Orders" at bounding box center [59, 154] width 62 height 10
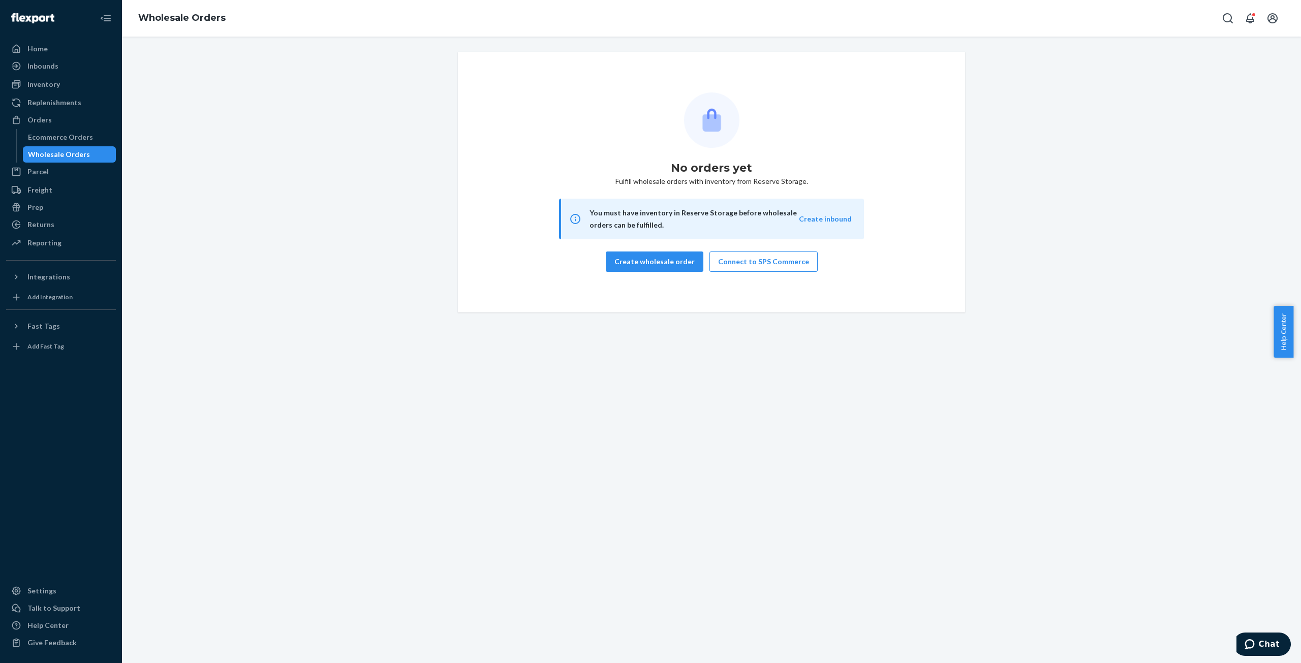
click at [1282, 335] on span "Help Center" at bounding box center [1283, 332] width 20 height 52
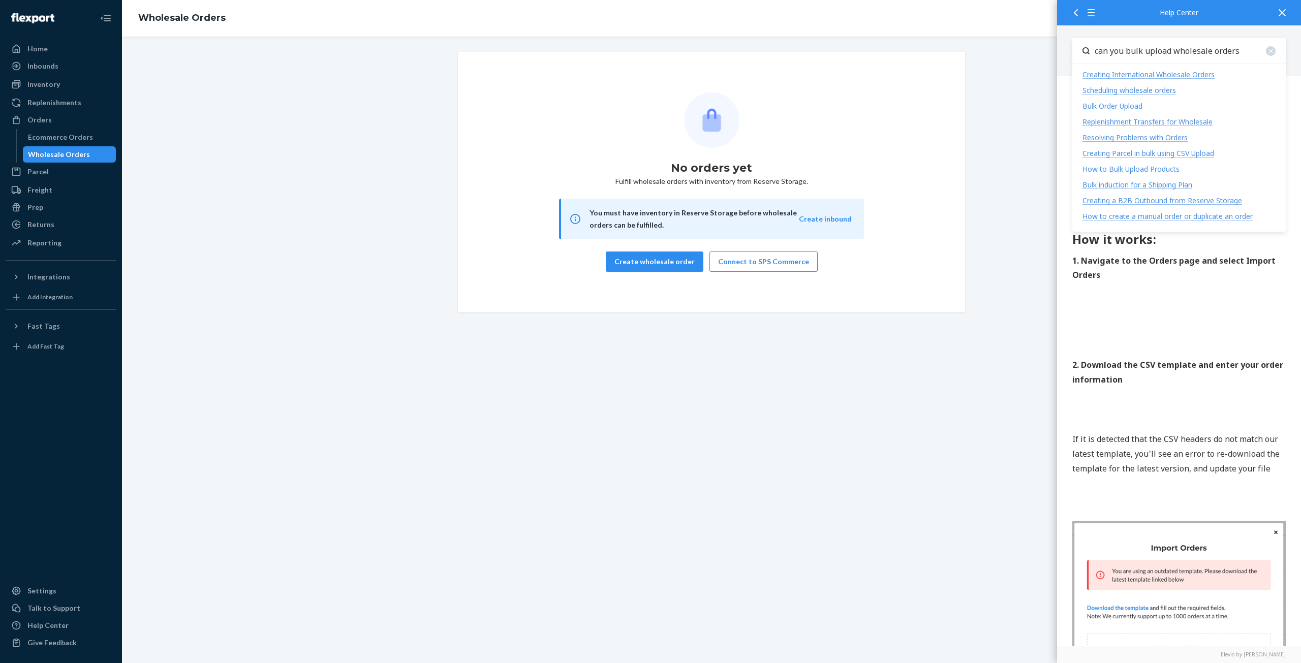
click at [1241, 51] on input "can you bulk upload wholesale orders" at bounding box center [1187, 50] width 196 height 25
click at [1132, 87] on div "Scheduling wholesale orders" at bounding box center [1128, 90] width 93 height 10
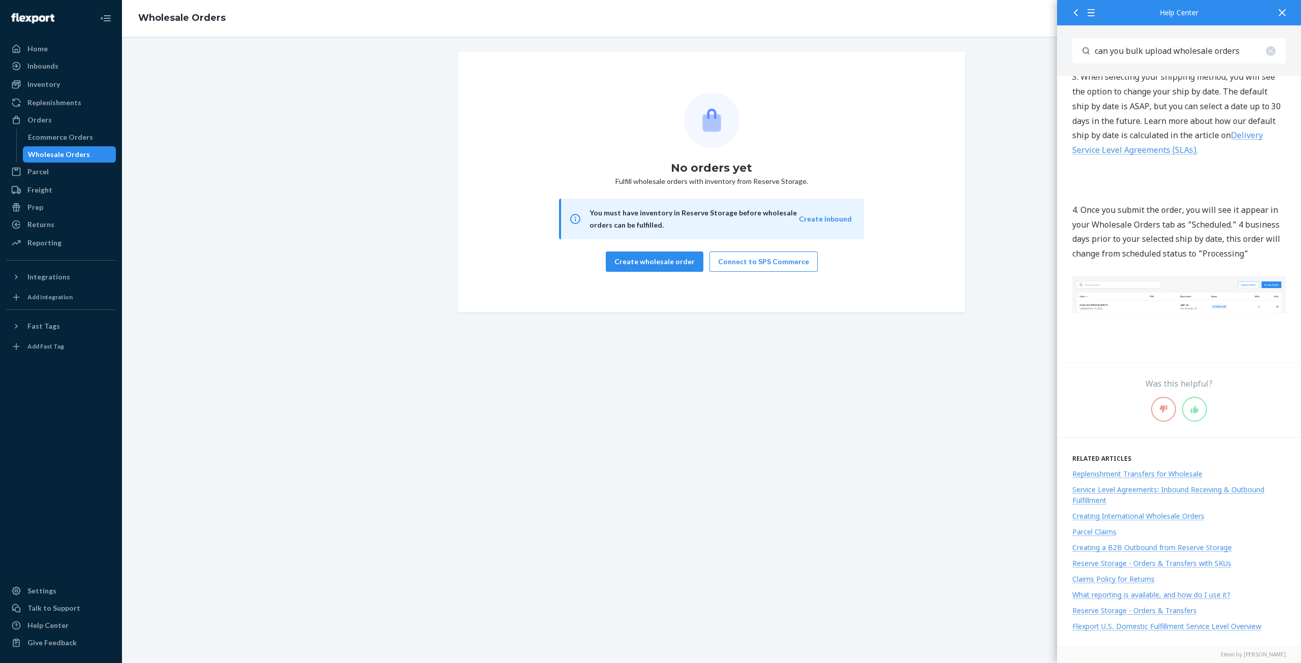
scroll to position [623, 0]
click at [1172, 626] on div "Flexport U.S. Domestic Fulfillment Service Level Overview" at bounding box center [1166, 625] width 189 height 10
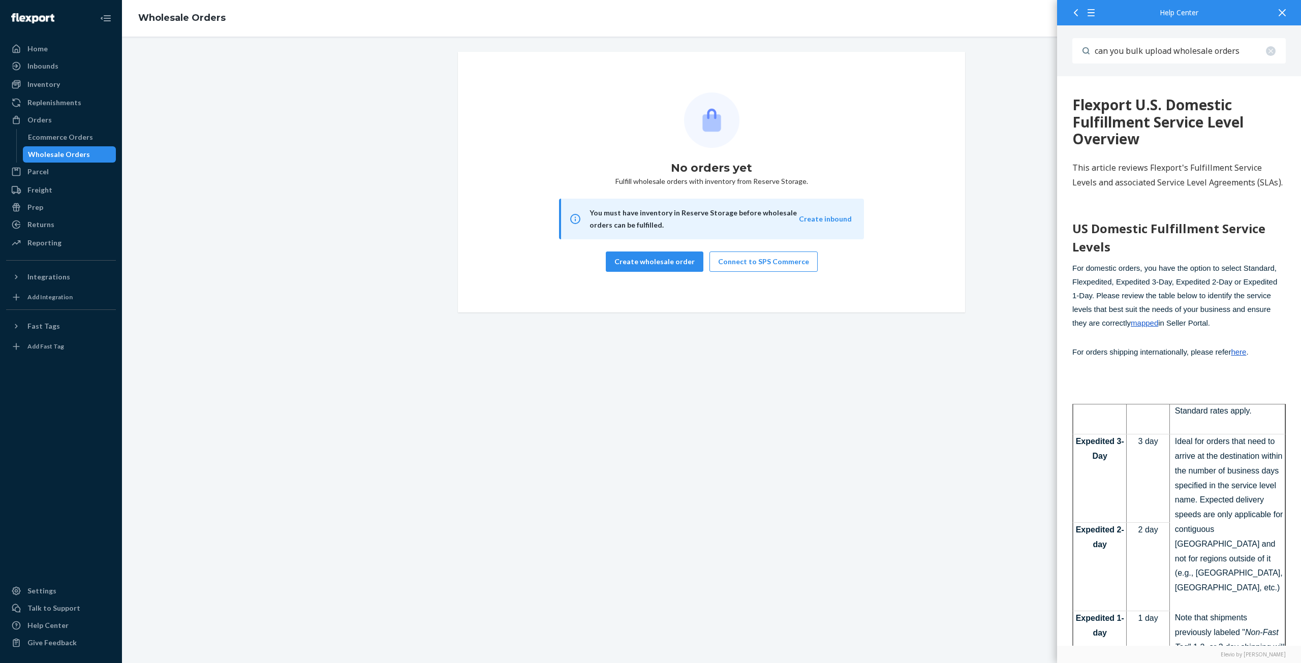
scroll to position [702, 0]
click at [1280, 13] on icon at bounding box center [1281, 12] width 7 height 7
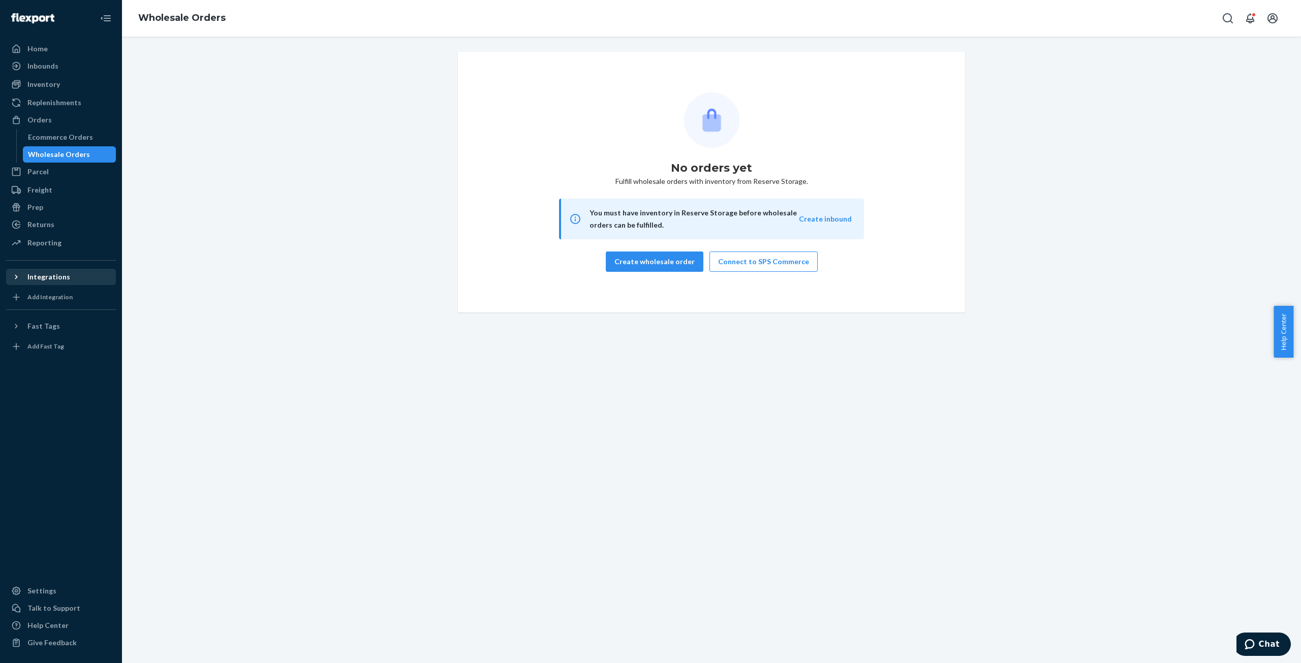
click at [11, 277] on icon at bounding box center [16, 277] width 10 height 10
click at [14, 343] on icon at bounding box center [16, 343] width 10 height 10
click at [15, 342] on icon at bounding box center [16, 343] width 10 height 10
click at [60, 139] on div "Ecommerce Orders" at bounding box center [60, 137] width 65 height 10
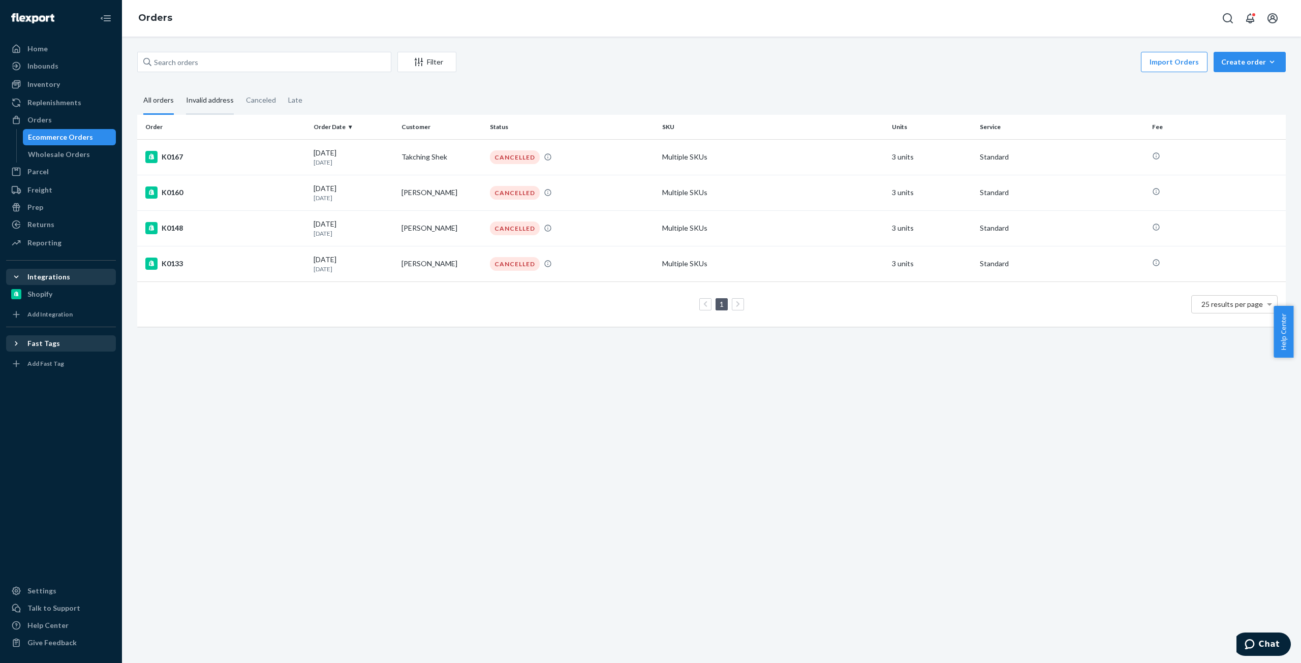
click at [207, 102] on div "Invalid address" at bounding box center [210, 101] width 48 height 28
click at [180, 87] on input "Invalid address" at bounding box center [180, 87] width 0 height 0
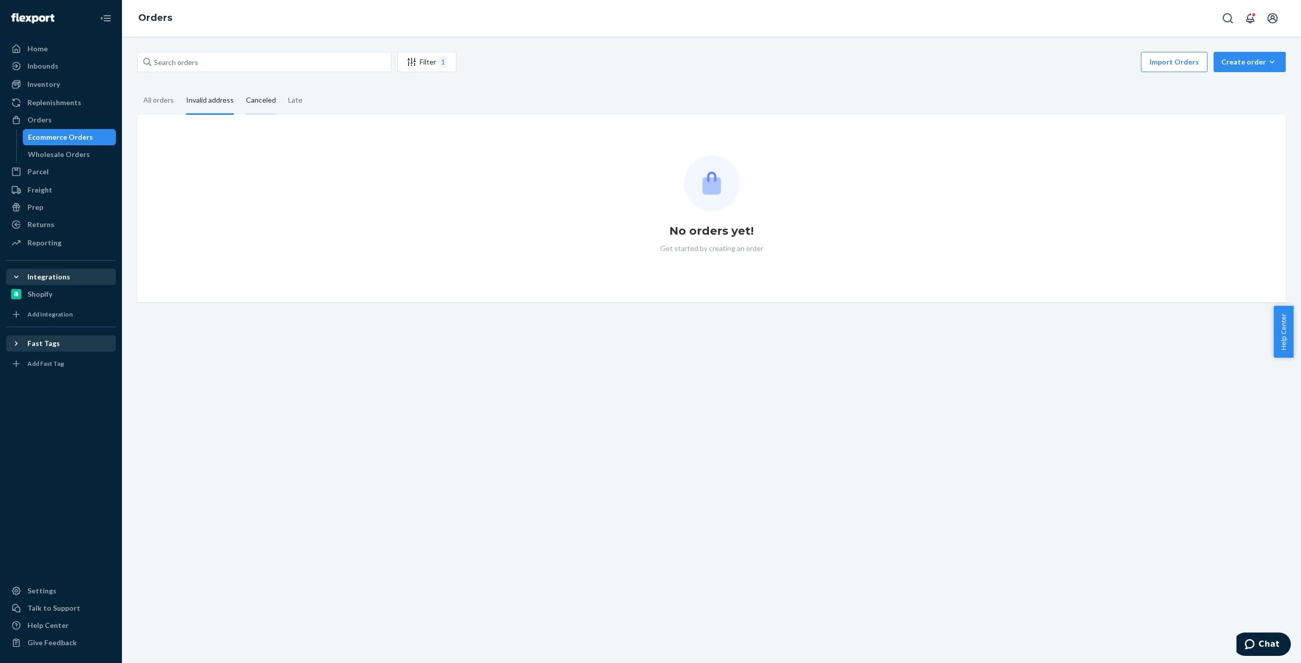
click at [256, 102] on div "Canceled" at bounding box center [261, 101] width 30 height 28
click at [240, 87] on input "Canceled" at bounding box center [240, 87] width 0 height 0
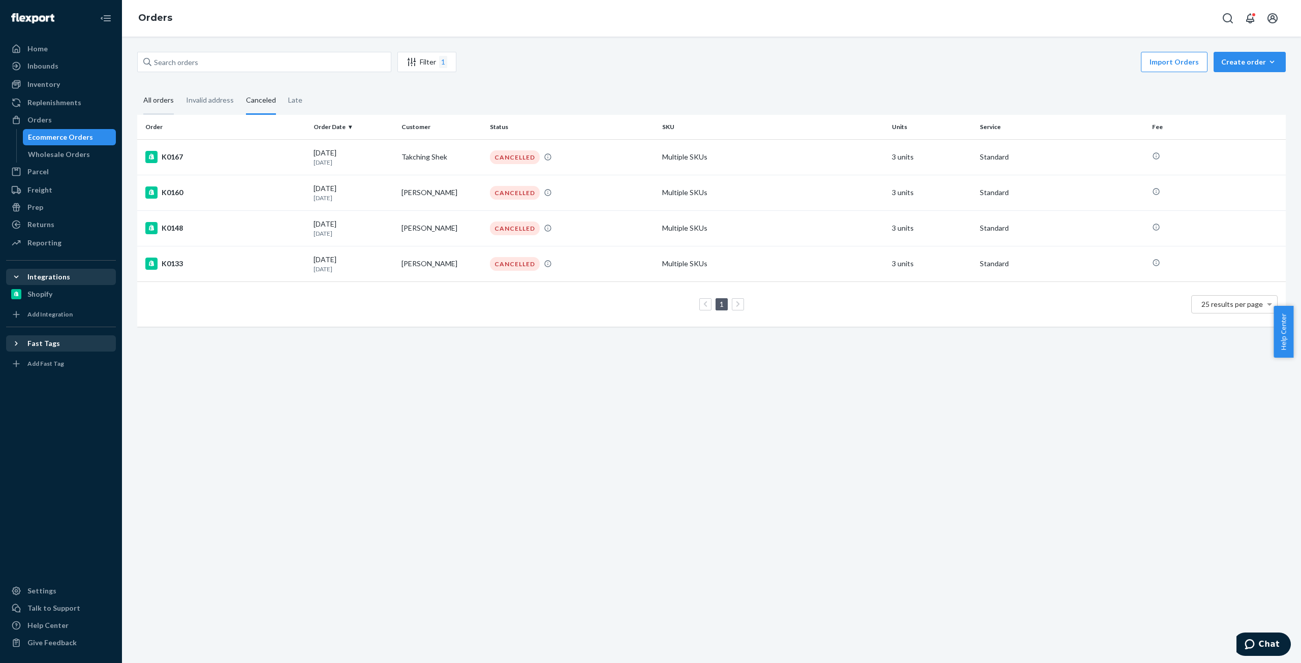
click at [158, 99] on div "All orders" at bounding box center [158, 101] width 30 height 28
click at [137, 87] on input "All orders" at bounding box center [137, 87] width 0 height 0
click at [48, 155] on div "Wholesale Orders" at bounding box center [59, 154] width 62 height 10
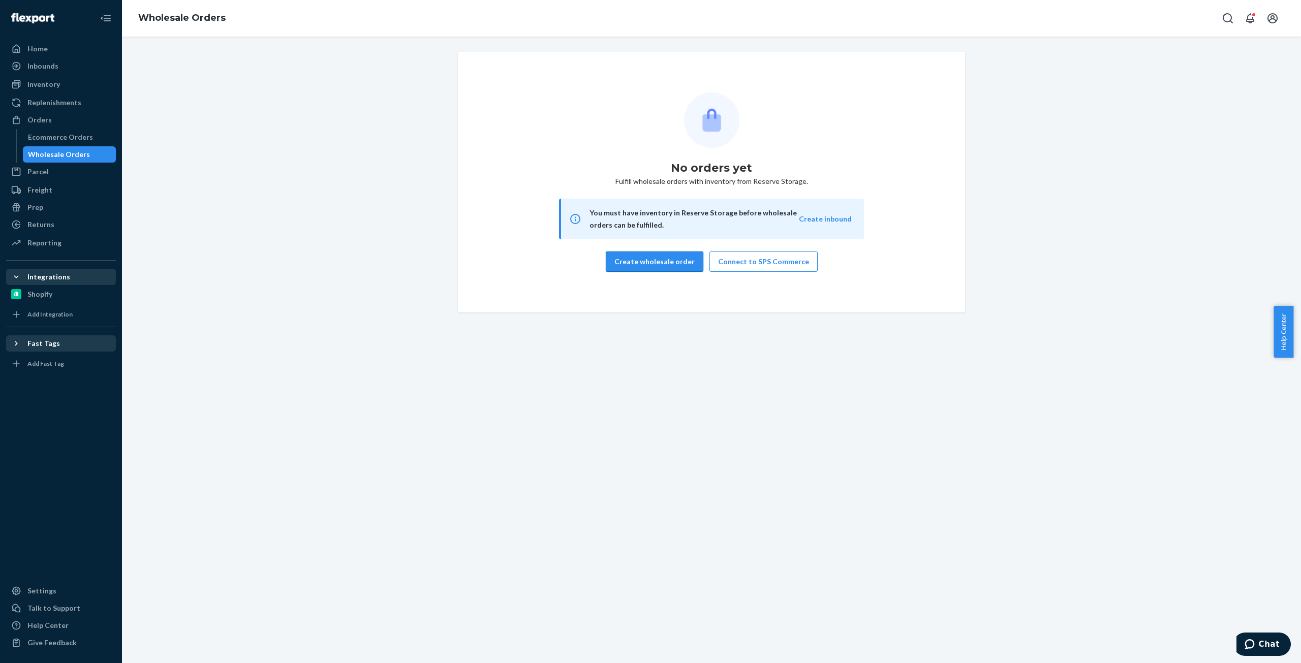
click at [647, 267] on button "Create wholesale order" at bounding box center [655, 261] width 98 height 20
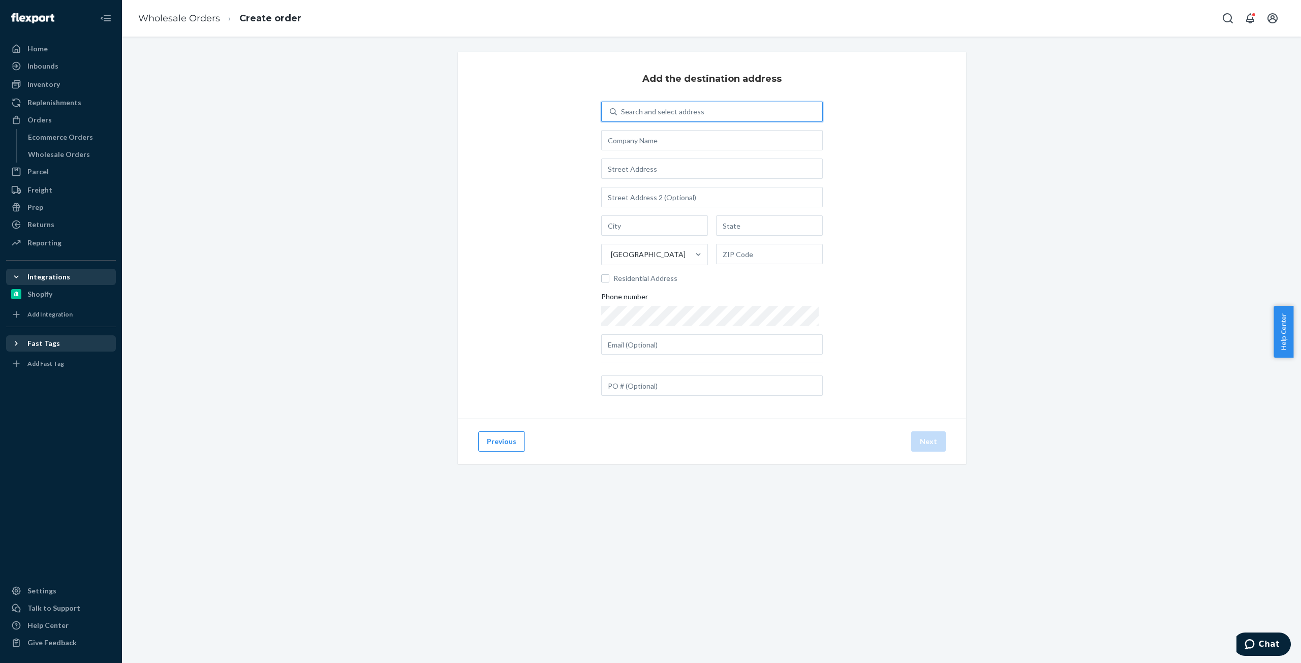
click at [669, 109] on div "Search and select address" at bounding box center [662, 112] width 83 height 10
click at [622, 109] on input "0 results available. Use Up and Down to choose options, press Enter to select t…" at bounding box center [621, 112] width 1 height 10
